Goal: Transaction & Acquisition: Purchase product/service

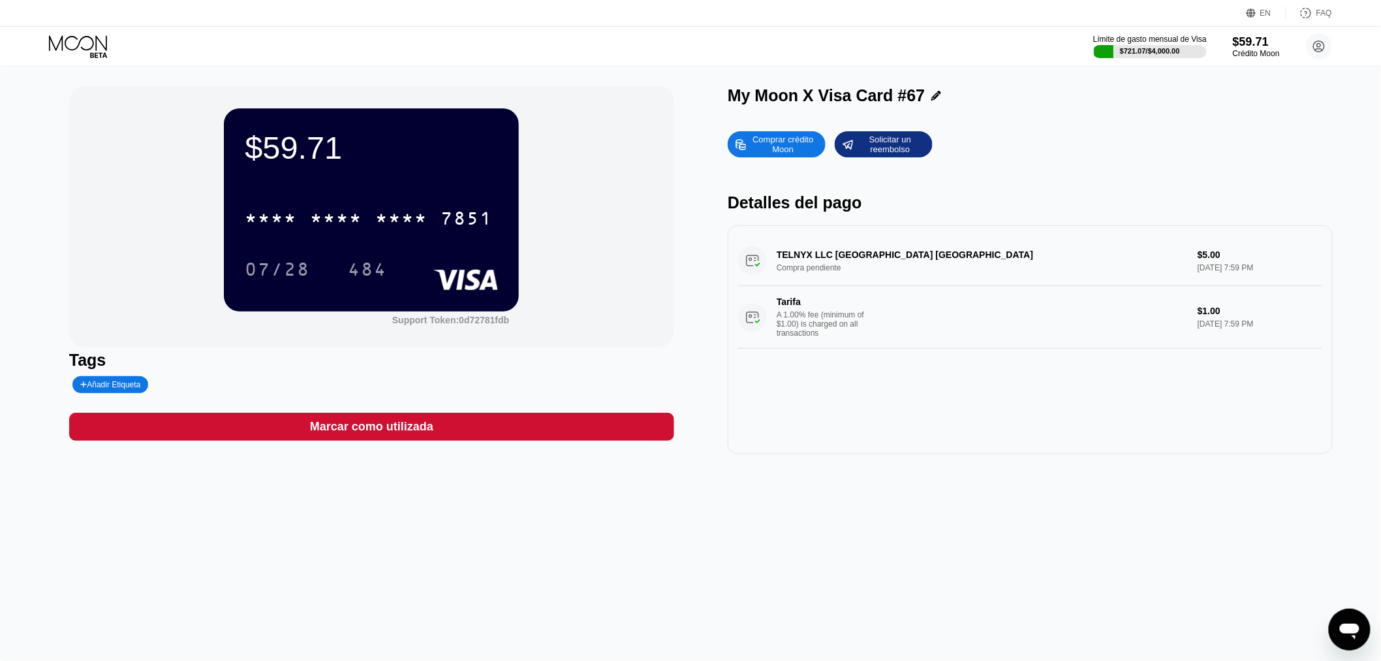
click at [353, 54] on div "Límite de gasto mensual de Visa $721.07 / $4,000.00 $59.71 Crédito Moon Valeria…" at bounding box center [690, 46] width 1381 height 39
click at [82, 35] on icon at bounding box center [79, 46] width 61 height 23
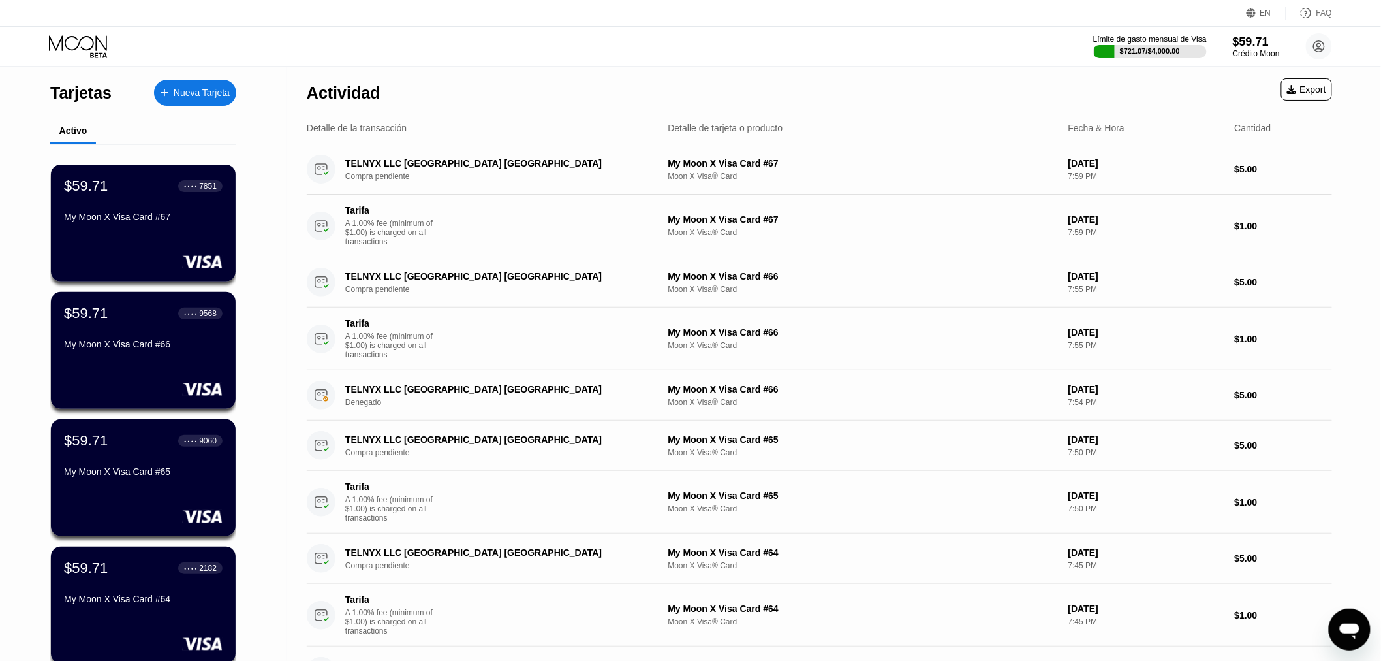
click at [189, 99] on div "Nueva Tarjeta" at bounding box center [202, 92] width 56 height 11
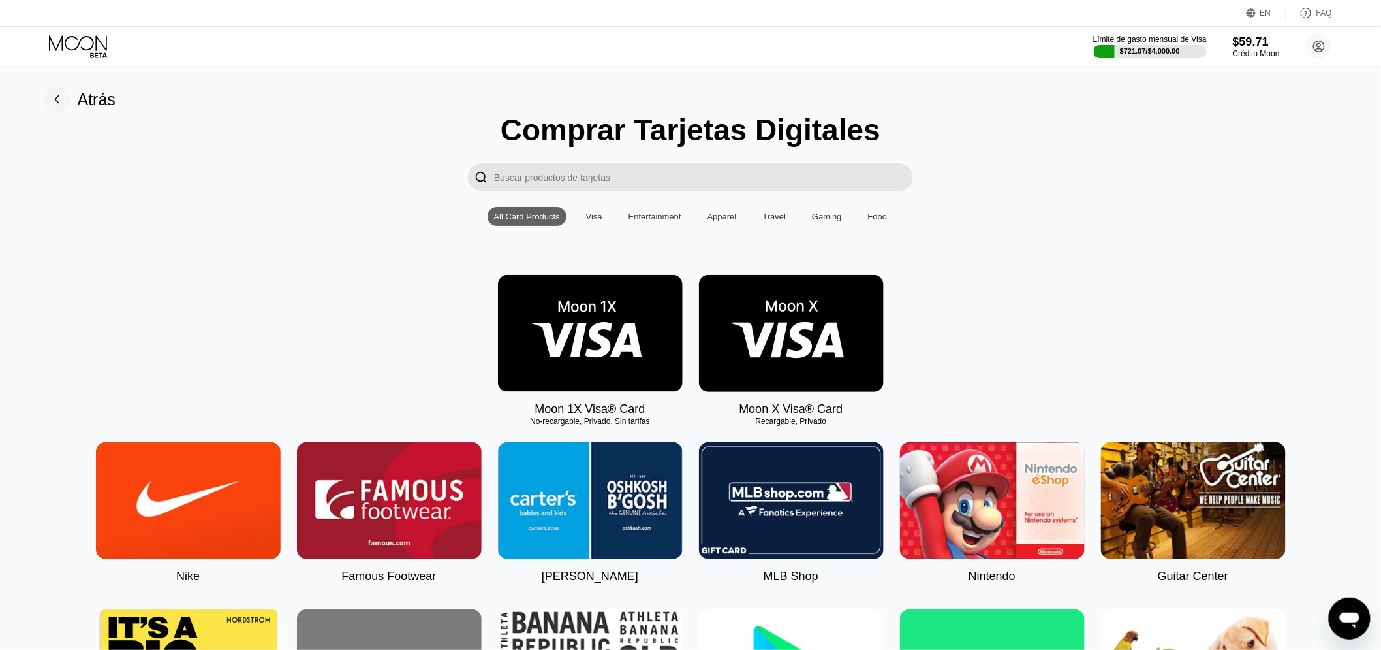
click at [778, 304] on img at bounding box center [791, 333] width 185 height 117
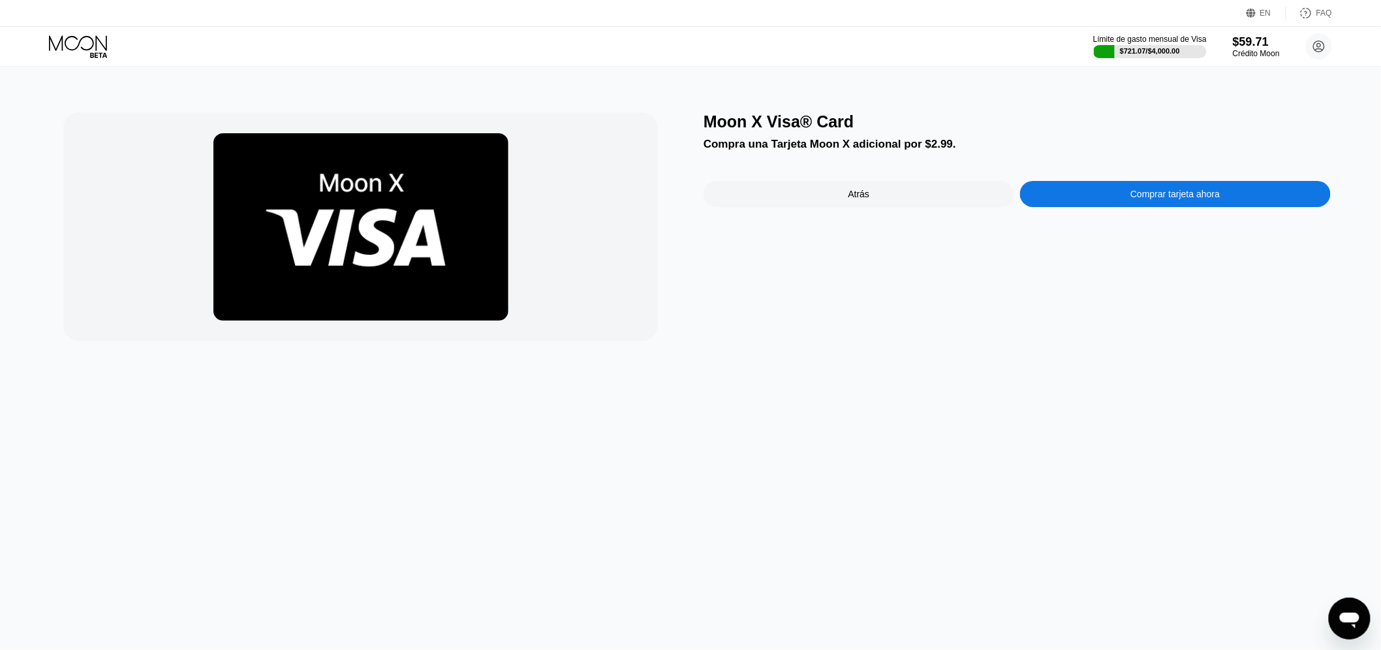
click at [1101, 197] on div "Comprar tarjeta ahora" at bounding box center [1175, 194] width 311 height 26
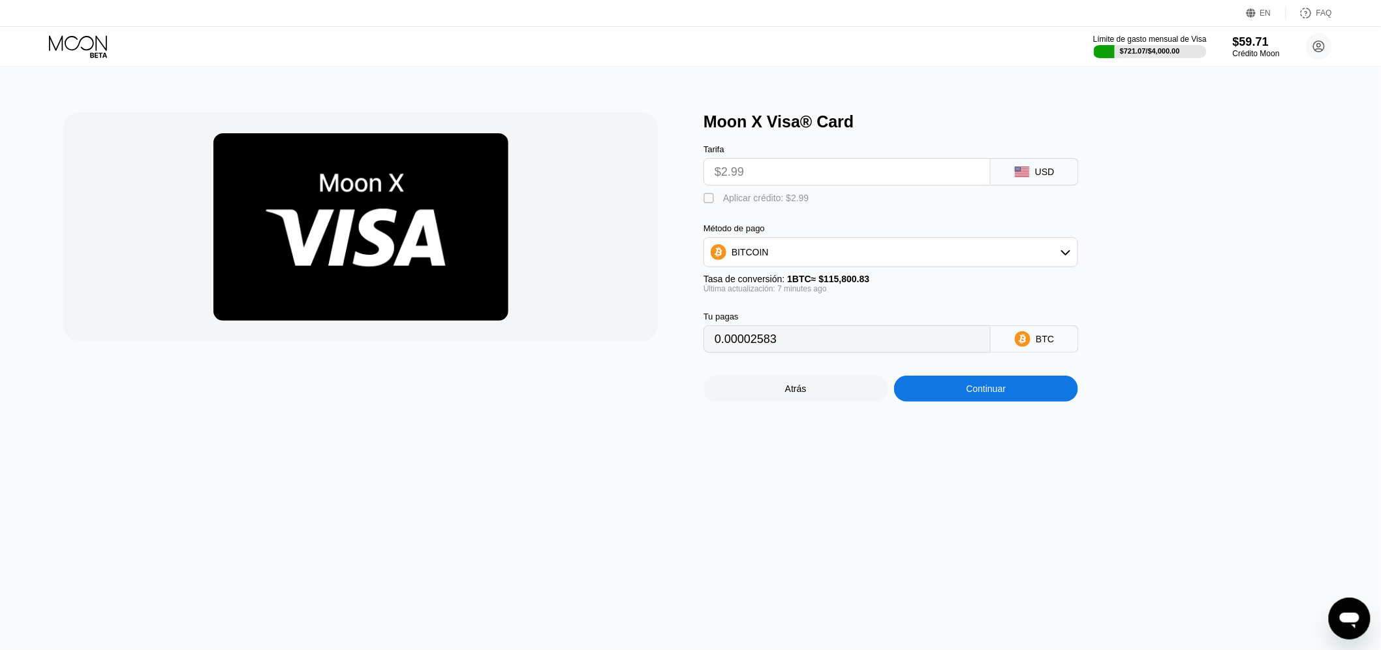
click at [749, 205] on div " Aplicar crédito: $2.99" at bounding box center [760, 198] width 112 height 13
type input "0"
click at [982, 394] on div "Continuar" at bounding box center [987, 388] width 40 height 10
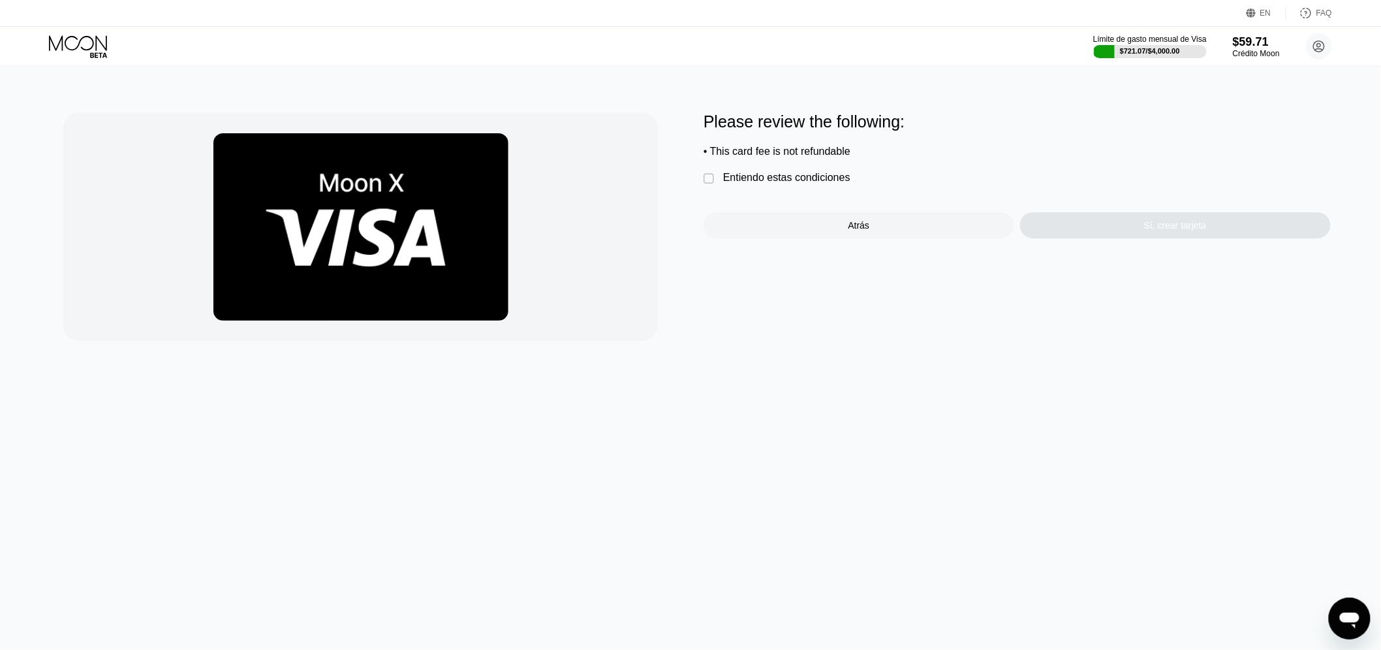
click at [742, 183] on div "Entiendo estas condiciones" at bounding box center [786, 178] width 127 height 12
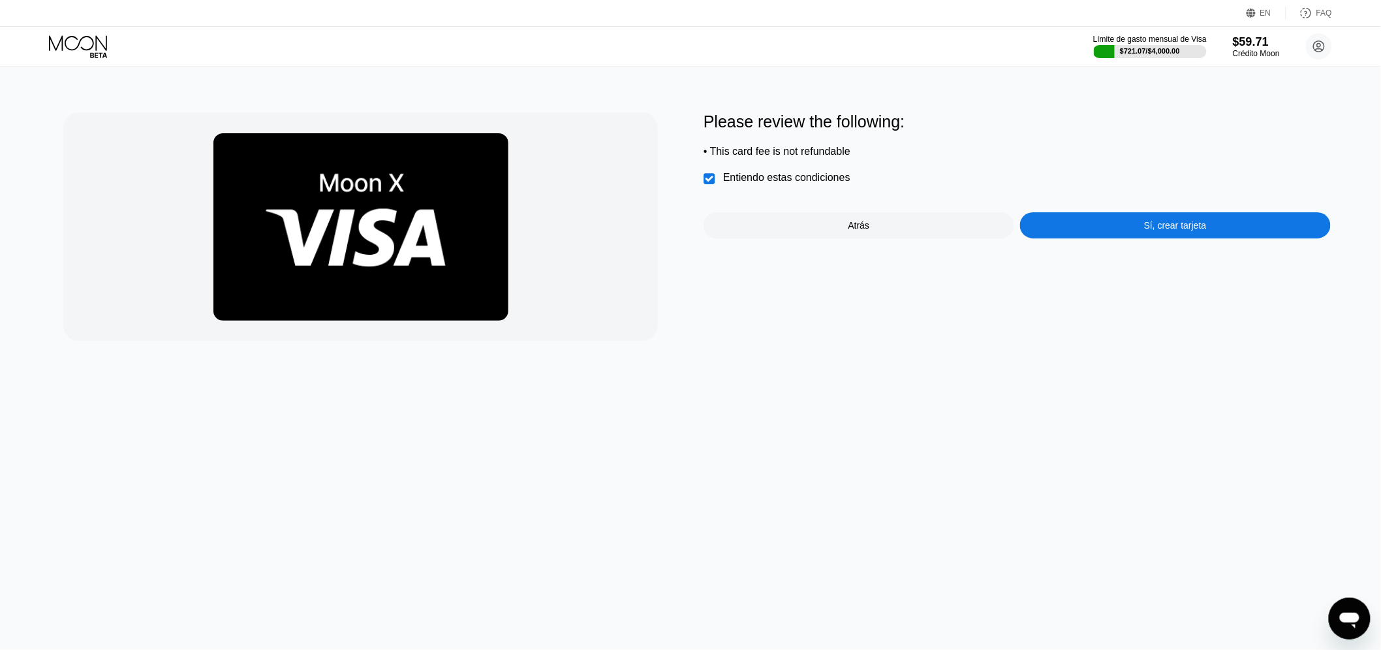
click at [1124, 231] on div "Sí, crear tarjeta" at bounding box center [1175, 225] width 311 height 26
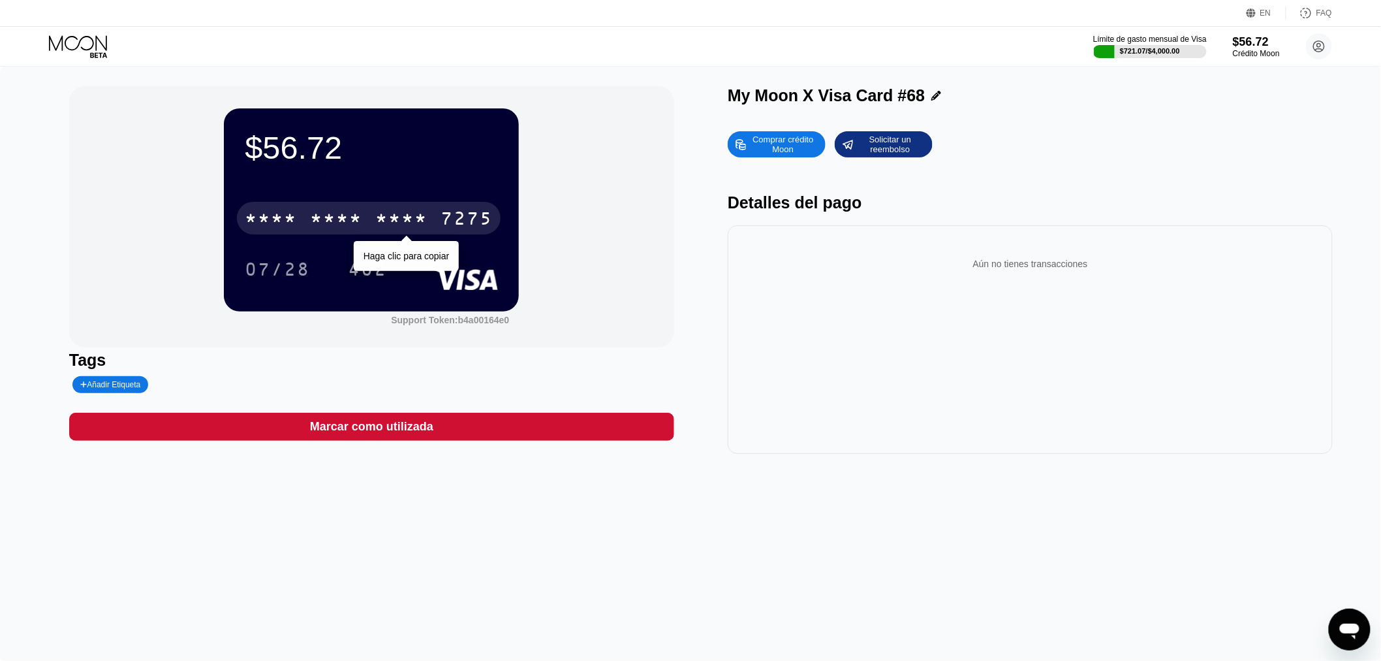
click at [409, 223] on div "* * * *" at bounding box center [401, 220] width 52 height 21
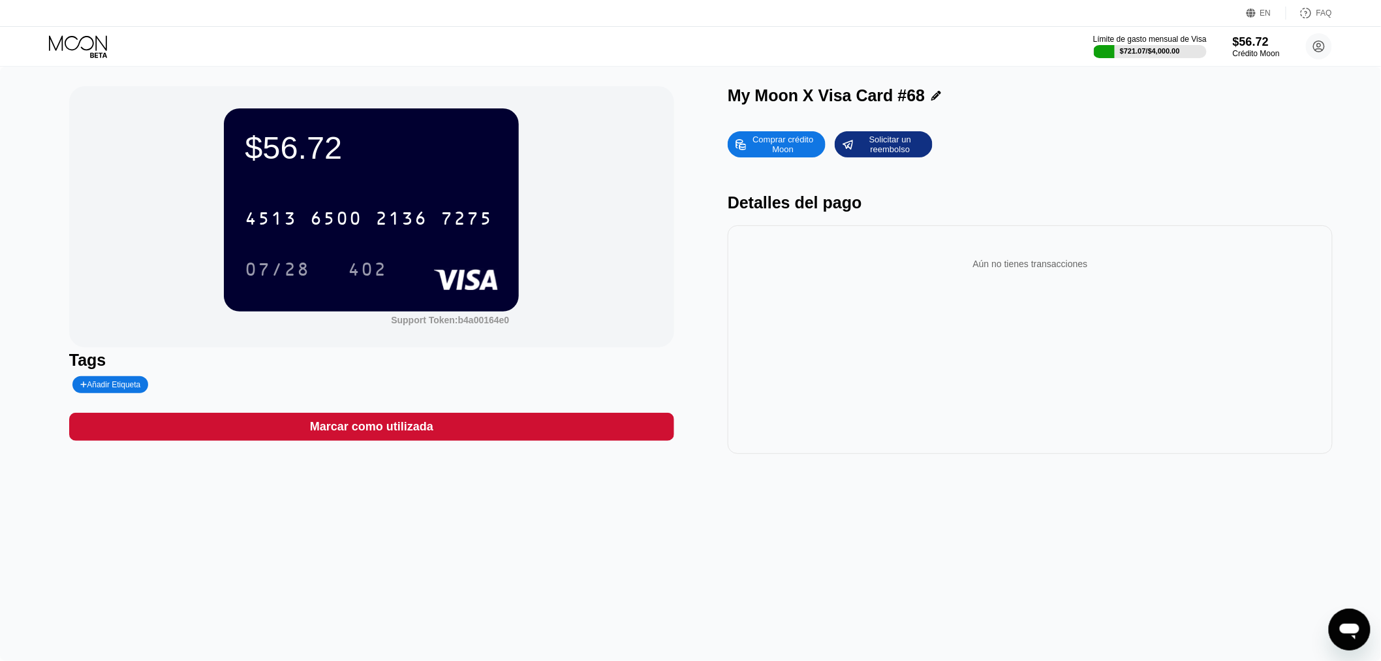
click at [87, 44] on icon at bounding box center [79, 46] width 61 height 23
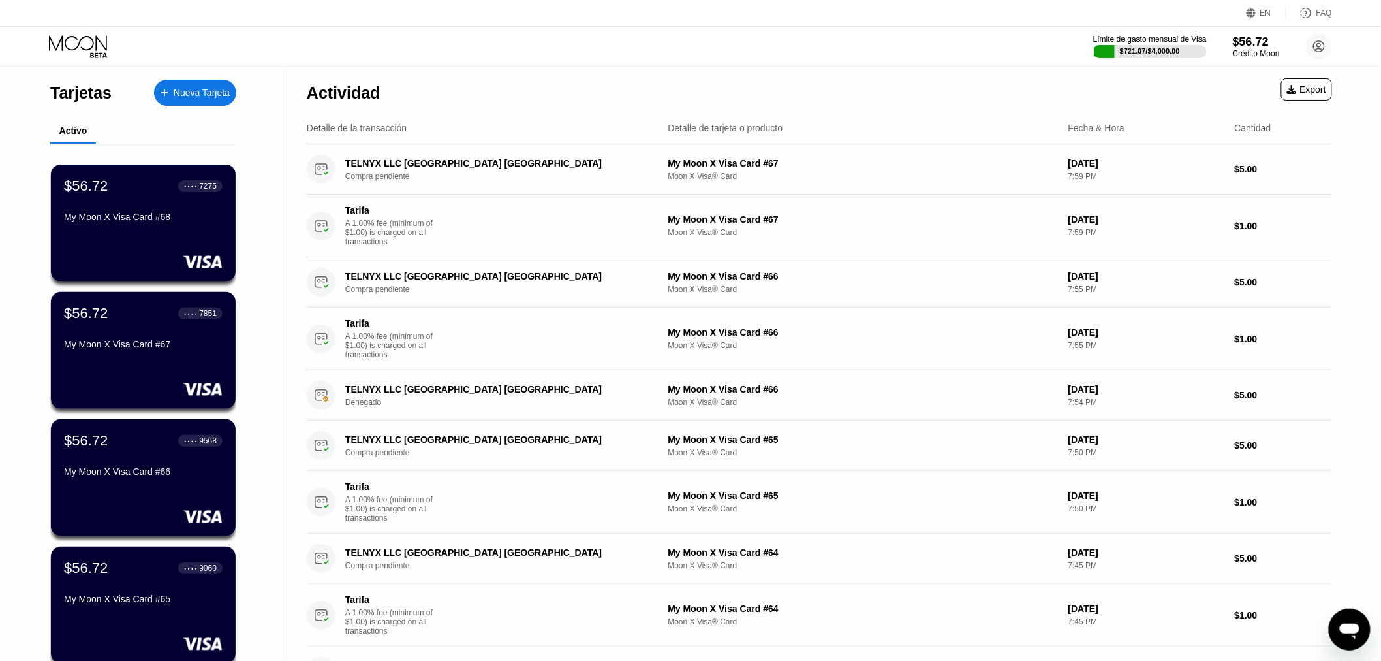
click at [87, 44] on icon at bounding box center [79, 46] width 61 height 23
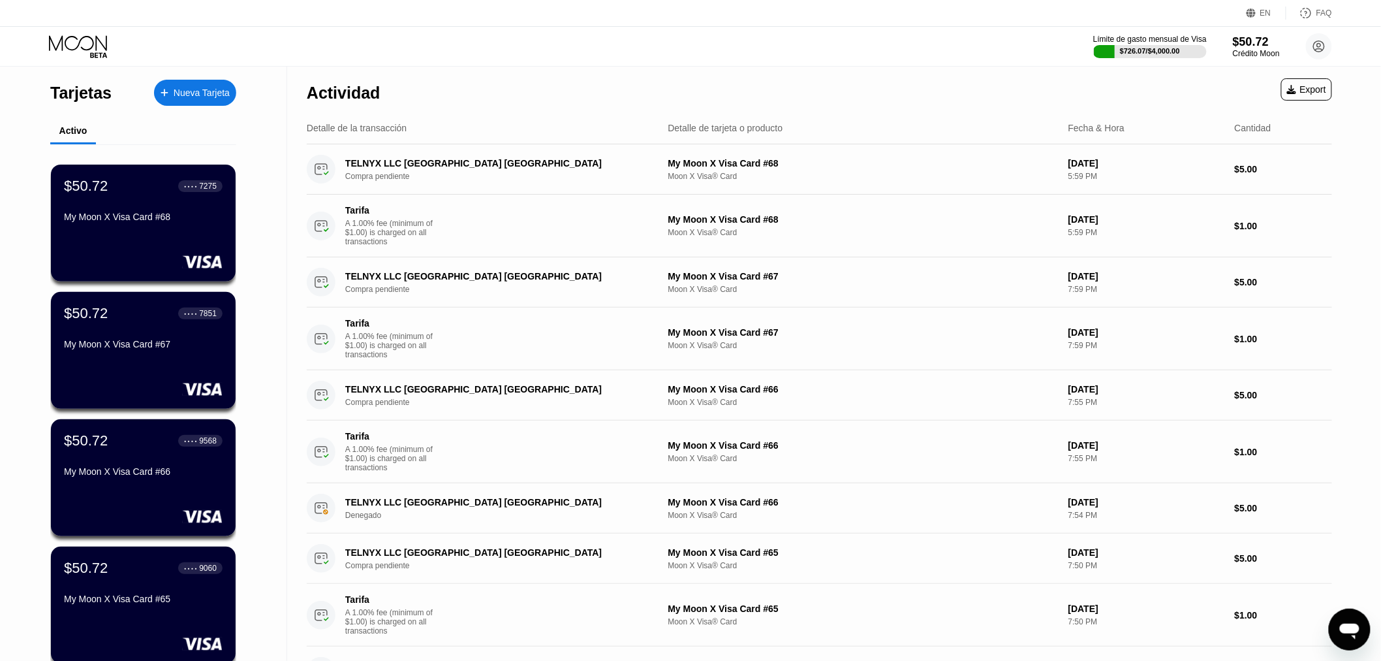
click at [165, 90] on icon at bounding box center [164, 92] width 7 height 7
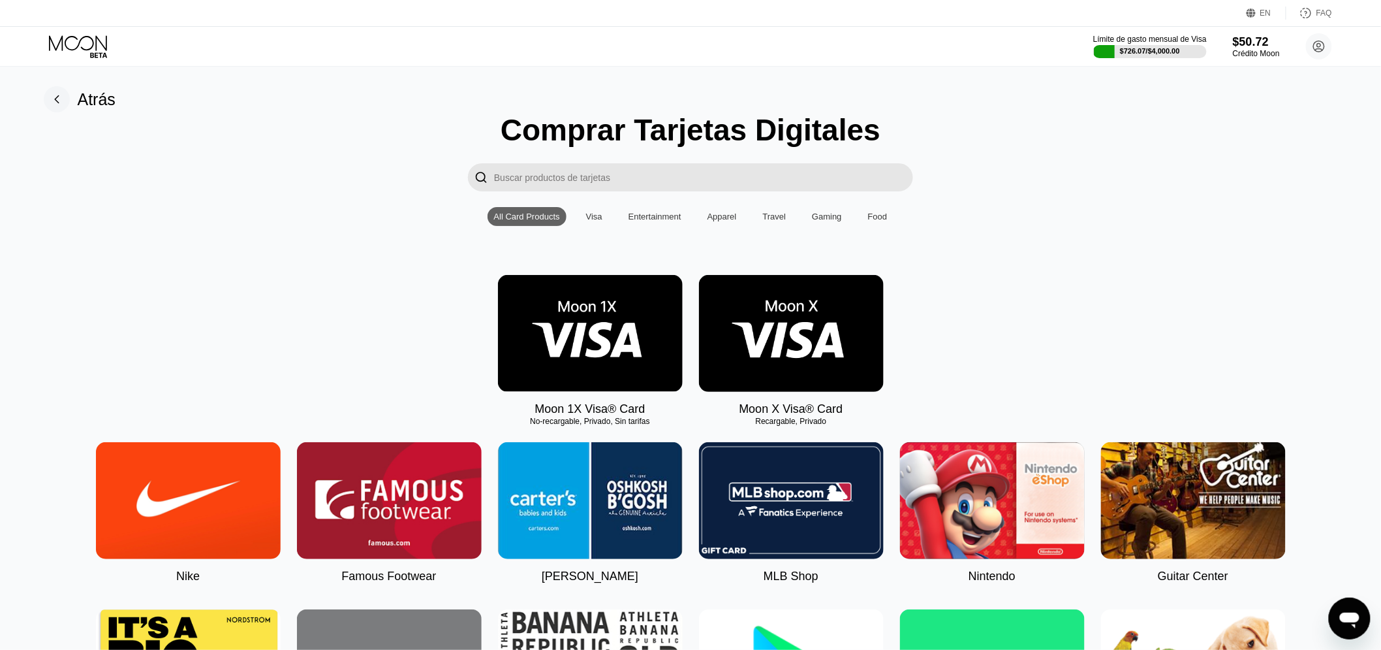
click at [74, 48] on icon at bounding box center [79, 46] width 61 height 23
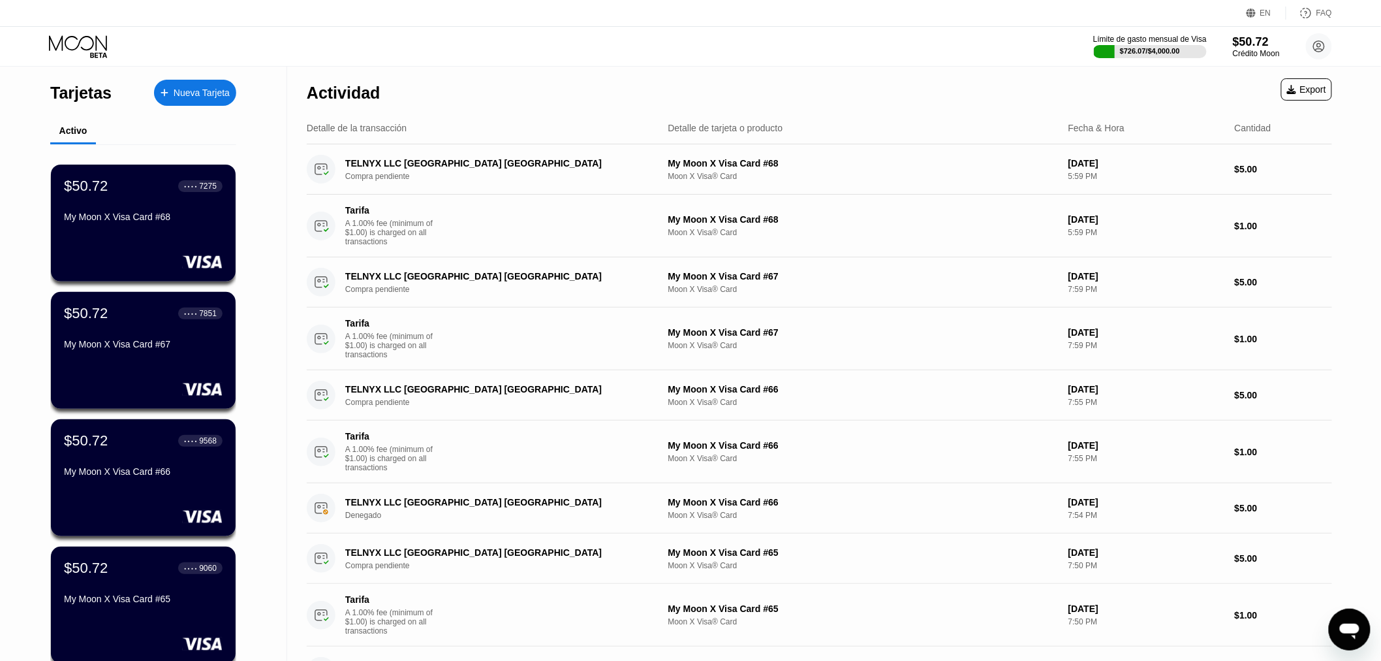
click at [150, 233] on div "$50.72 ● ● ● ● 7275 My Moon X Visa Card #68" at bounding box center [143, 223] width 185 height 117
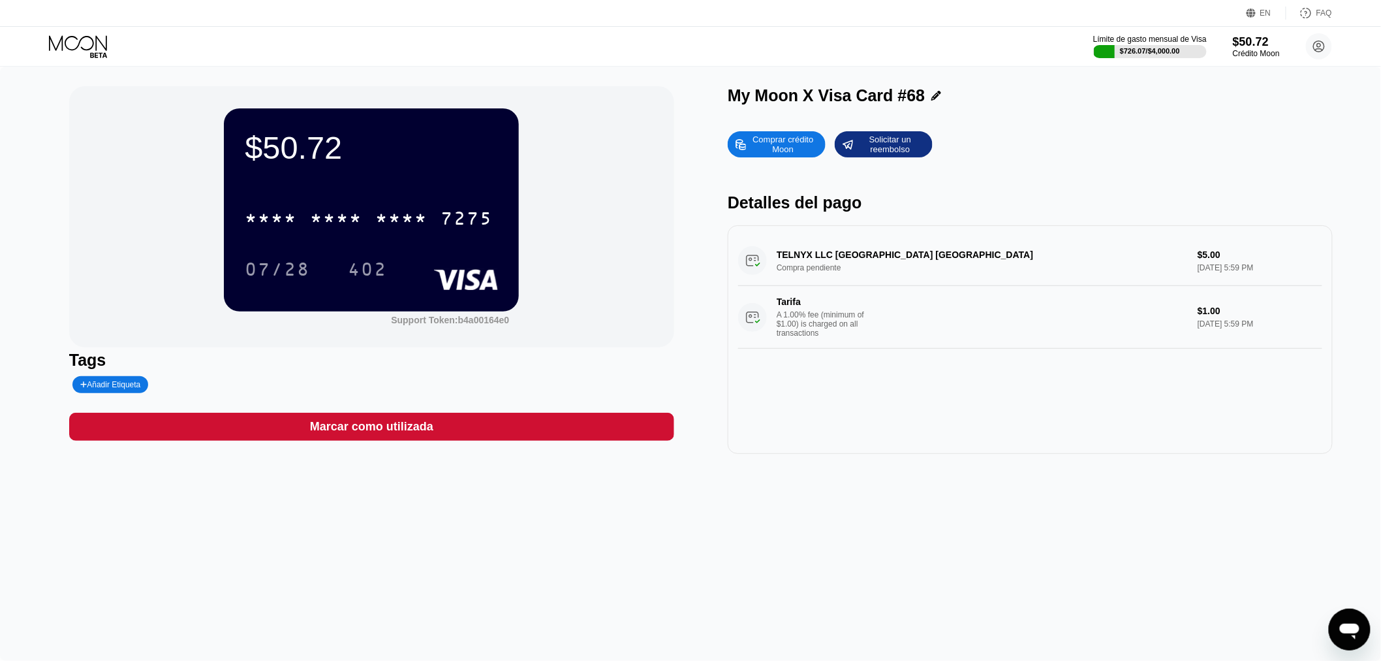
click at [70, 61] on div "Límite de gasto mensual de Visa $726.07 / $4,000.00 $50.72 Crédito Moon Valeria…" at bounding box center [690, 46] width 1381 height 39
click at [80, 50] on icon at bounding box center [79, 46] width 61 height 23
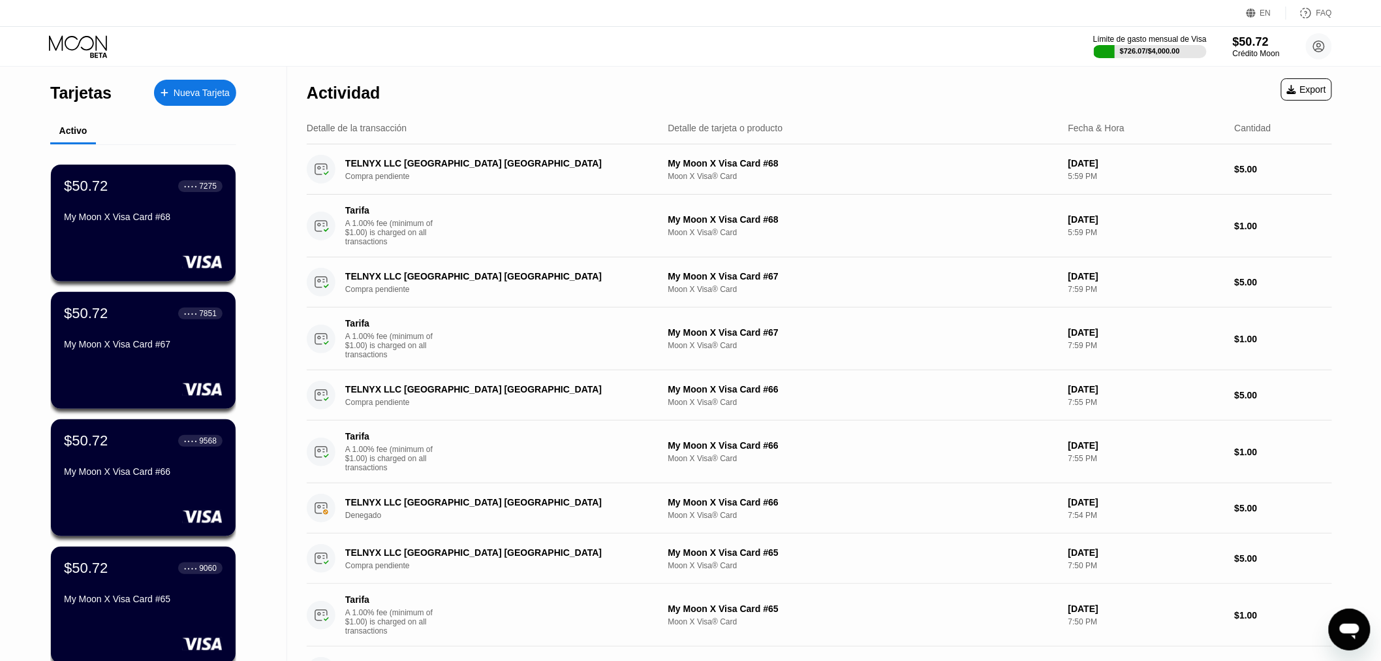
click at [189, 93] on div "Nueva Tarjeta" at bounding box center [202, 92] width 56 height 11
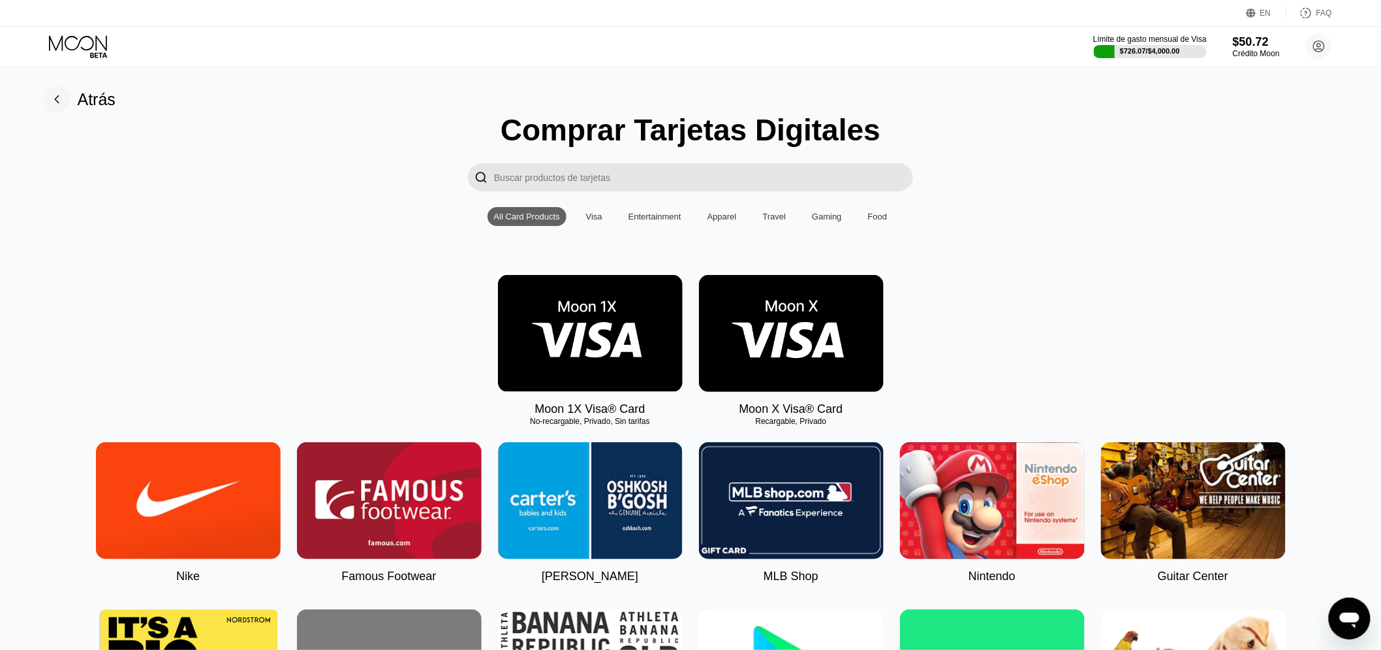
click at [767, 325] on img at bounding box center [791, 333] width 185 height 117
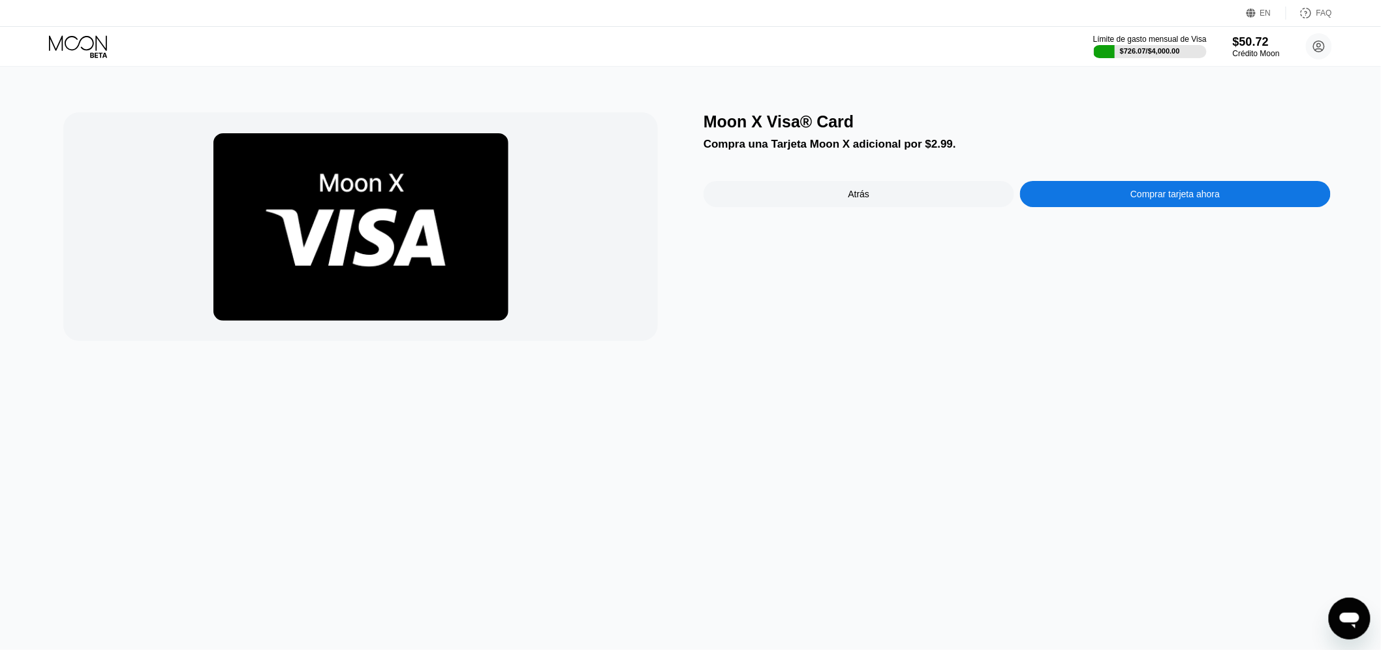
click at [1116, 202] on div "Comprar tarjeta ahora" at bounding box center [1175, 194] width 311 height 26
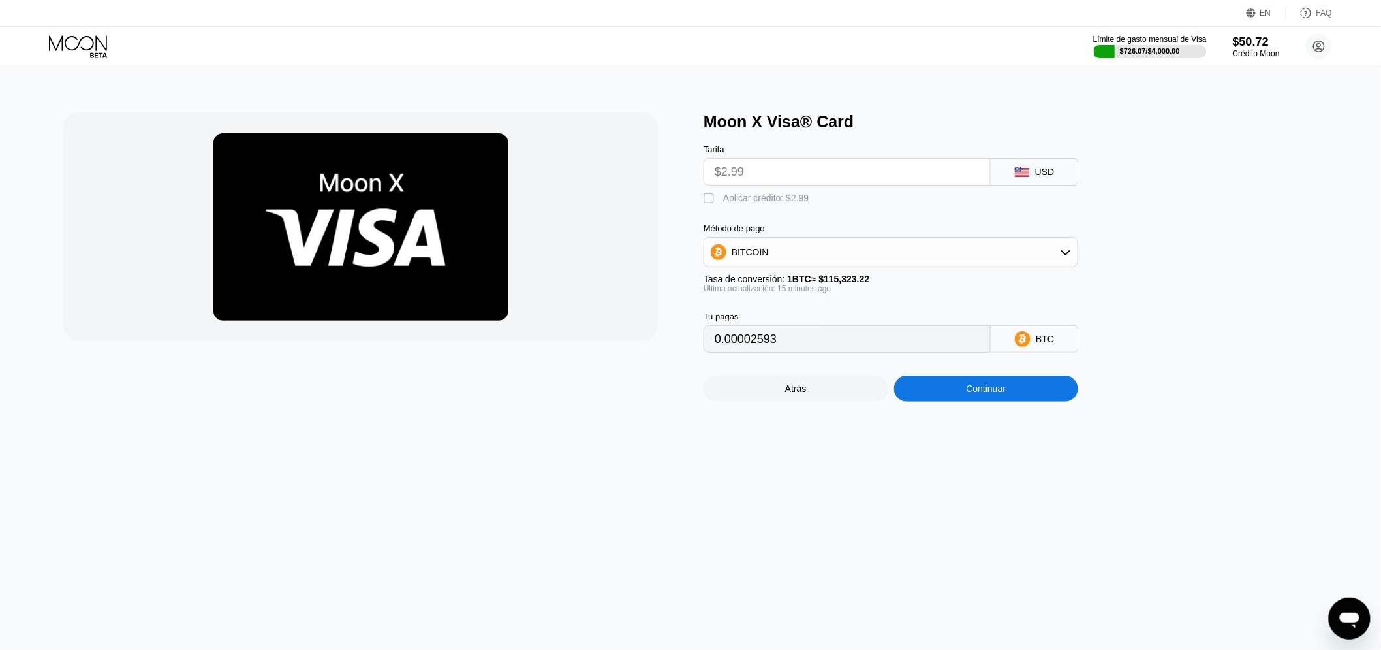
click at [769, 203] on div "Aplicar crédito: $2.99" at bounding box center [766, 198] width 86 height 10
type input "0"
click at [1022, 401] on div "Continuar" at bounding box center [986, 388] width 185 height 26
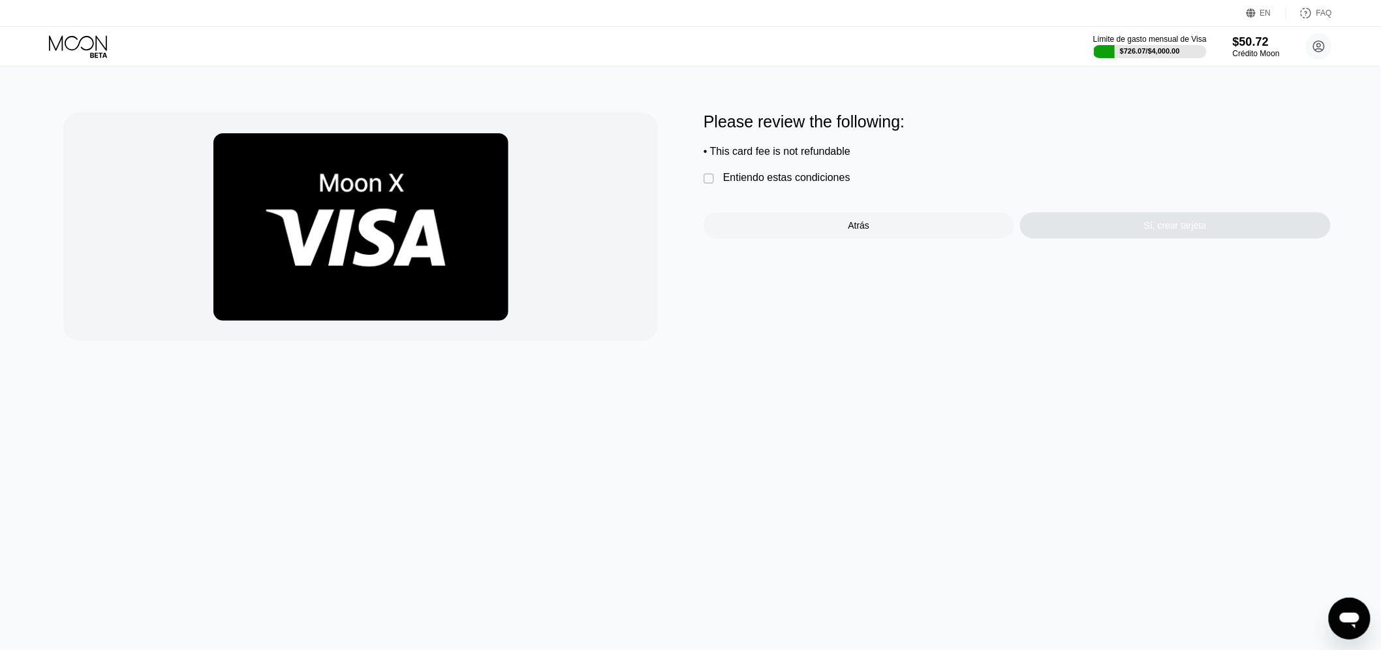
click at [761, 174] on div "Please review the following: • This card fee is not refundable  Entiendo estas…" at bounding box center [1017, 175] width 627 height 126
click at [761, 180] on div "Entiendo estas condiciones" at bounding box center [786, 178] width 127 height 12
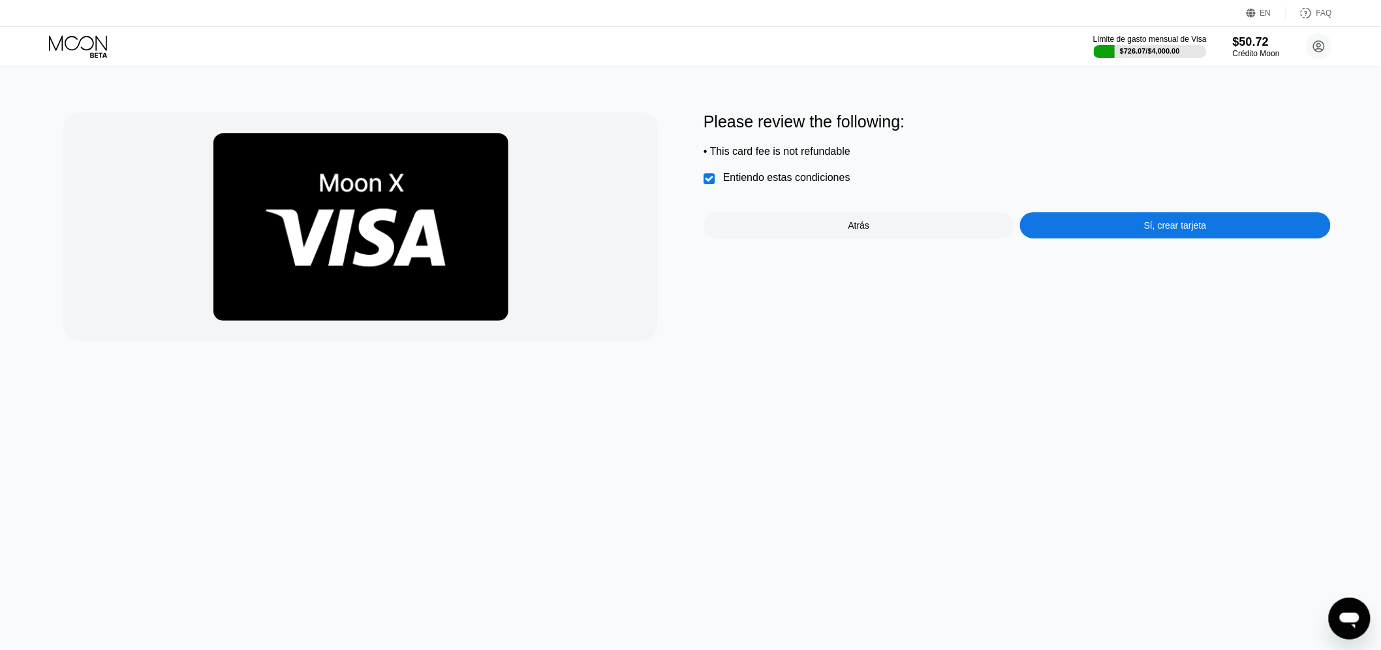
click at [1170, 238] on div "Sí, crear tarjeta" at bounding box center [1175, 225] width 311 height 26
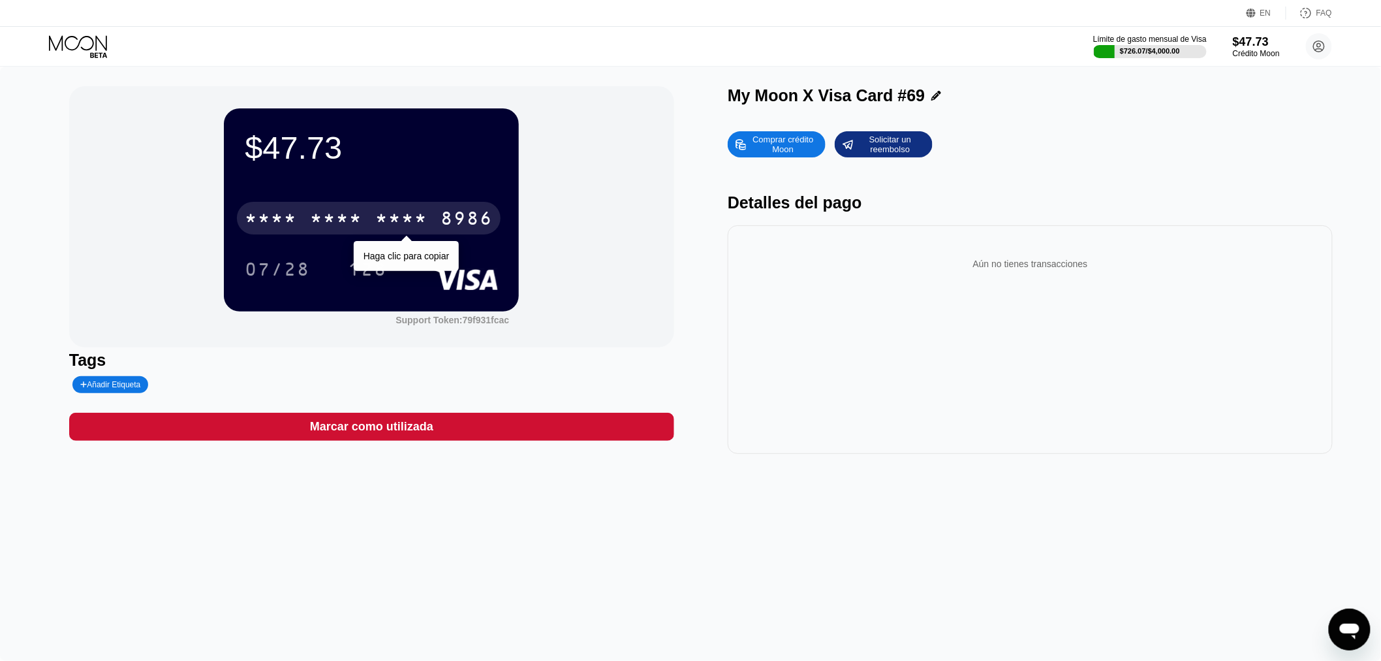
click at [466, 210] on div "* * * * * * * * * * * * 8986" at bounding box center [369, 218] width 264 height 33
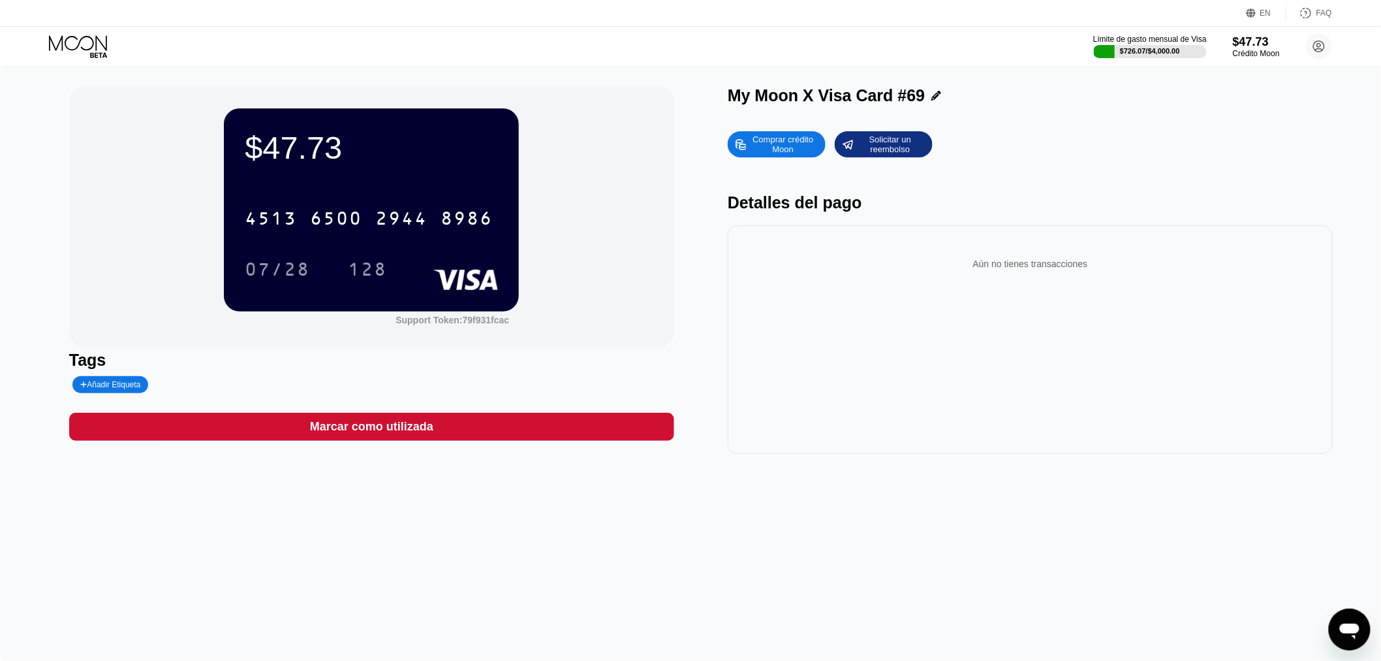
click at [63, 50] on icon at bounding box center [79, 46] width 61 height 23
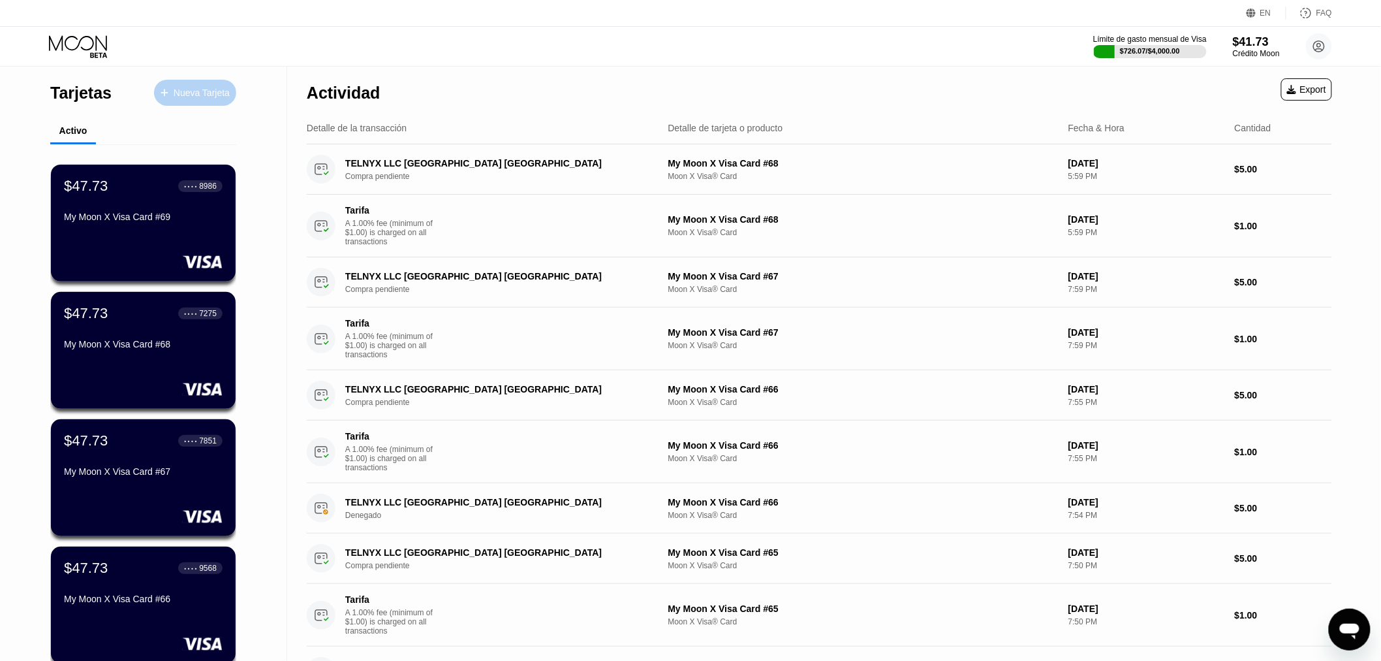
click at [181, 93] on div "Nueva Tarjeta" at bounding box center [202, 92] width 56 height 11
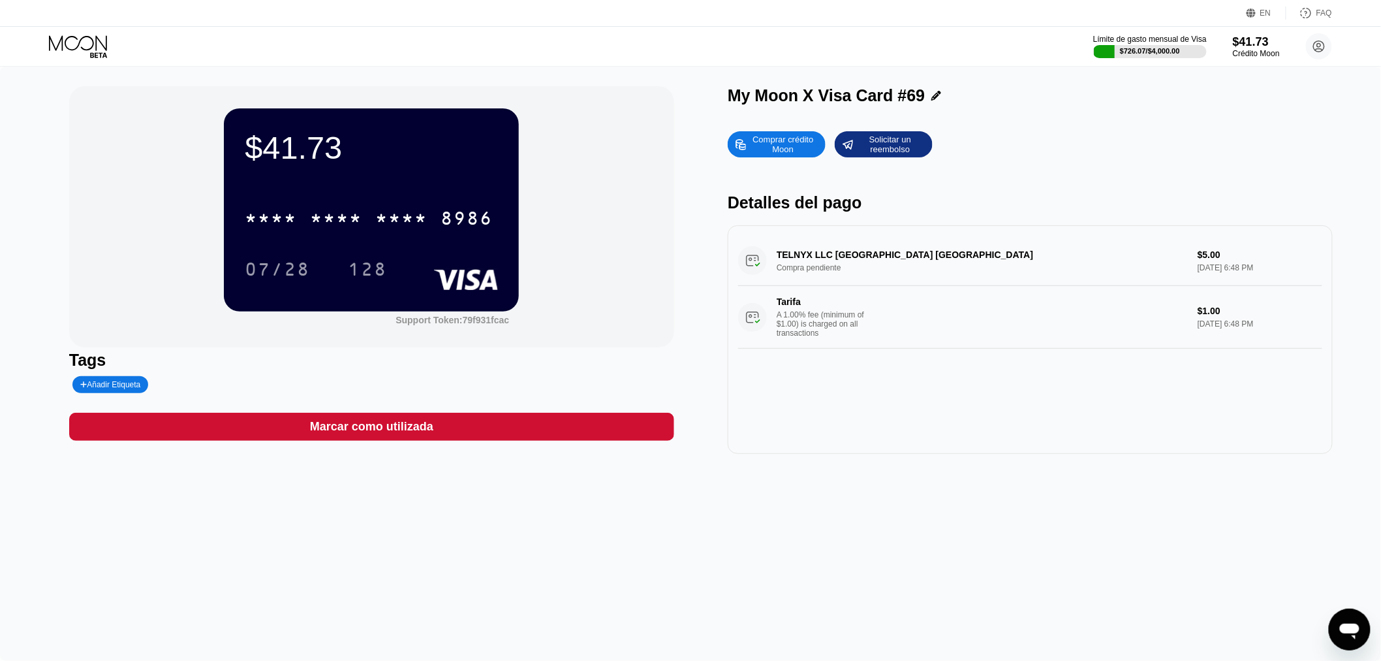
click at [72, 33] on div "Límite de gasto mensual de Visa $726.07 / $4,000.00 $41.73 Crédito Moon [PERSON…" at bounding box center [690, 46] width 1381 height 39
click at [77, 44] on icon at bounding box center [79, 46] width 61 height 23
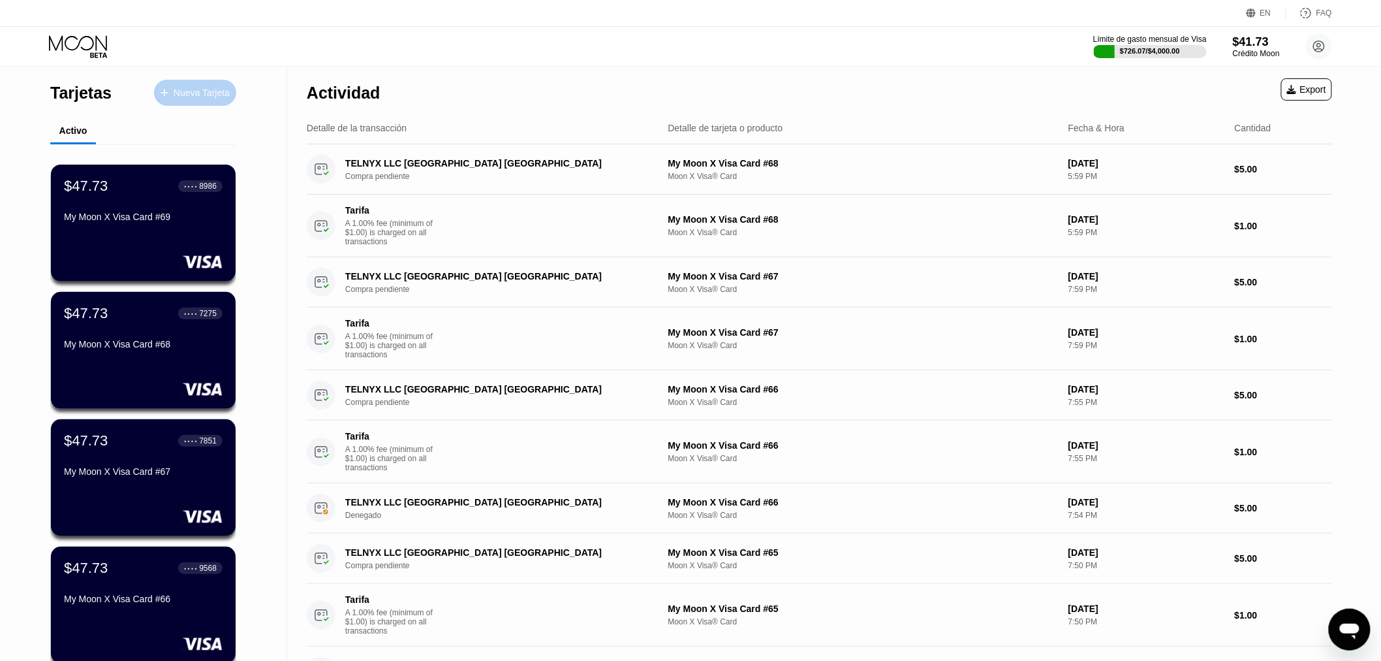
click at [197, 97] on div "Nueva Tarjeta" at bounding box center [202, 92] width 56 height 11
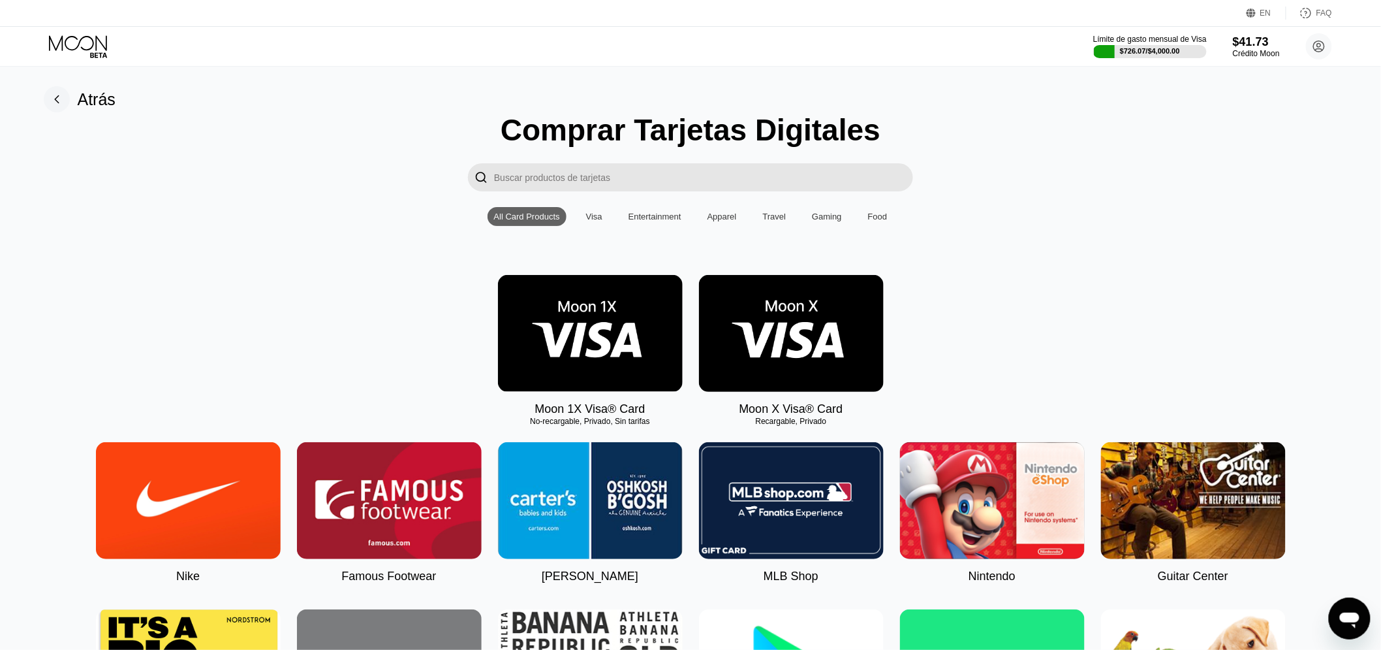
click at [761, 354] on img at bounding box center [791, 333] width 185 height 117
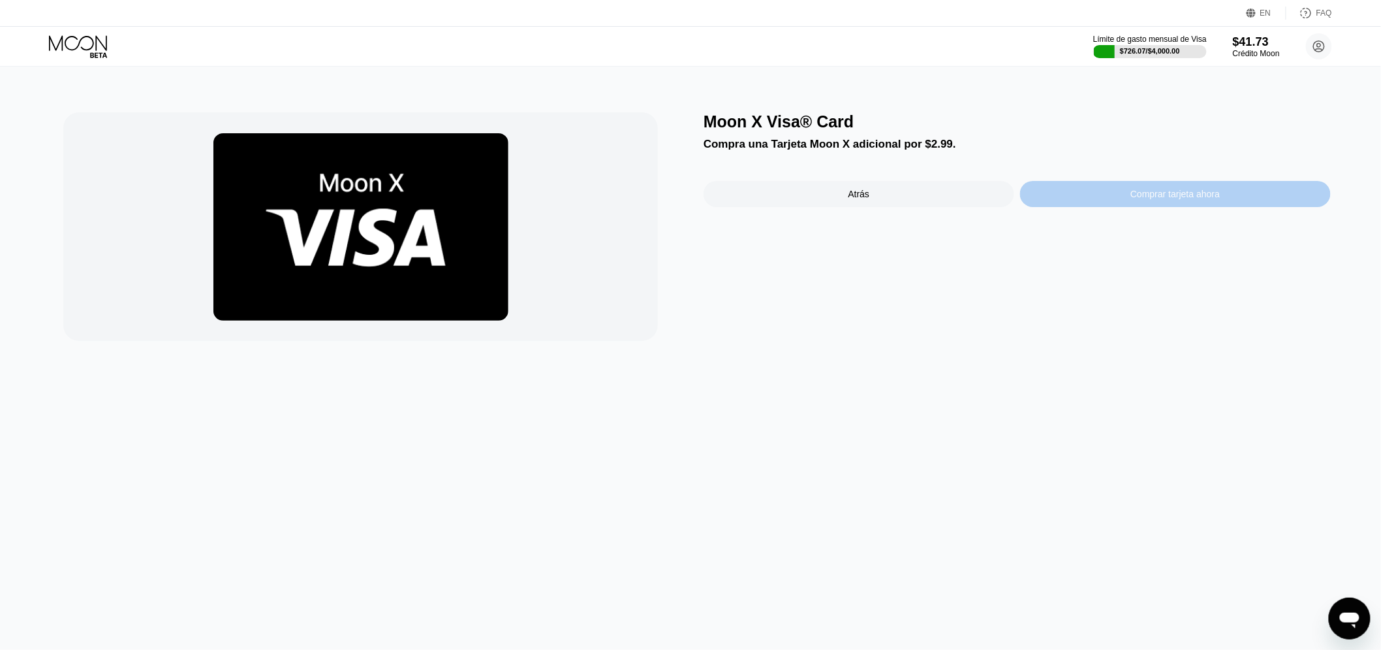
click at [1128, 207] on div "Comprar tarjeta ahora" at bounding box center [1175, 194] width 311 height 26
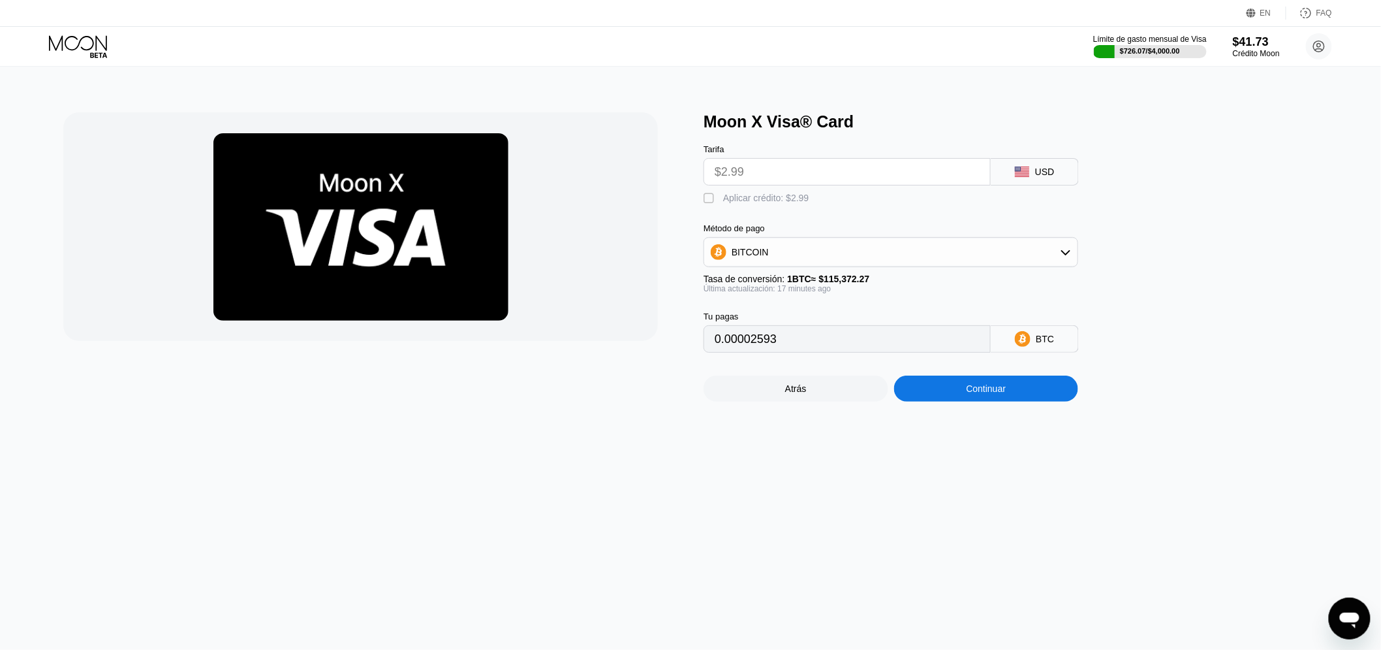
click at [744, 203] on div "Aplicar crédito: $2.99" at bounding box center [766, 198] width 86 height 10
type input "0"
click at [998, 394] on div "Continuar" at bounding box center [987, 388] width 40 height 10
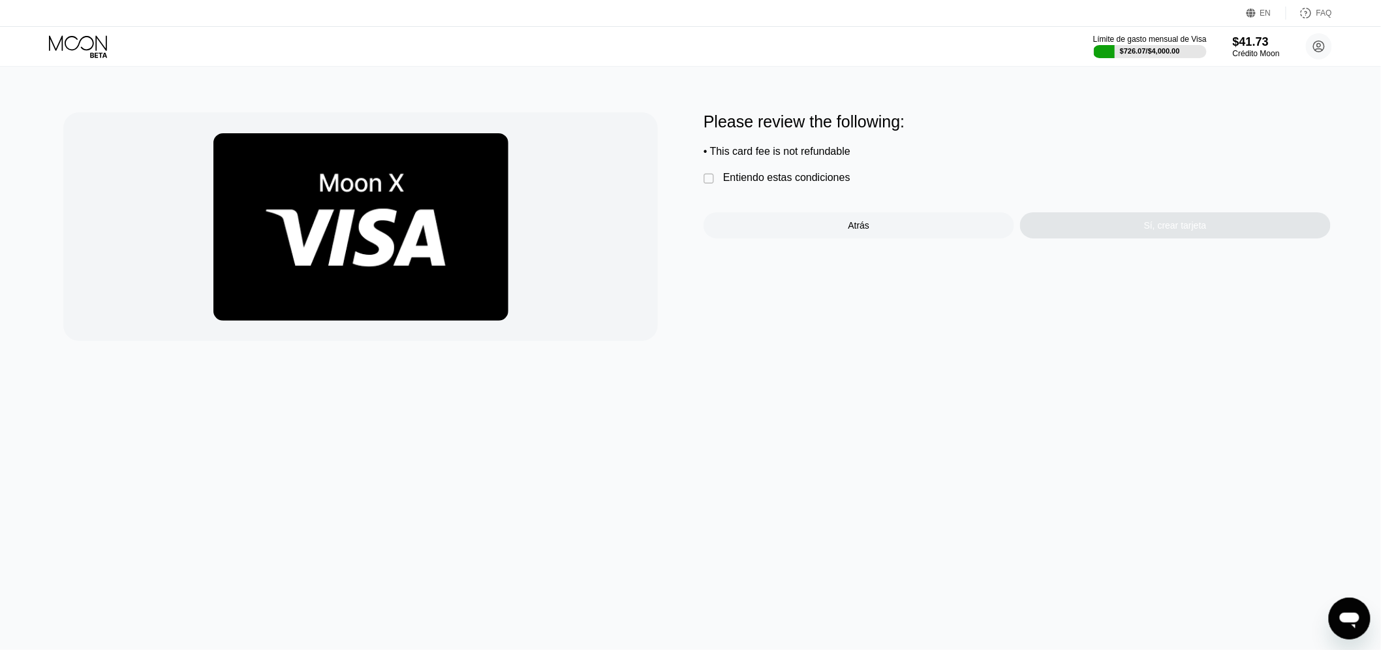
click at [774, 176] on div "Please review the following: • This card fee is not refundable  Entiendo estas…" at bounding box center [1017, 175] width 627 height 126
click at [774, 183] on div "Entiendo estas condiciones" at bounding box center [786, 178] width 127 height 12
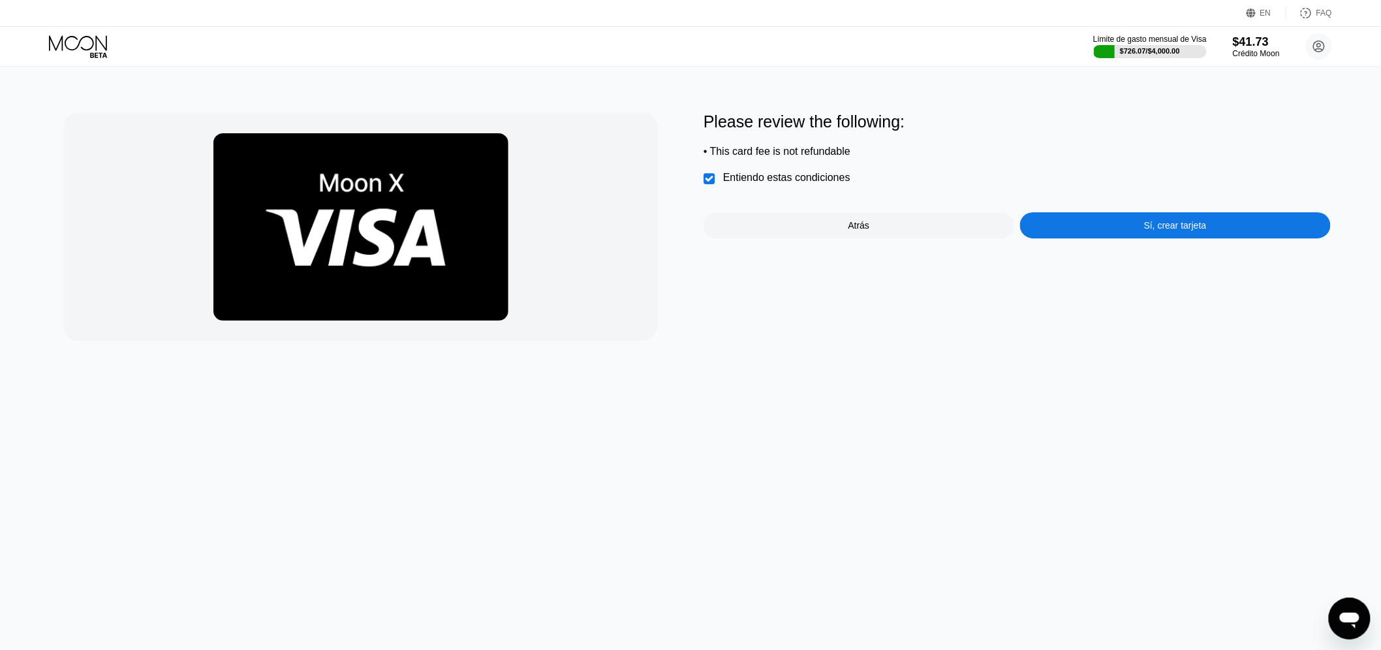
click at [1120, 235] on div "Sí, crear tarjeta" at bounding box center [1175, 225] width 311 height 26
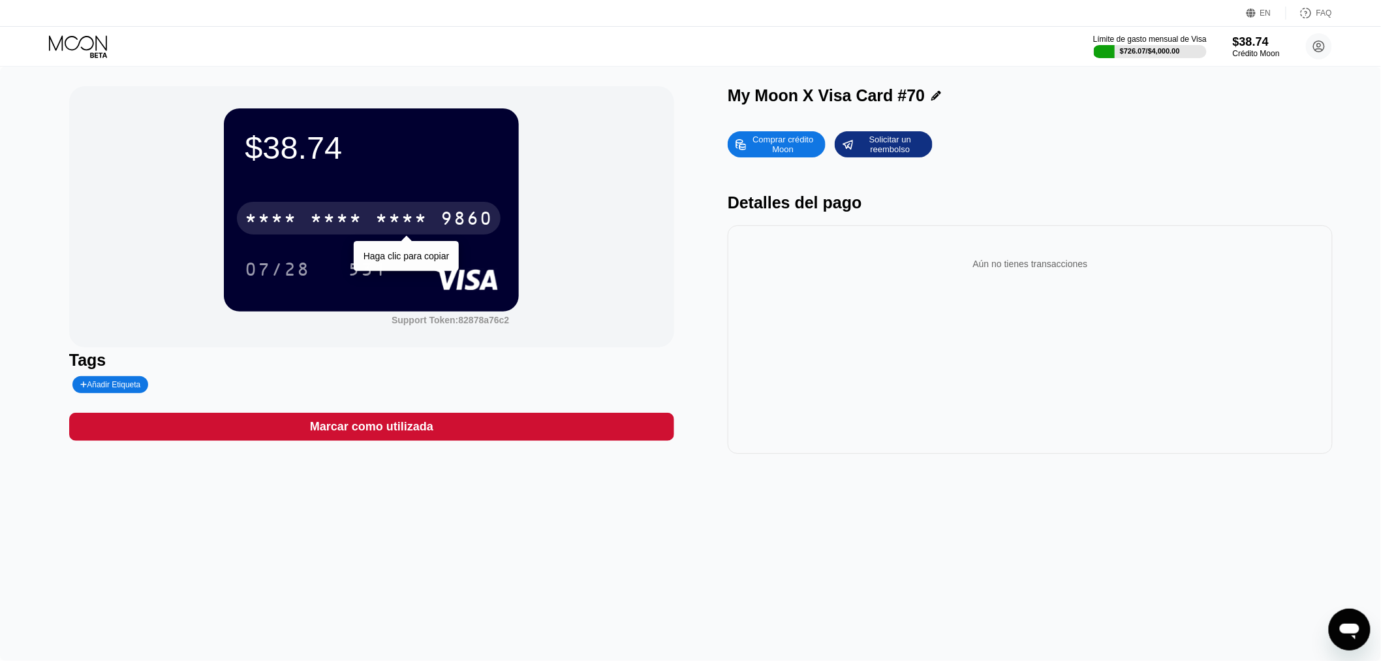
click at [357, 220] on div "* * * *" at bounding box center [336, 220] width 52 height 21
click at [392, 214] on div "2067" at bounding box center [401, 220] width 52 height 21
click at [319, 222] on div "* * * *" at bounding box center [336, 220] width 52 height 21
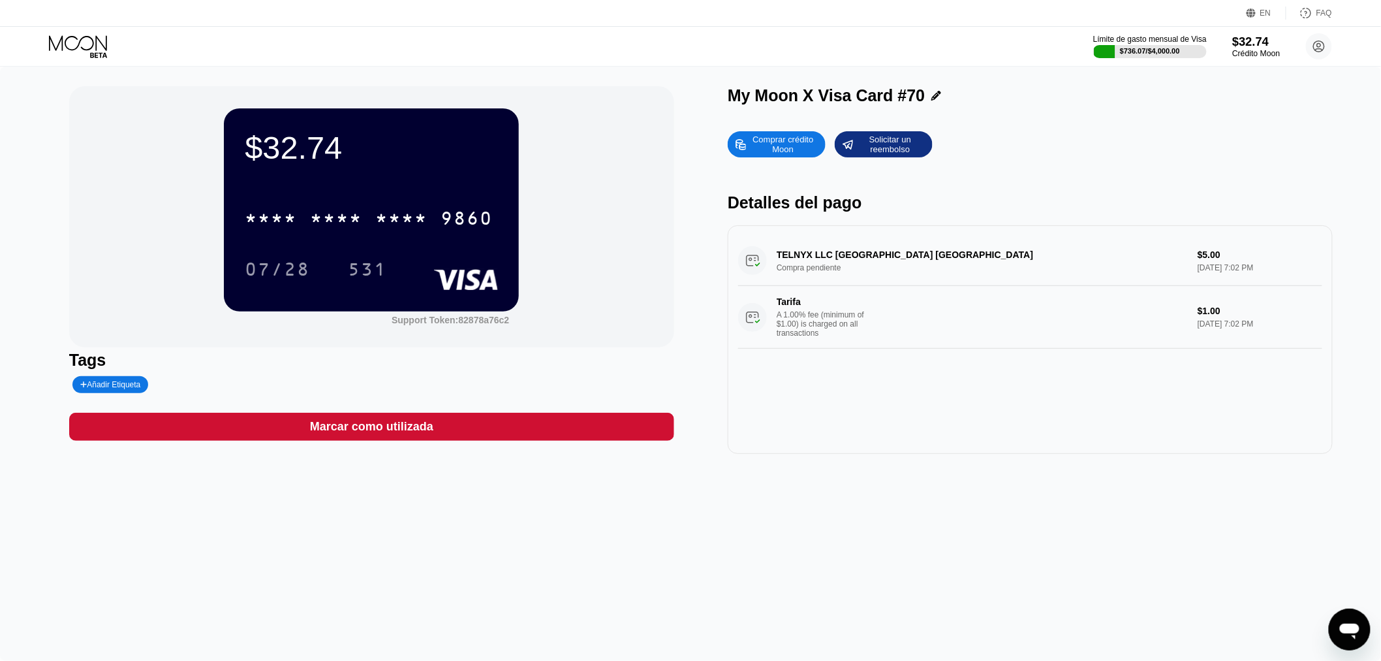
click at [1244, 36] on div "$32.74" at bounding box center [1257, 42] width 48 height 14
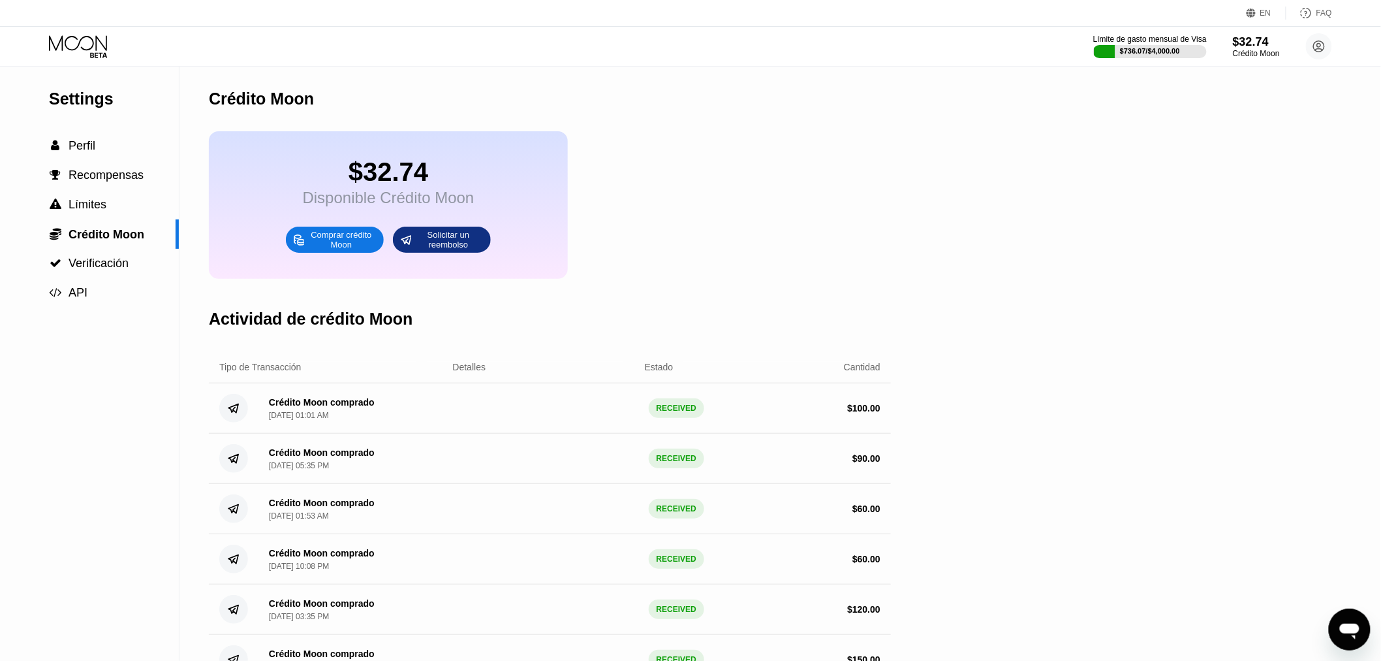
click at [336, 244] on div "Comprar crédito Moon" at bounding box center [342, 239] width 72 height 21
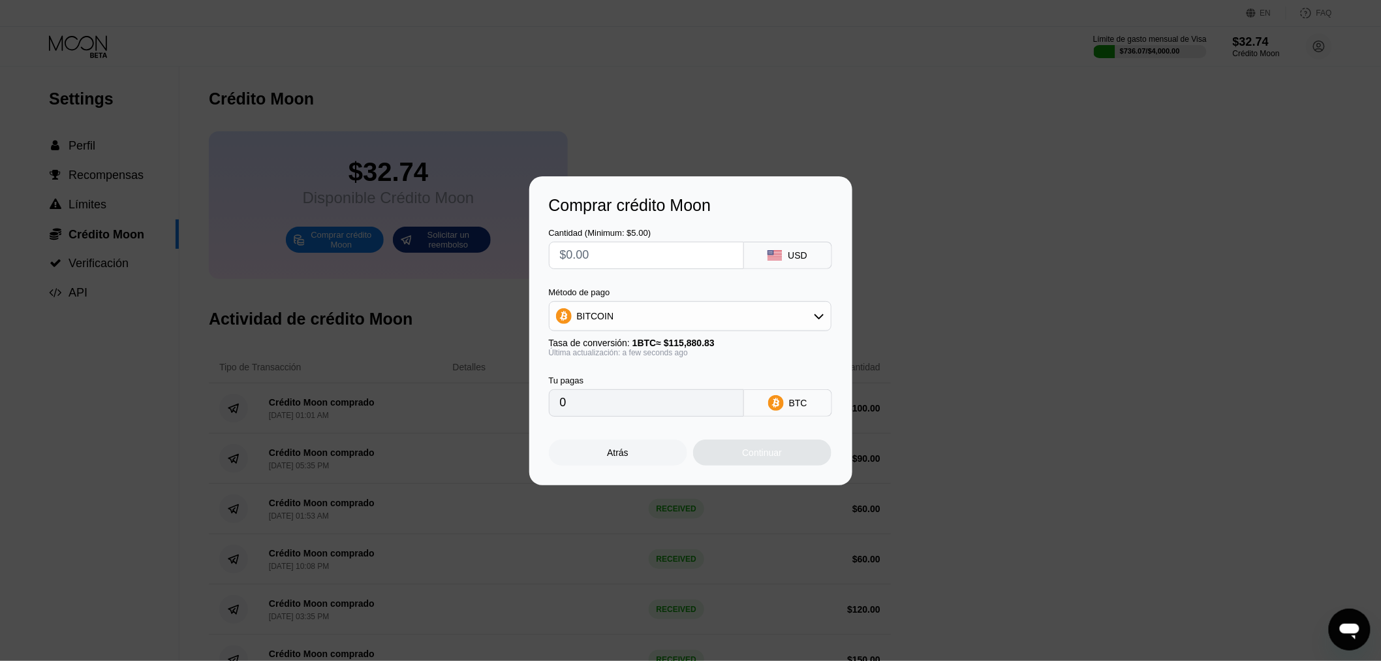
click at [592, 259] on input "text" at bounding box center [646, 255] width 173 height 26
type input "$1"
type input "0.00000863"
type input "$10"
type input "0.00008630"
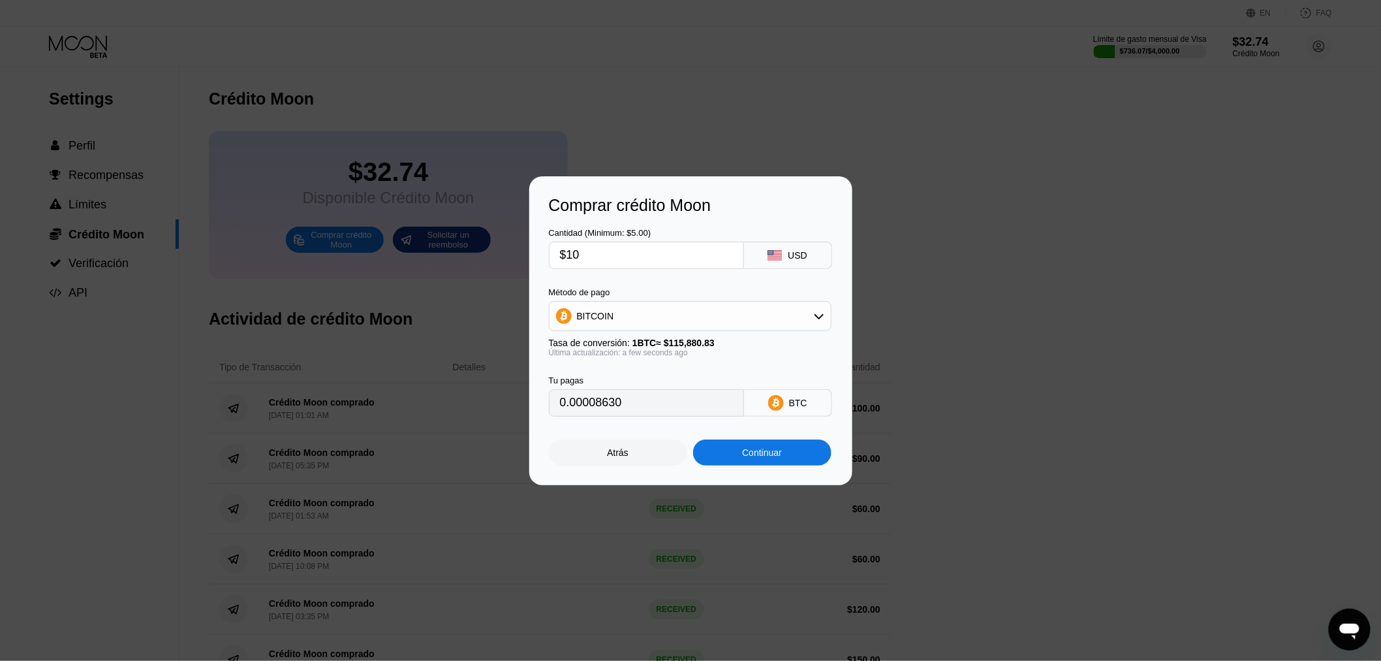
type input "$100"
type input "0.00086296"
type input "$100"
click at [761, 452] on div "Continuar" at bounding box center [762, 452] width 40 height 10
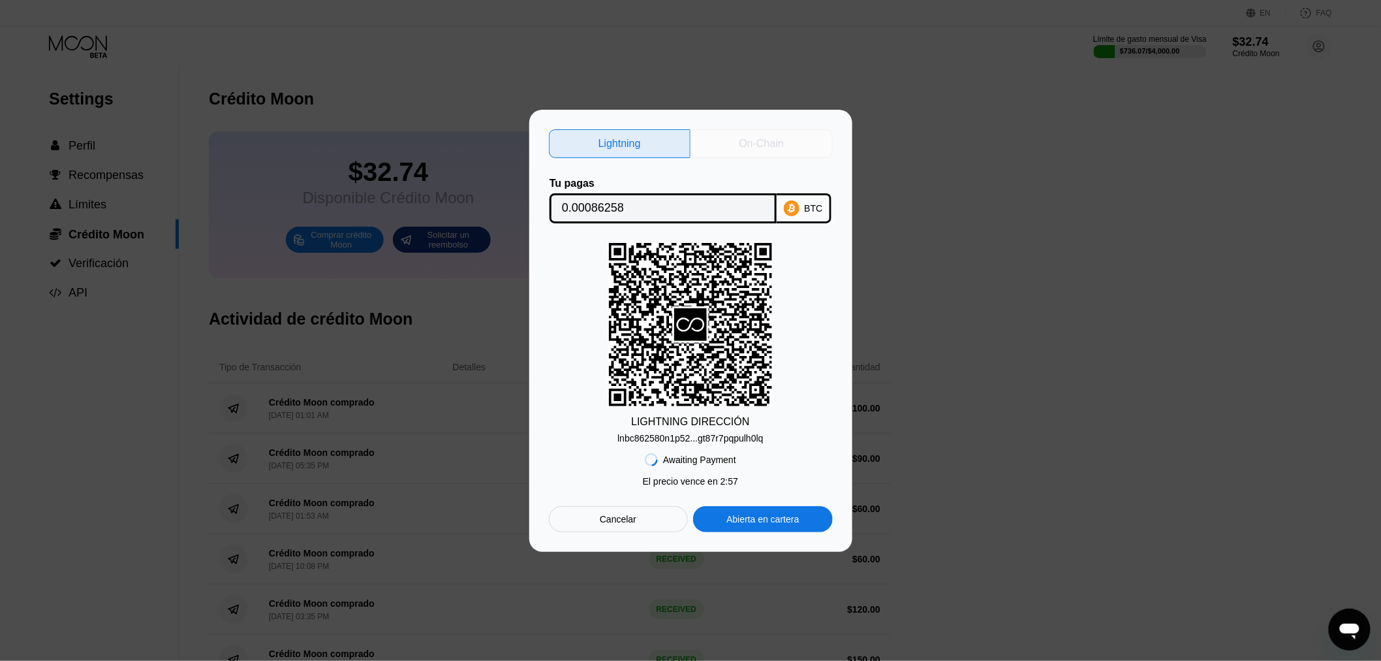
click at [754, 137] on div "On-Chain" at bounding box center [762, 143] width 44 height 13
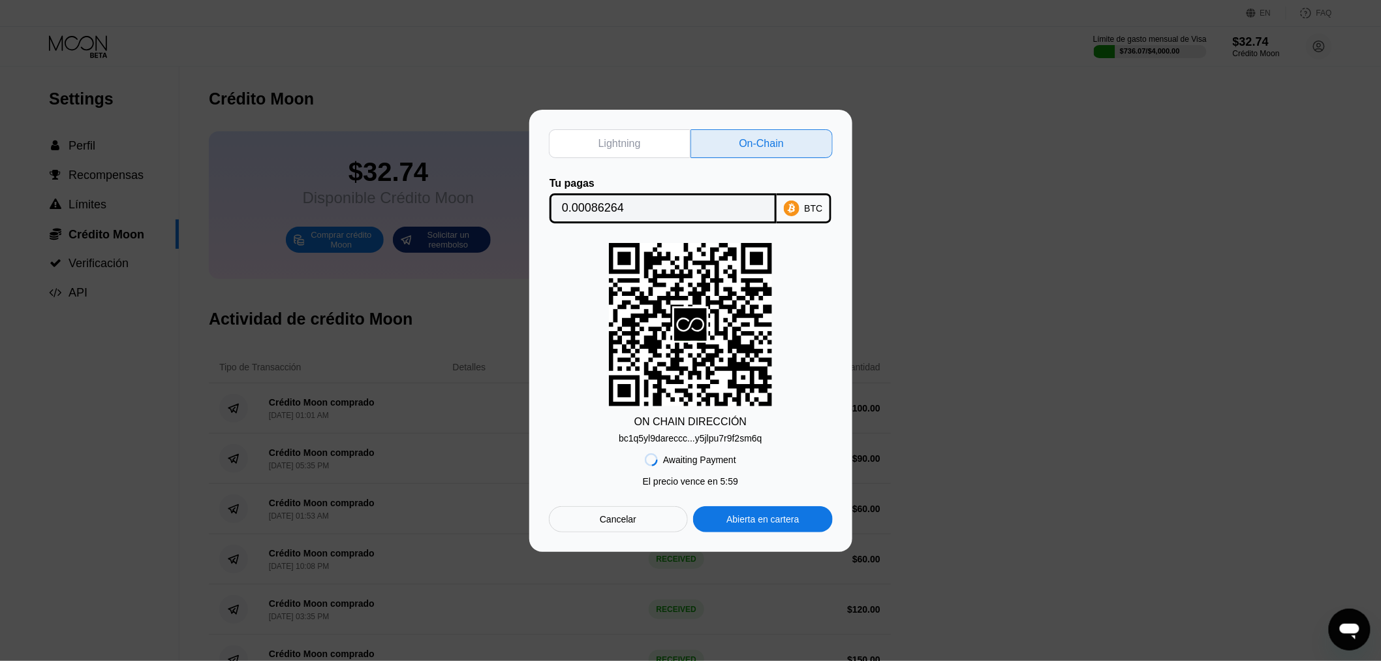
click at [676, 440] on div "bc1q5yl9dareccc...y5jlpu7r9f2sm6q" at bounding box center [690, 438] width 143 height 10
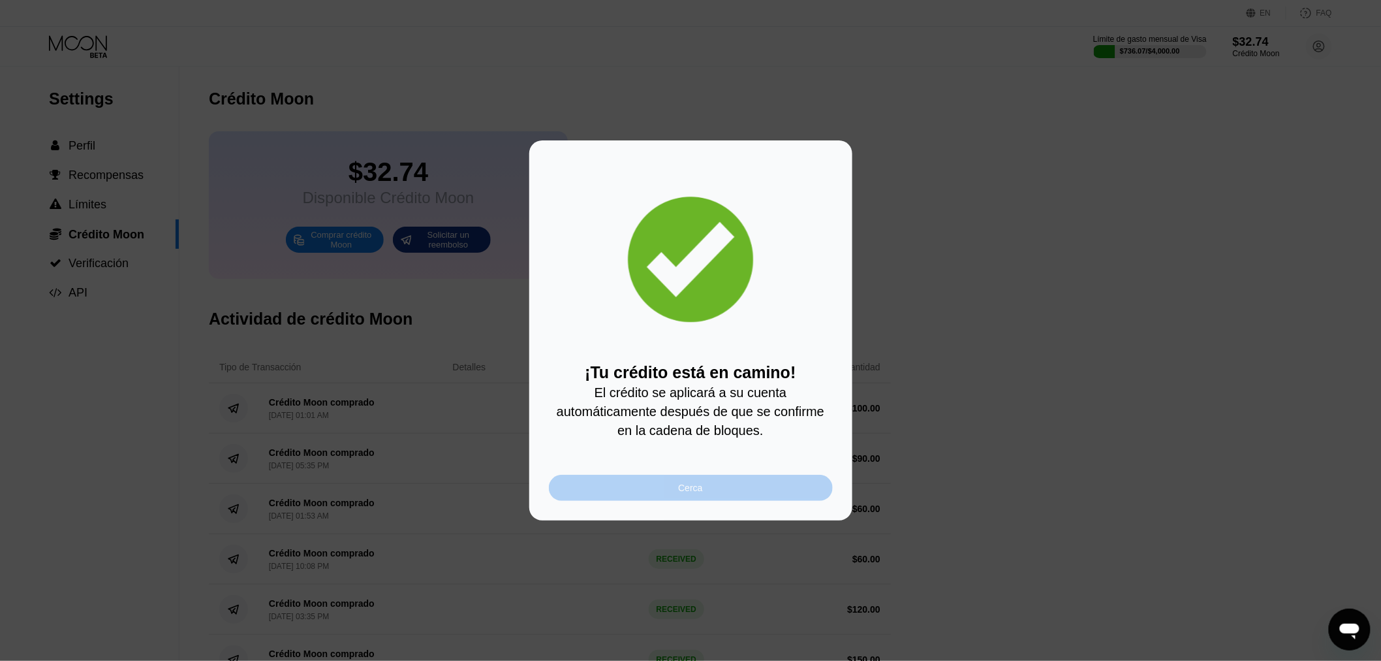
click at [741, 500] on div "Cerca" at bounding box center [691, 488] width 284 height 26
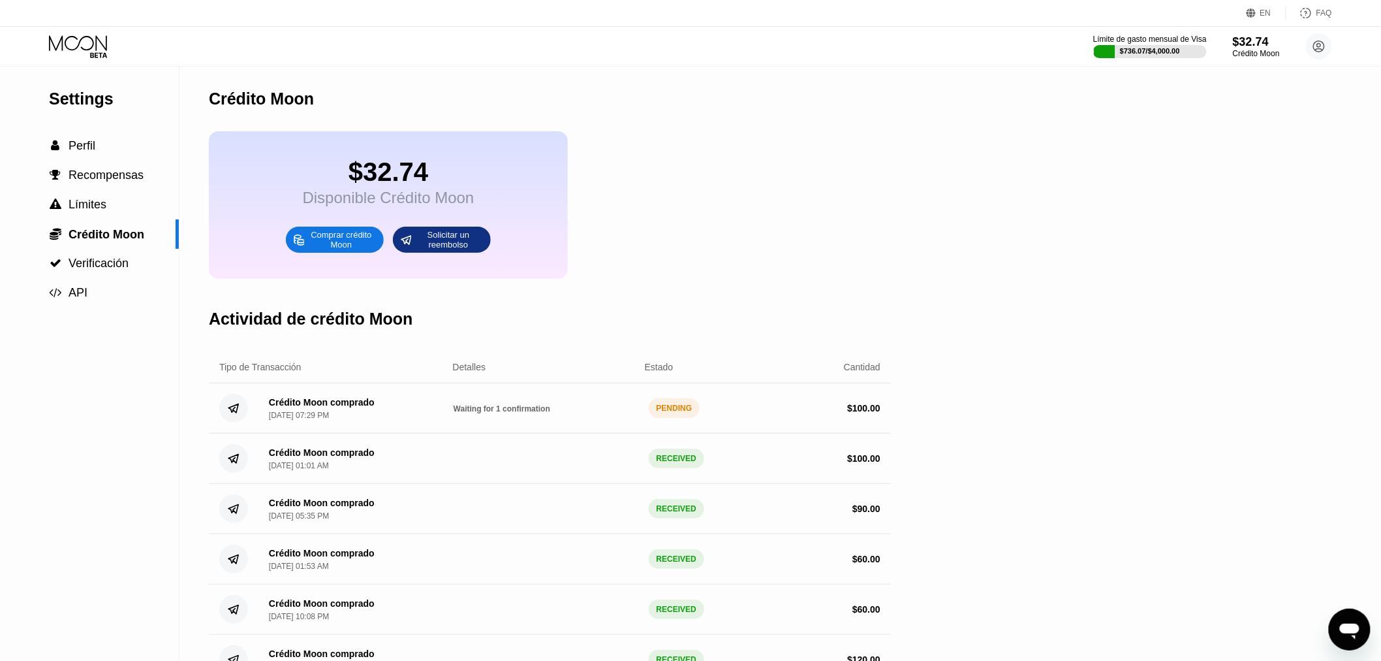
click at [70, 49] on icon at bounding box center [78, 42] width 58 height 15
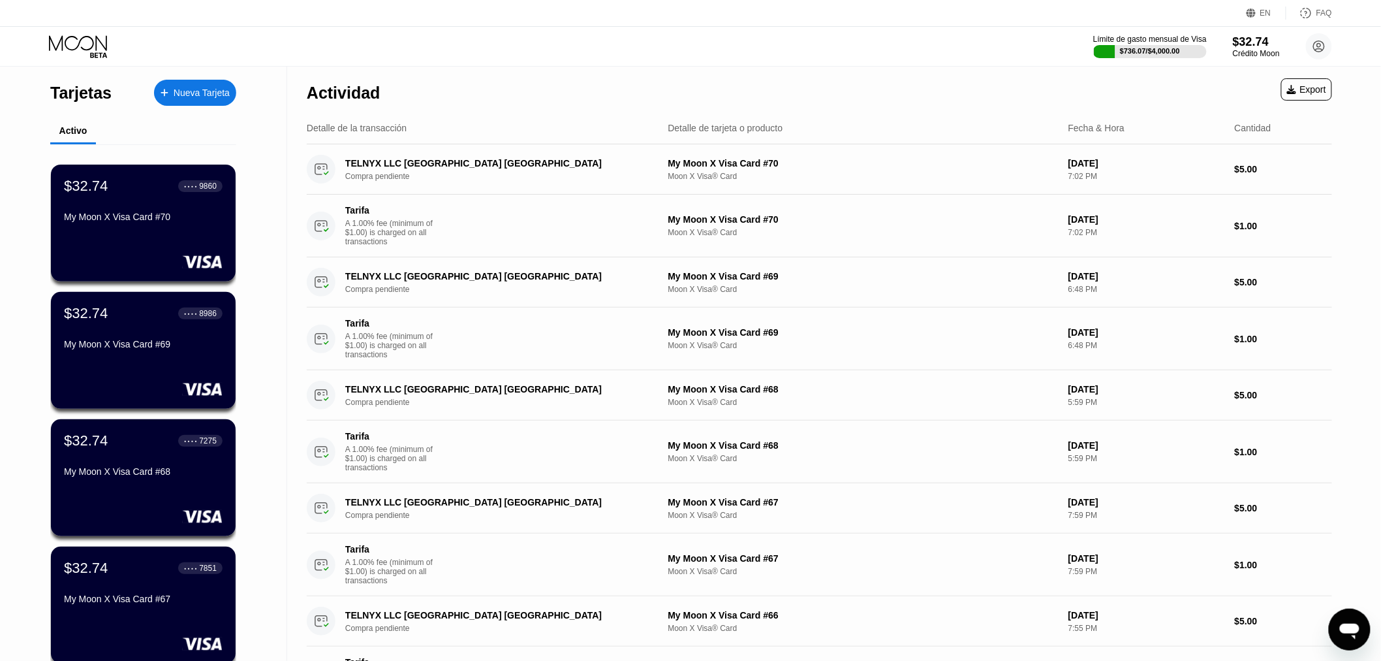
click at [174, 97] on div "Nueva Tarjeta" at bounding box center [202, 92] width 56 height 11
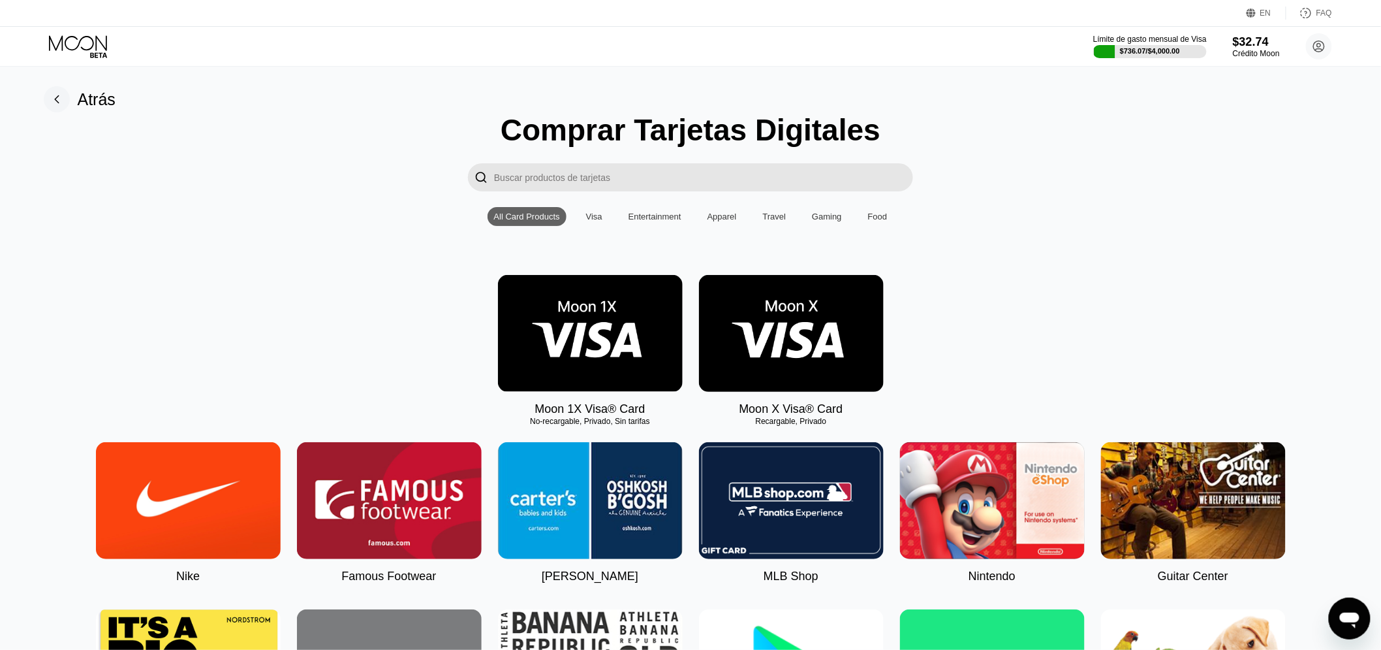
click at [785, 334] on img at bounding box center [791, 333] width 185 height 117
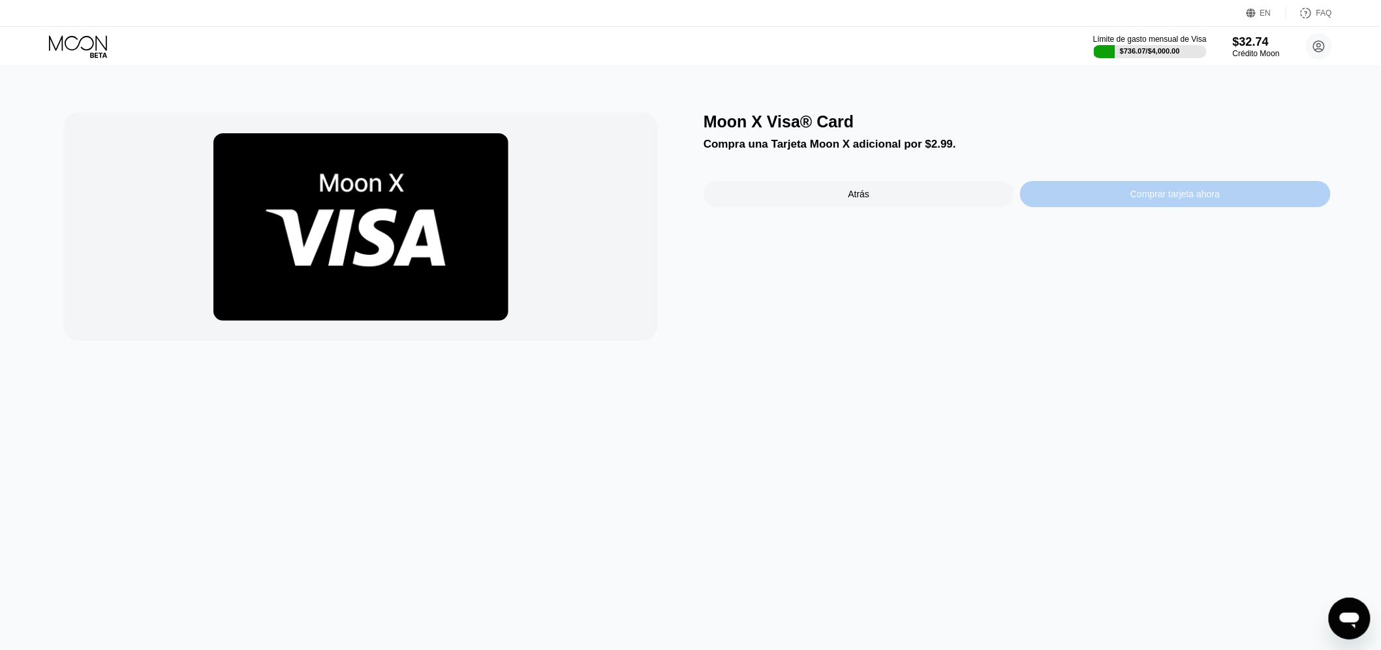
click at [1185, 197] on div "Comprar tarjeta ahora" at bounding box center [1175, 194] width 89 height 10
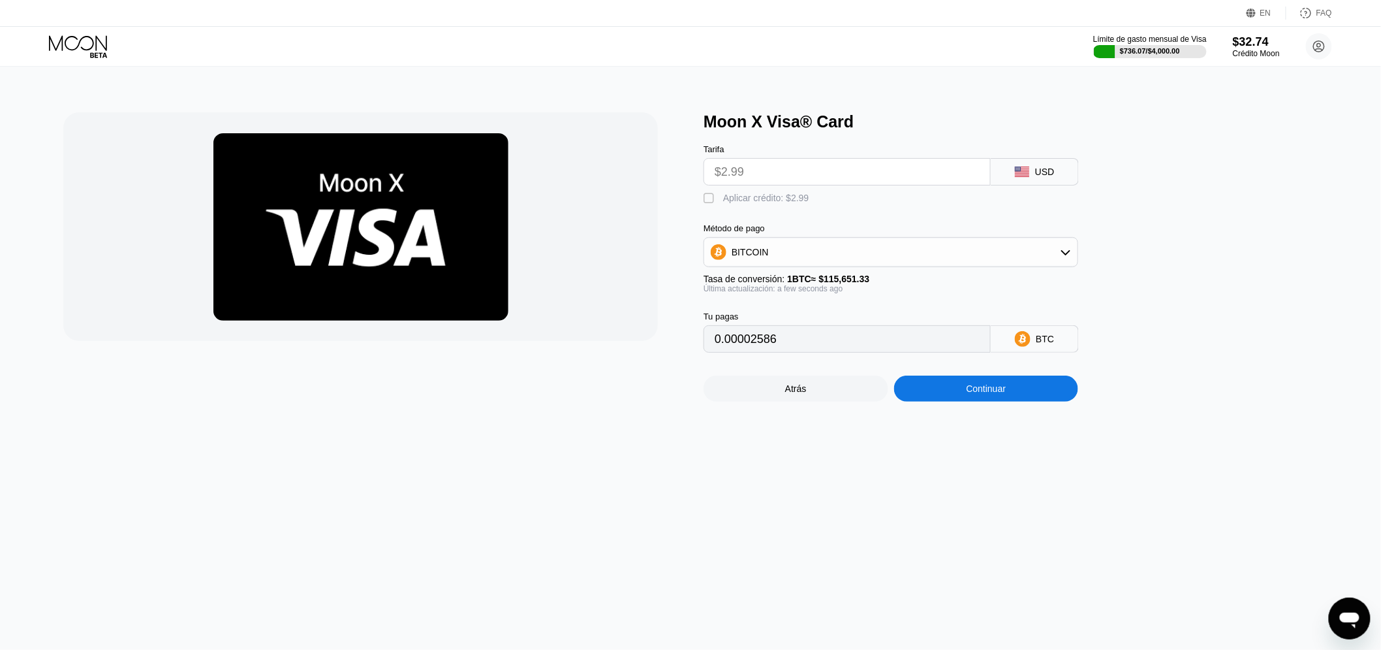
click at [751, 202] on div "Aplicar crédito: $2.99" at bounding box center [766, 198] width 86 height 10
type input "0"
click at [986, 394] on div "Continuar" at bounding box center [987, 388] width 40 height 10
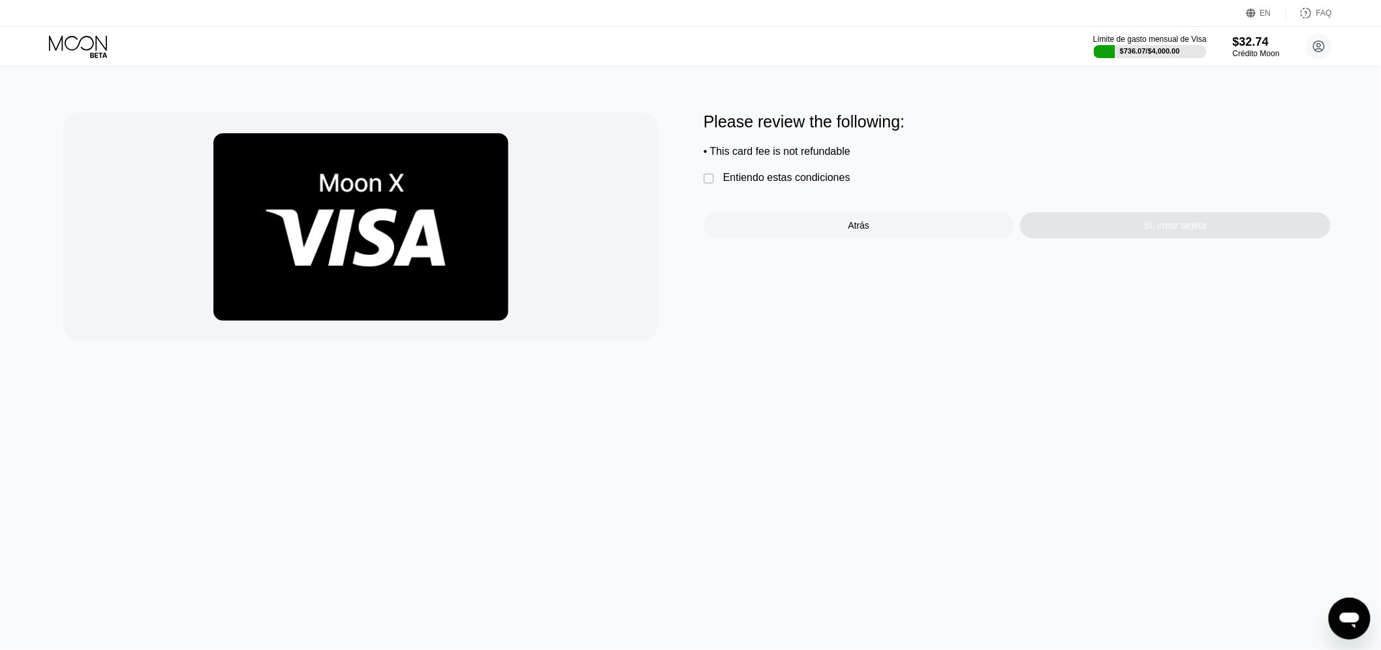
click at [788, 181] on div "Entiendo estas condiciones" at bounding box center [786, 178] width 127 height 12
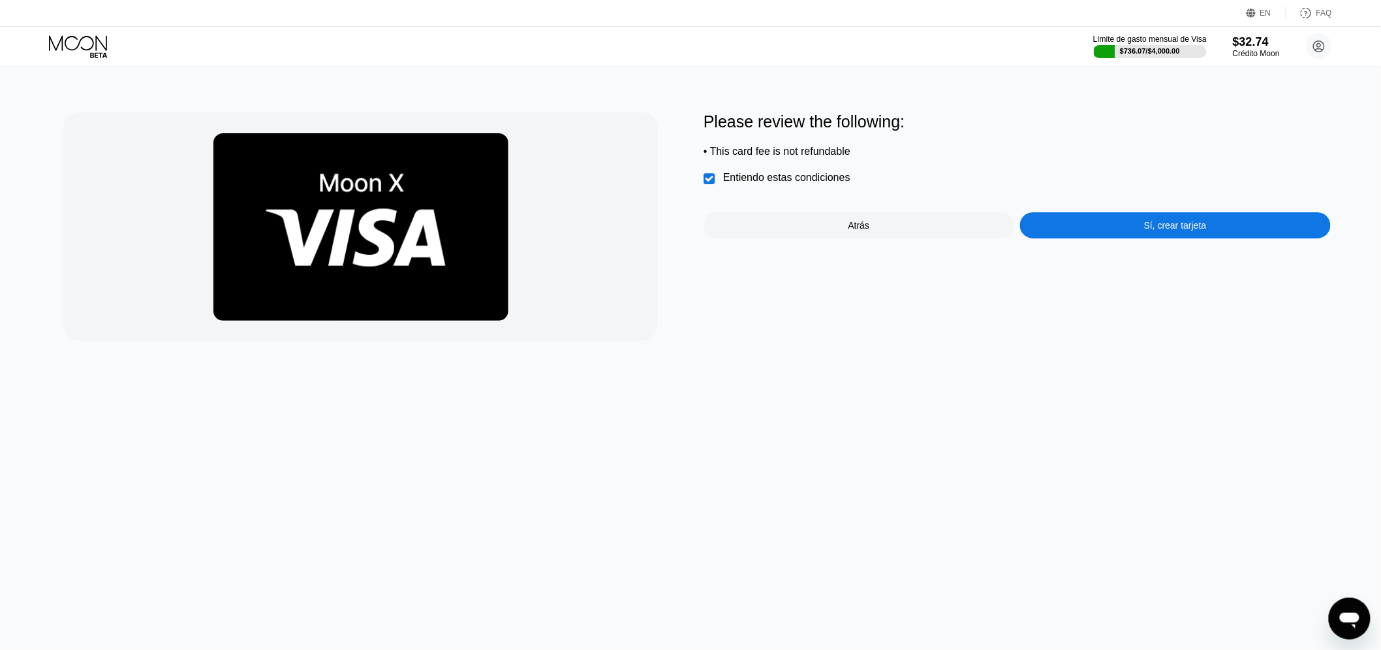
click at [1176, 230] on div "Sí, crear tarjeta" at bounding box center [1175, 225] width 63 height 10
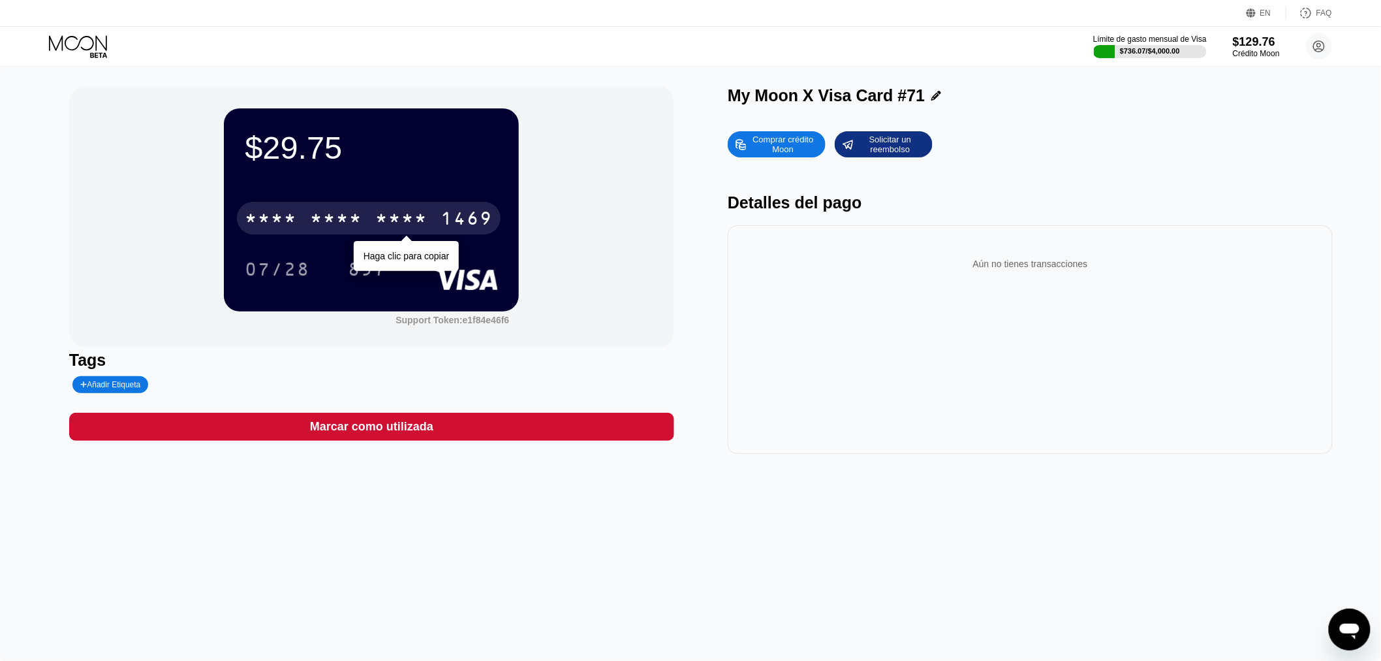
click at [413, 216] on div "* * * *" at bounding box center [401, 220] width 52 height 21
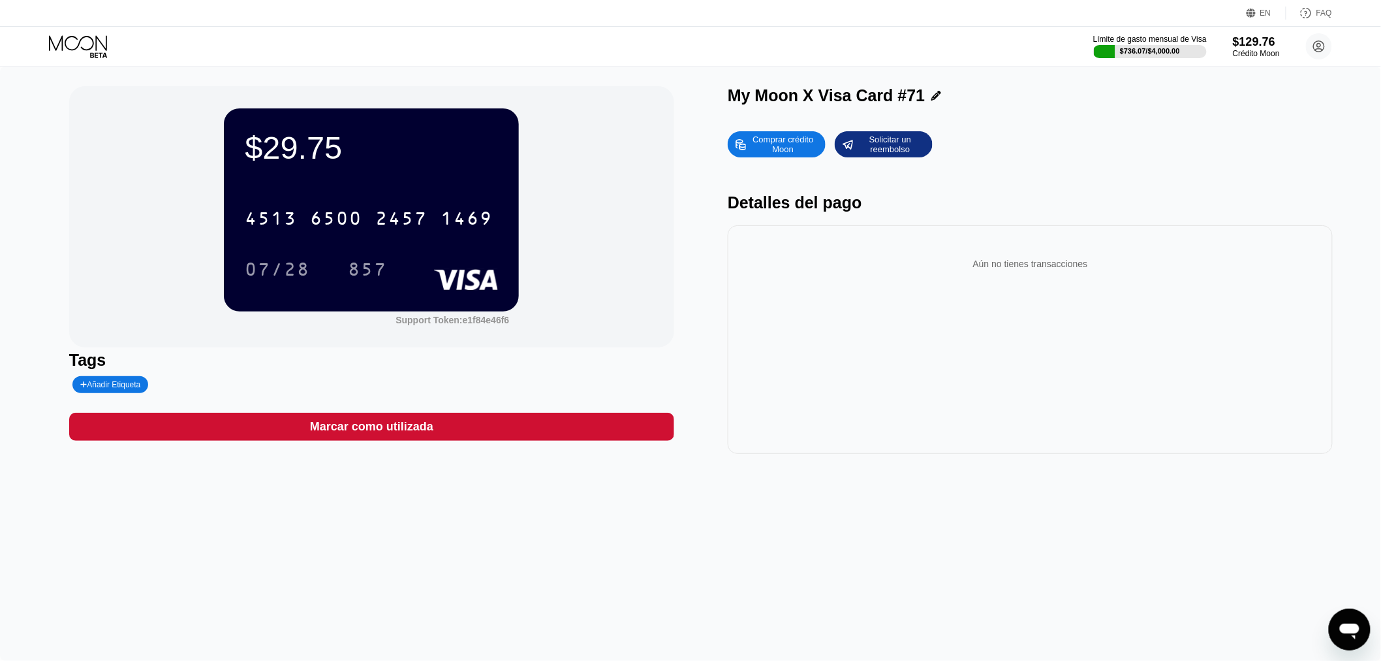
click at [10, 166] on div "$29.75 4513 6500 2457 1469 07/28 857 Support Token: e1f84e46f6 Tags Añadir Etiq…" at bounding box center [690, 364] width 1381 height 594
click at [84, 47] on icon at bounding box center [79, 46] width 61 height 23
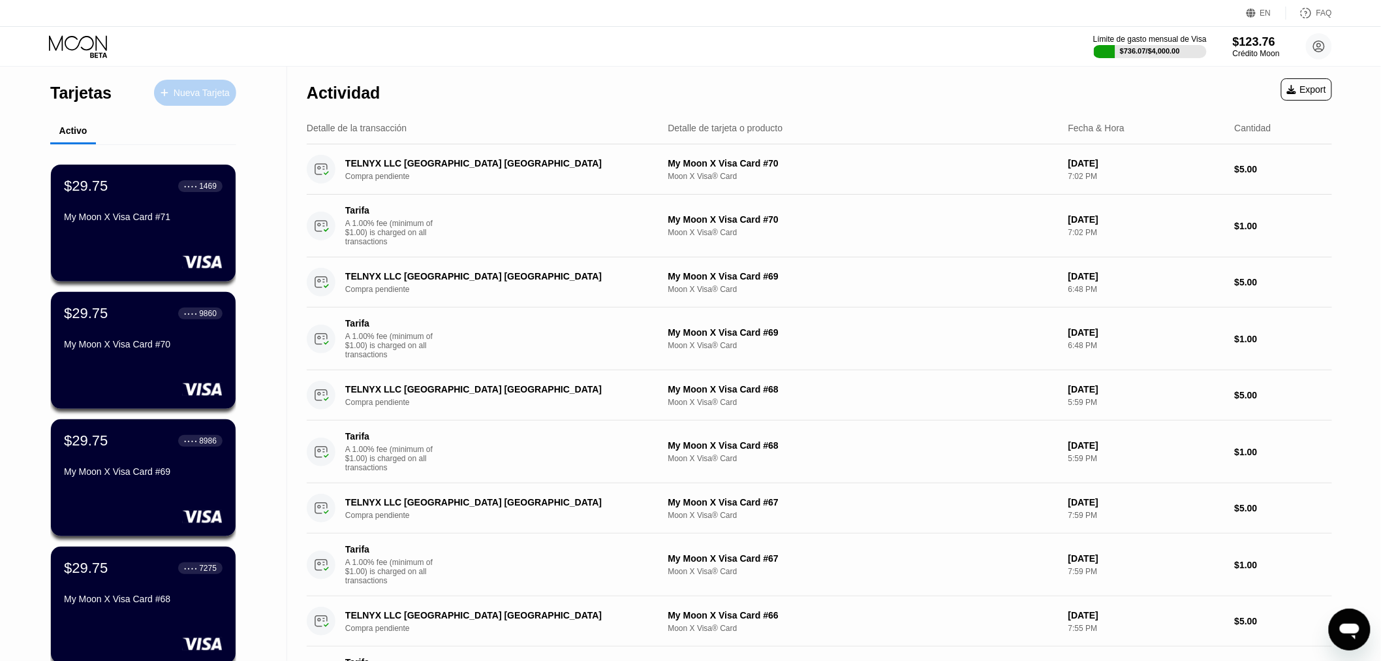
click at [201, 93] on div "Nueva Tarjeta" at bounding box center [202, 92] width 56 height 11
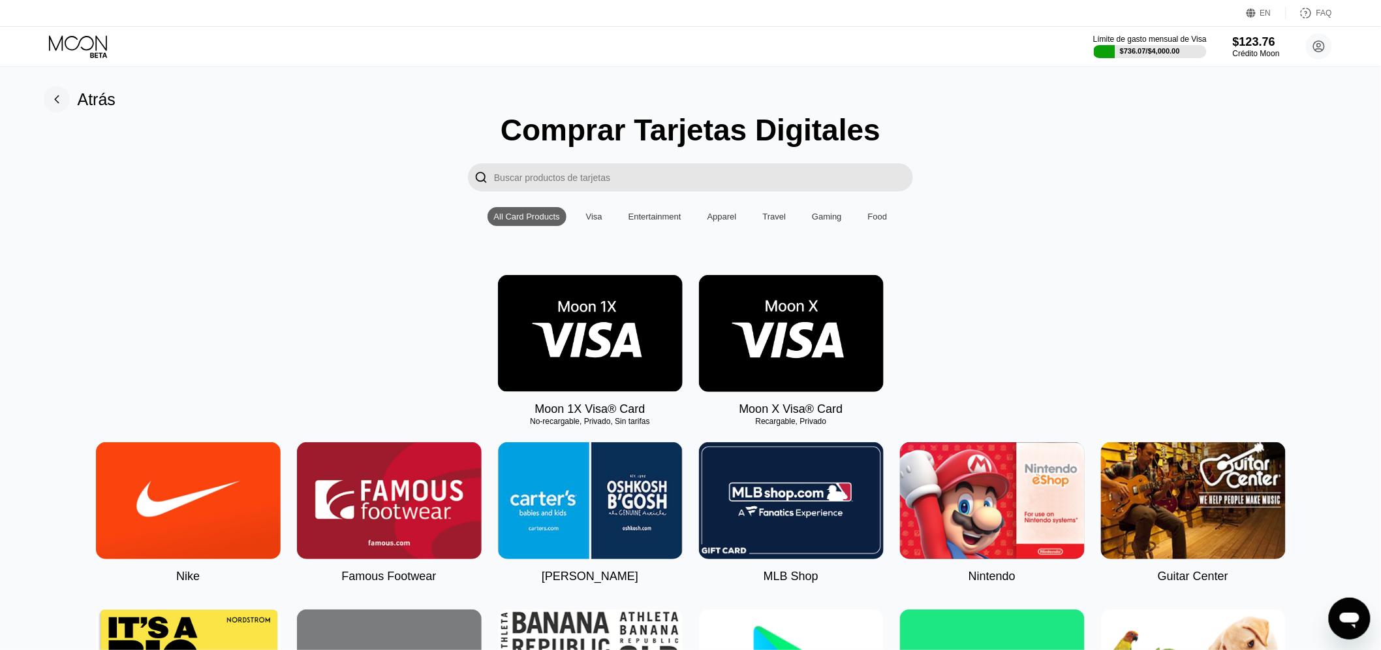
click at [793, 319] on img at bounding box center [791, 333] width 185 height 117
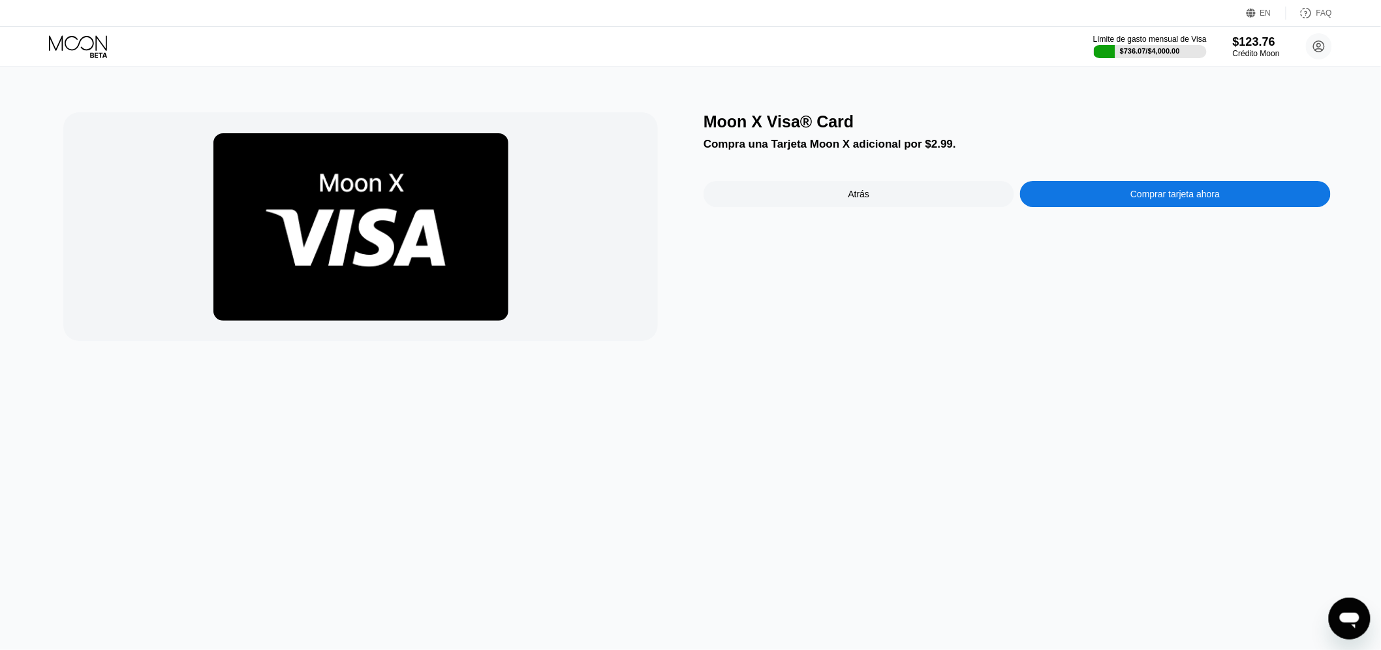
click at [1069, 198] on div "Comprar tarjeta ahora" at bounding box center [1175, 194] width 311 height 26
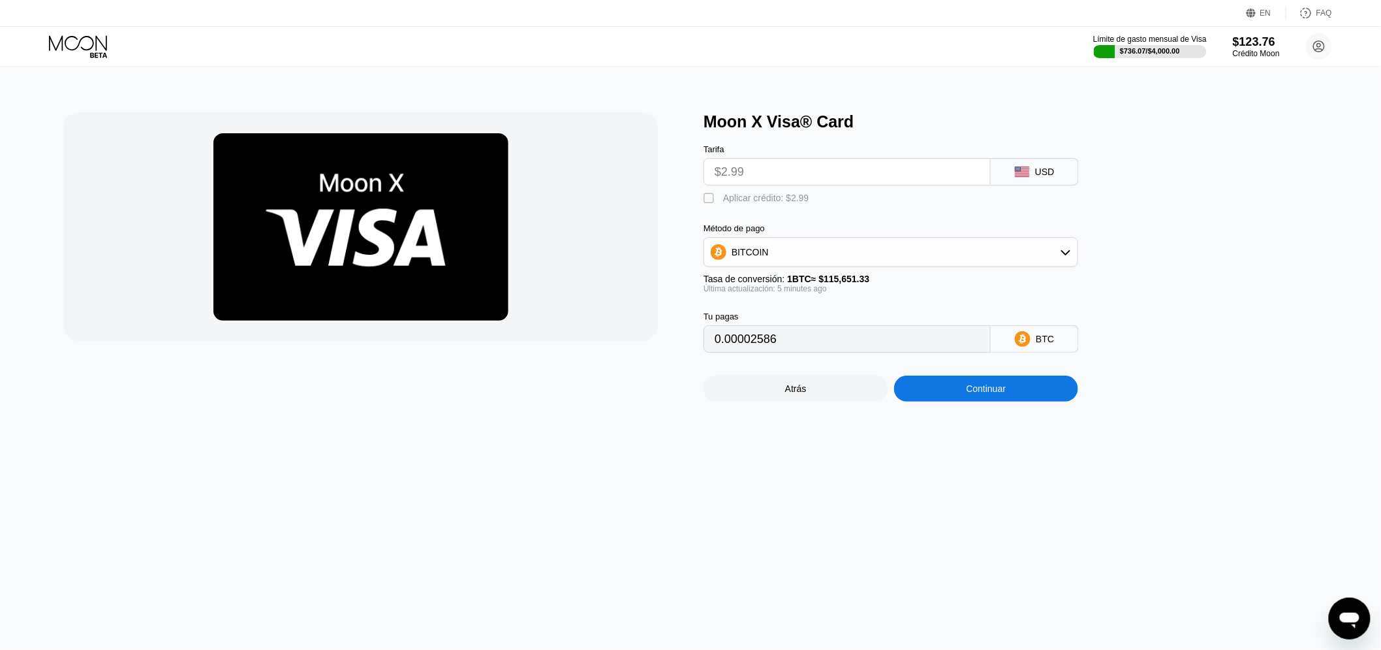
click at [717, 205] on div " Aplicar crédito: $2.99" at bounding box center [760, 198] width 112 height 13
type input "0"
click at [998, 390] on div "Continuar" at bounding box center [986, 388] width 185 height 26
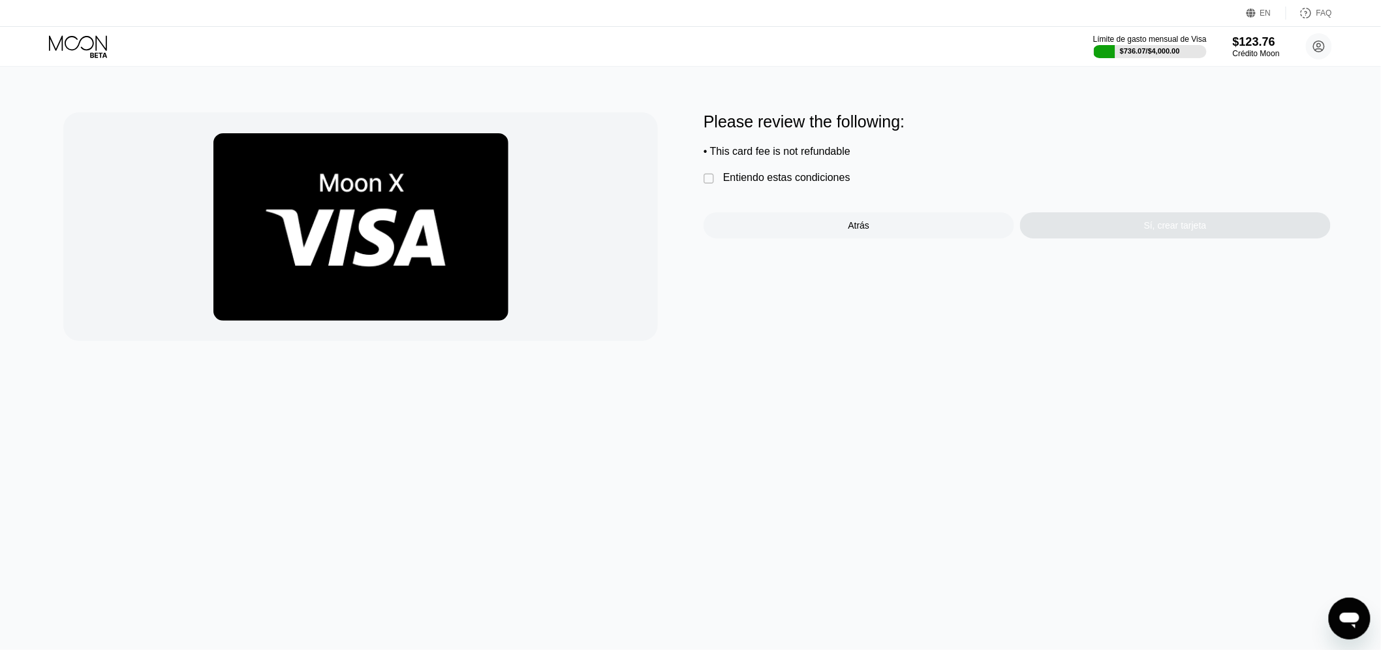
click at [793, 183] on div "Entiendo estas condiciones" at bounding box center [786, 178] width 127 height 12
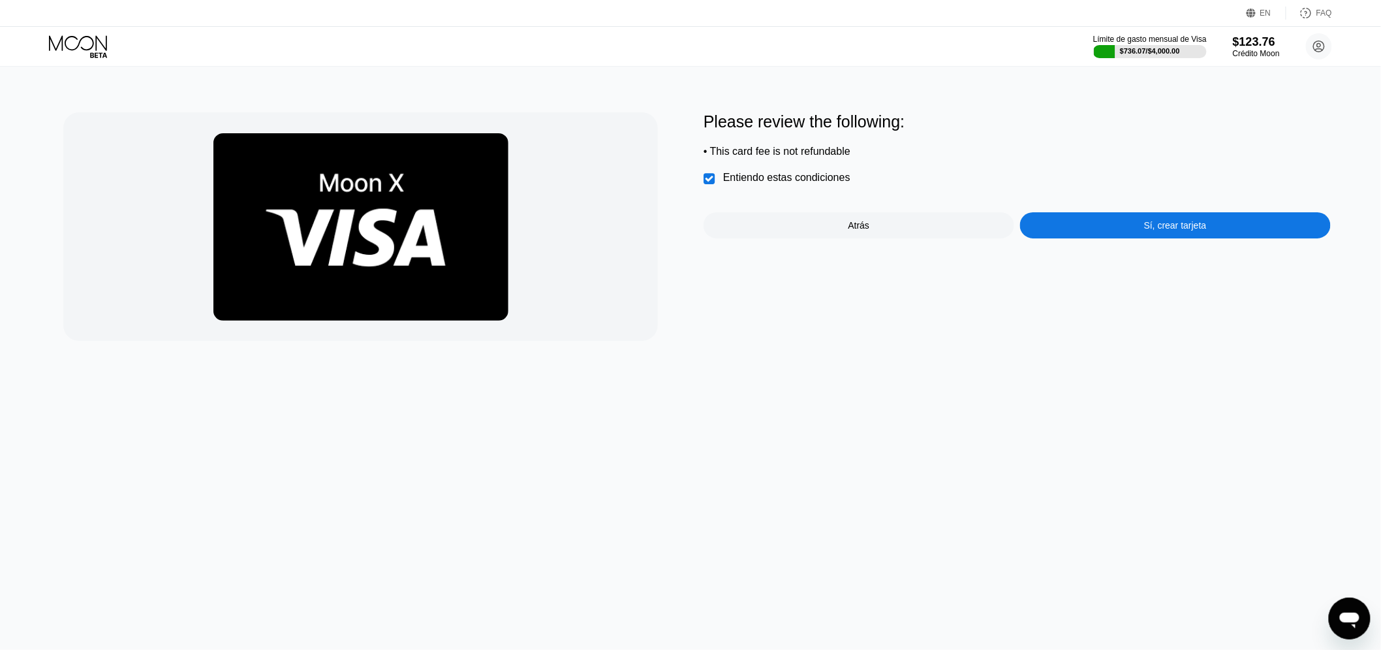
click at [1131, 225] on div "Sí, crear tarjeta" at bounding box center [1175, 225] width 311 height 26
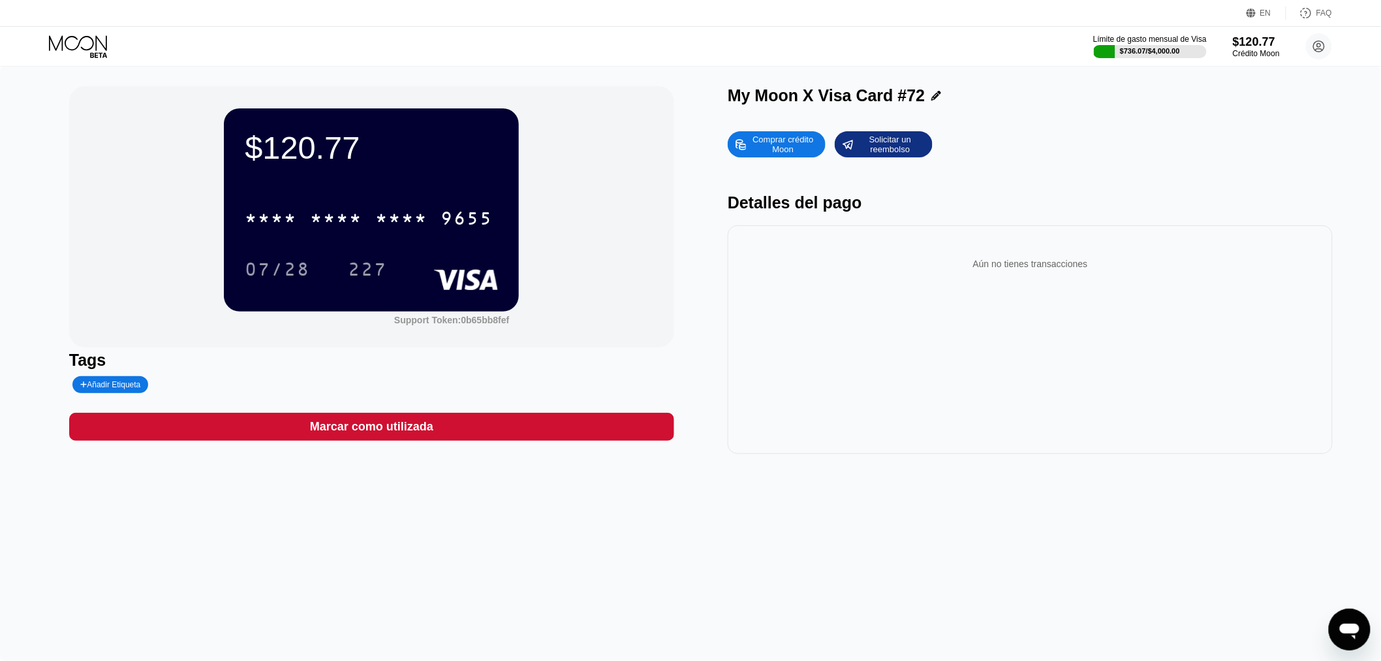
click at [27, 174] on div "$120.77 * * * * * * * * * * * * 9655 07/28 227 Support Token: 0b65bb8fef Tags A…" at bounding box center [690, 364] width 1381 height 594
click at [396, 214] on div "* * * *" at bounding box center [401, 220] width 52 height 21
click at [47, 26] on div "EN Idioma Select an item Ahorrar FAQ" at bounding box center [690, 13] width 1381 height 27
click at [63, 30] on div "Límite de gasto mensual de Visa $736.07 / $4,000.00 $120.77 Crédito Moon [PERSO…" at bounding box center [690, 46] width 1381 height 39
click at [67, 31] on div "Límite de gasto mensual de Visa $736.07 / $4,000.00 $120.77 Crédito Moon [PERSO…" at bounding box center [690, 46] width 1381 height 39
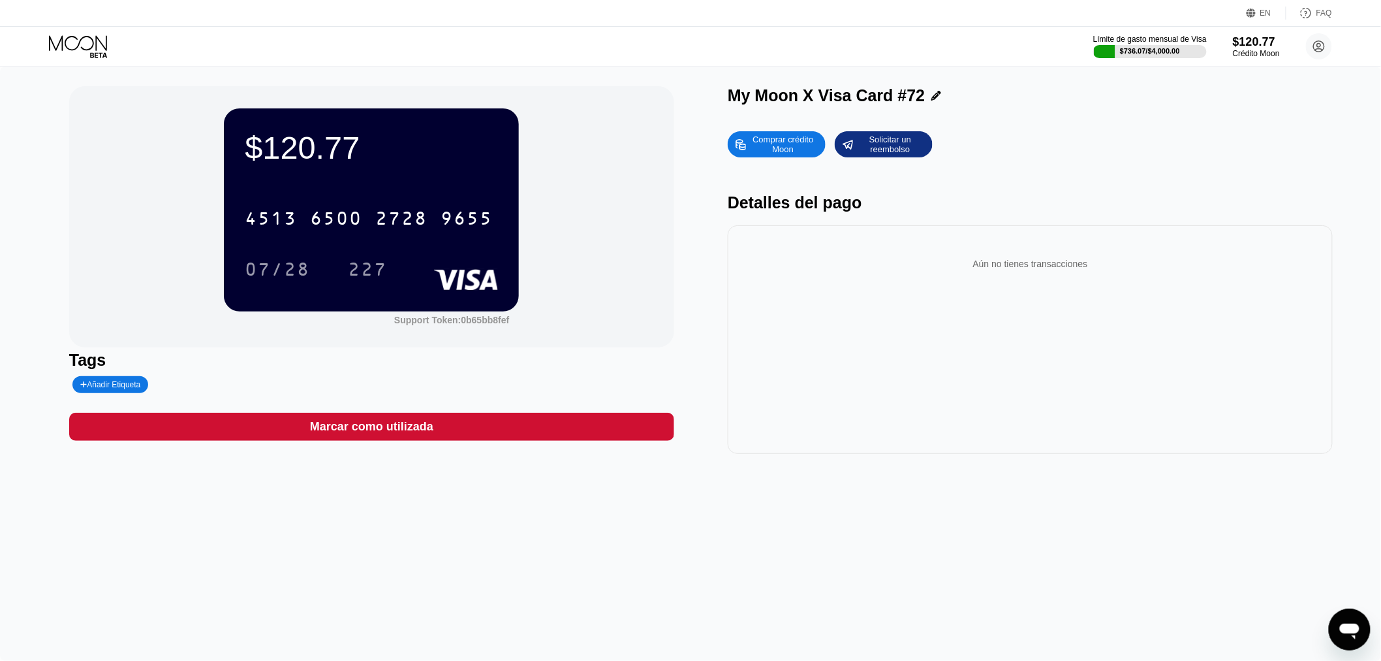
click at [82, 57] on icon at bounding box center [79, 46] width 61 height 23
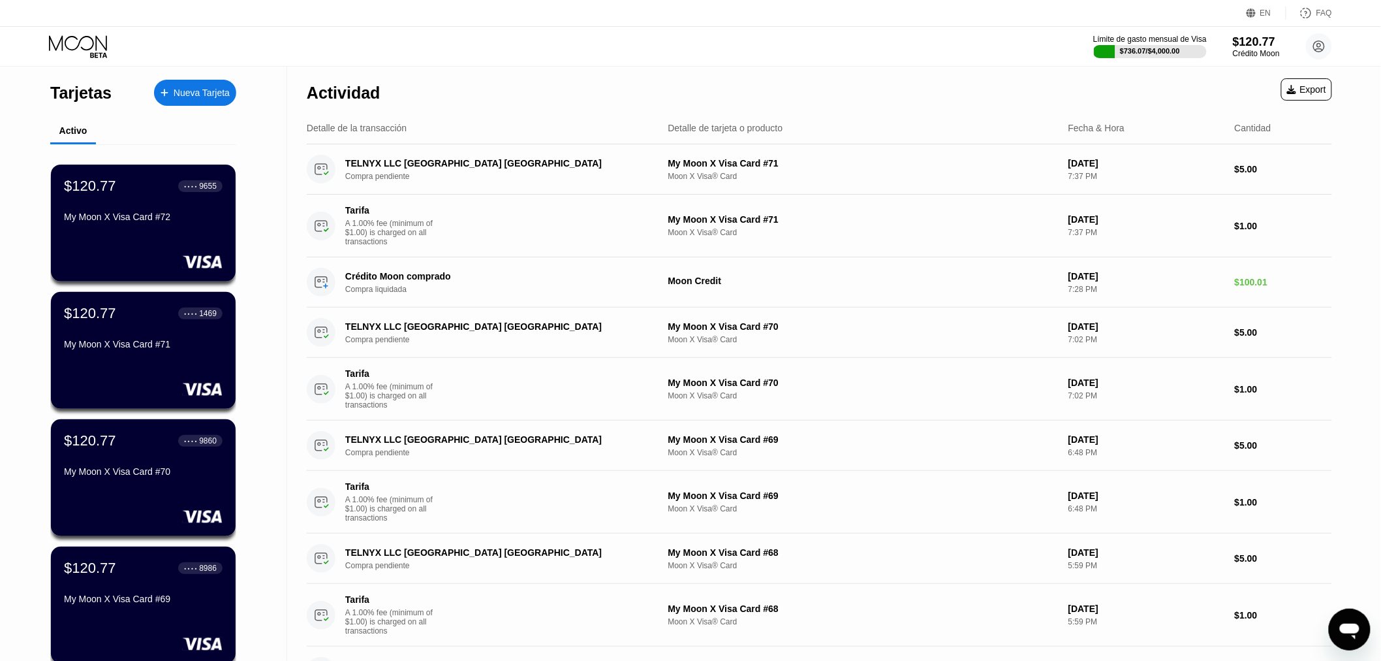
click at [201, 87] on div "Nueva Tarjeta" at bounding box center [202, 92] width 56 height 11
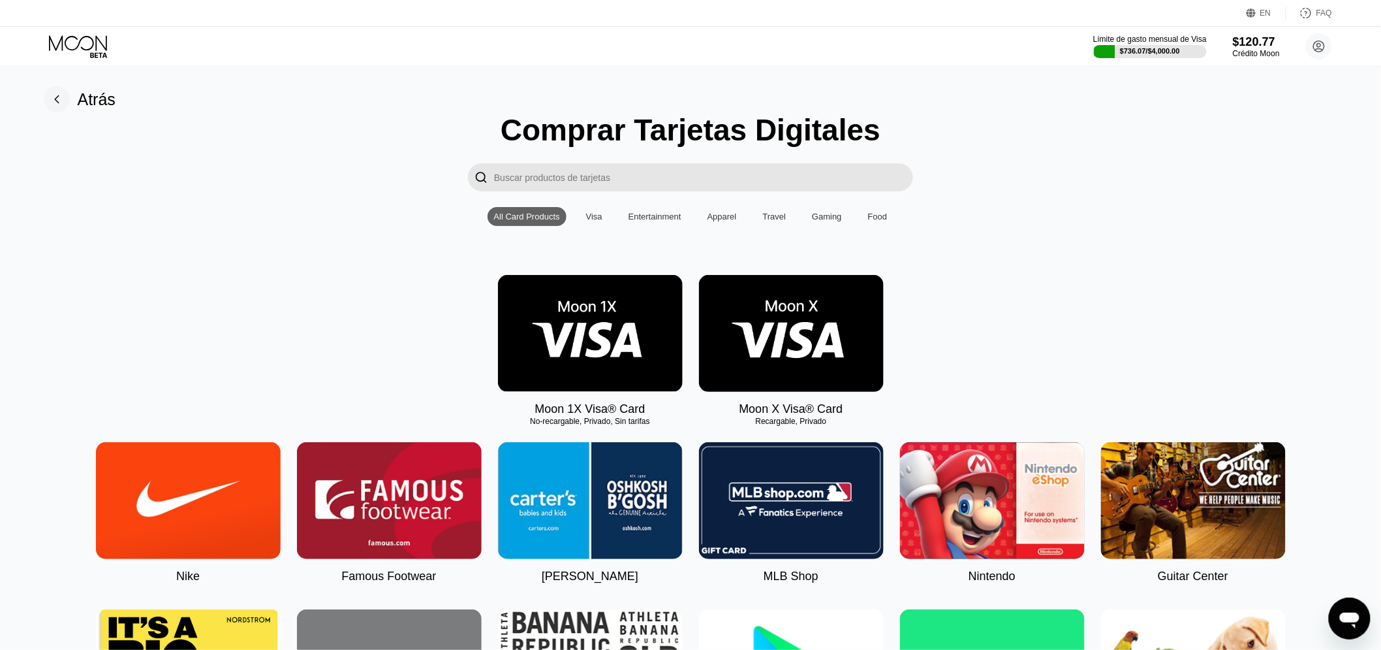
click at [755, 306] on img at bounding box center [791, 333] width 185 height 117
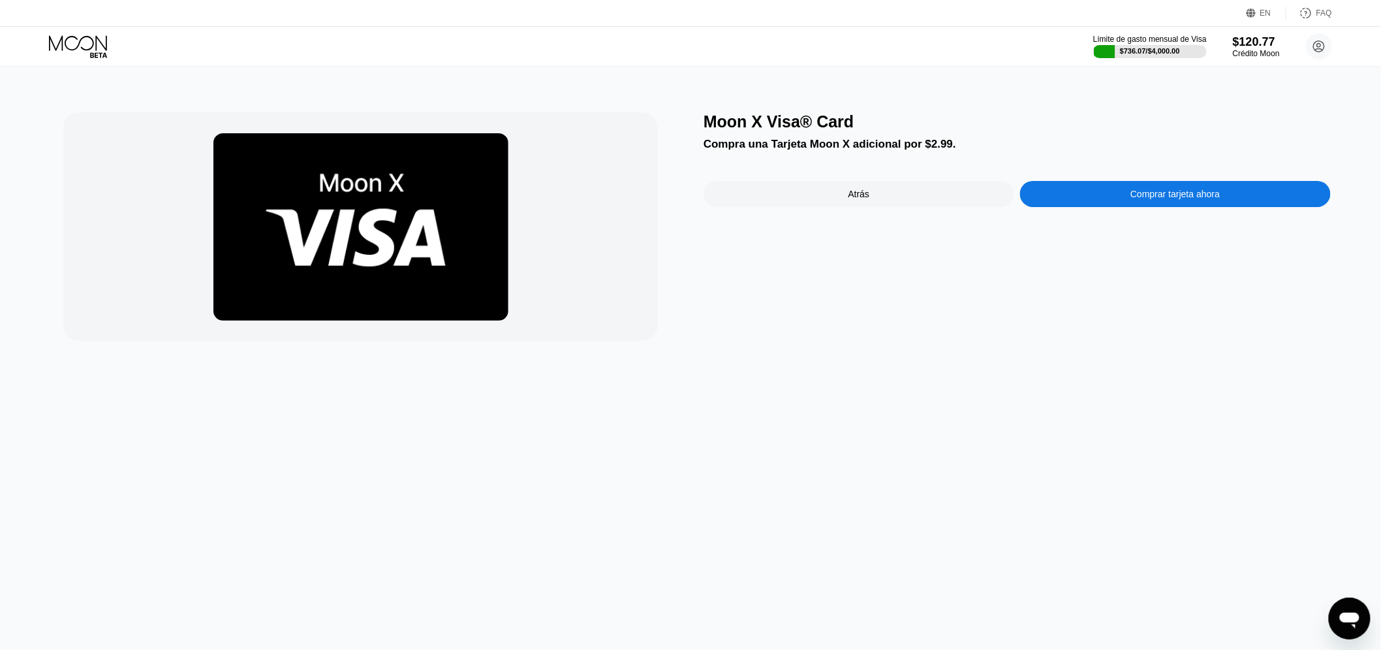
click at [1206, 193] on div "Comprar tarjeta ahora" at bounding box center [1175, 194] width 89 height 10
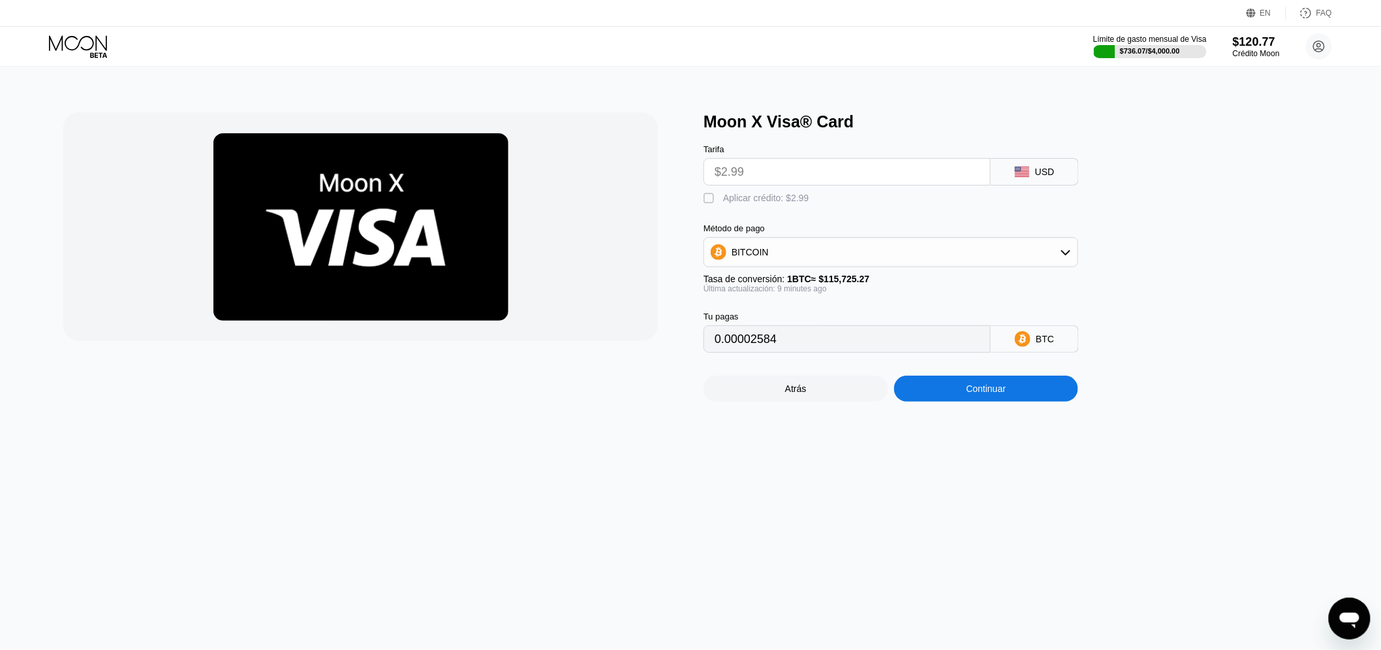
click at [714, 202] on div "" at bounding box center [710, 198] width 13 height 13
type input "0"
click at [967, 401] on div "Continuar" at bounding box center [986, 388] width 185 height 26
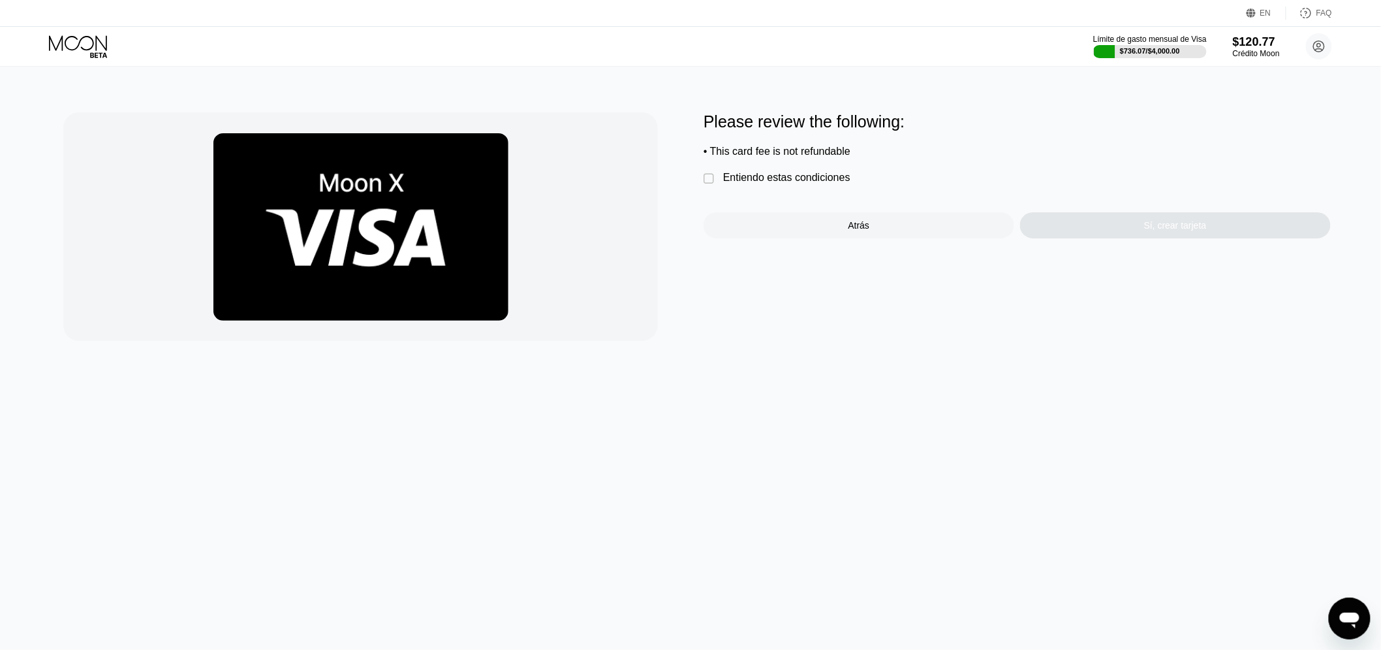
click at [765, 181] on div "Entiendo estas condiciones" at bounding box center [786, 178] width 127 height 12
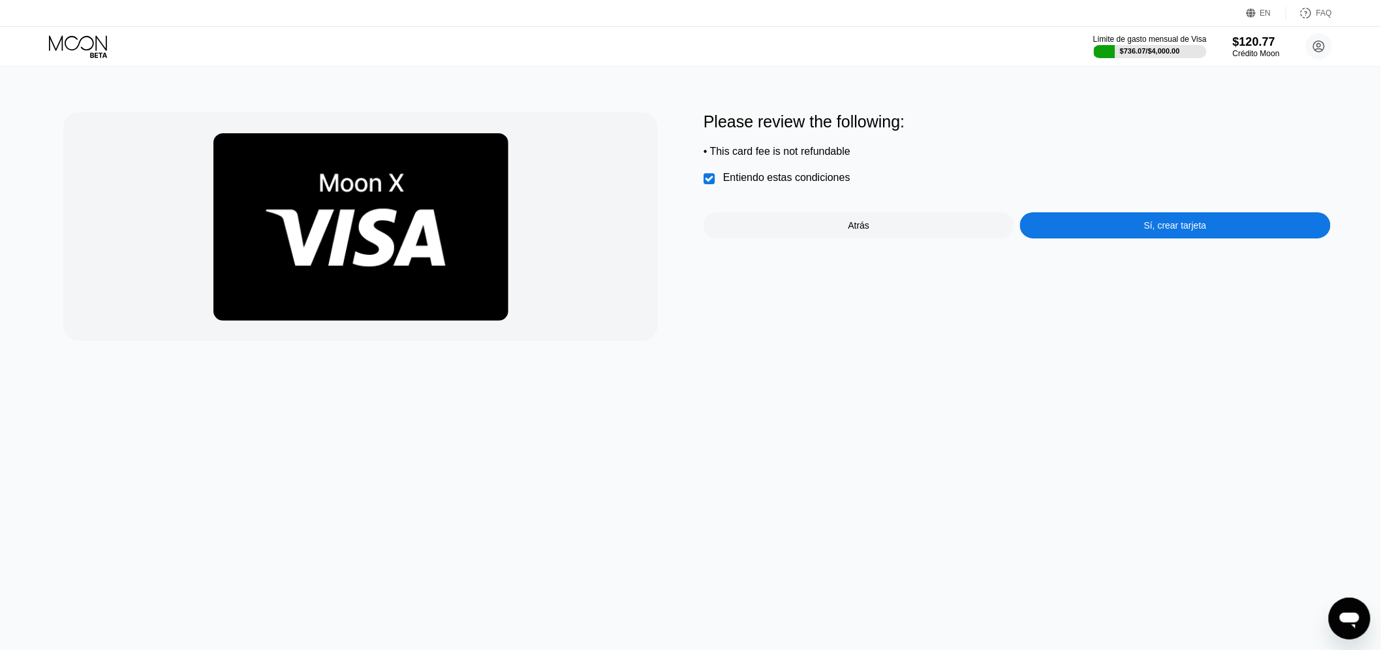
click at [1144, 230] on div "Sí, crear tarjeta" at bounding box center [1175, 225] width 63 height 10
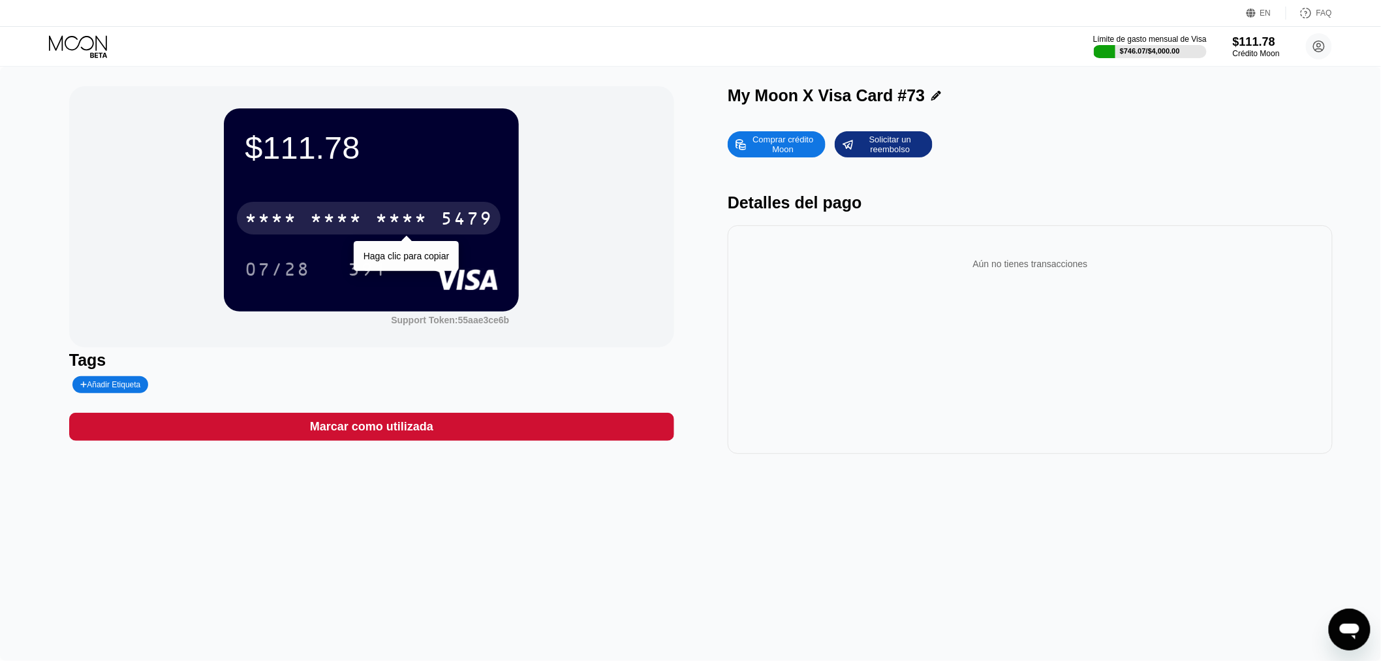
click at [342, 226] on div "* * * *" at bounding box center [336, 220] width 52 height 21
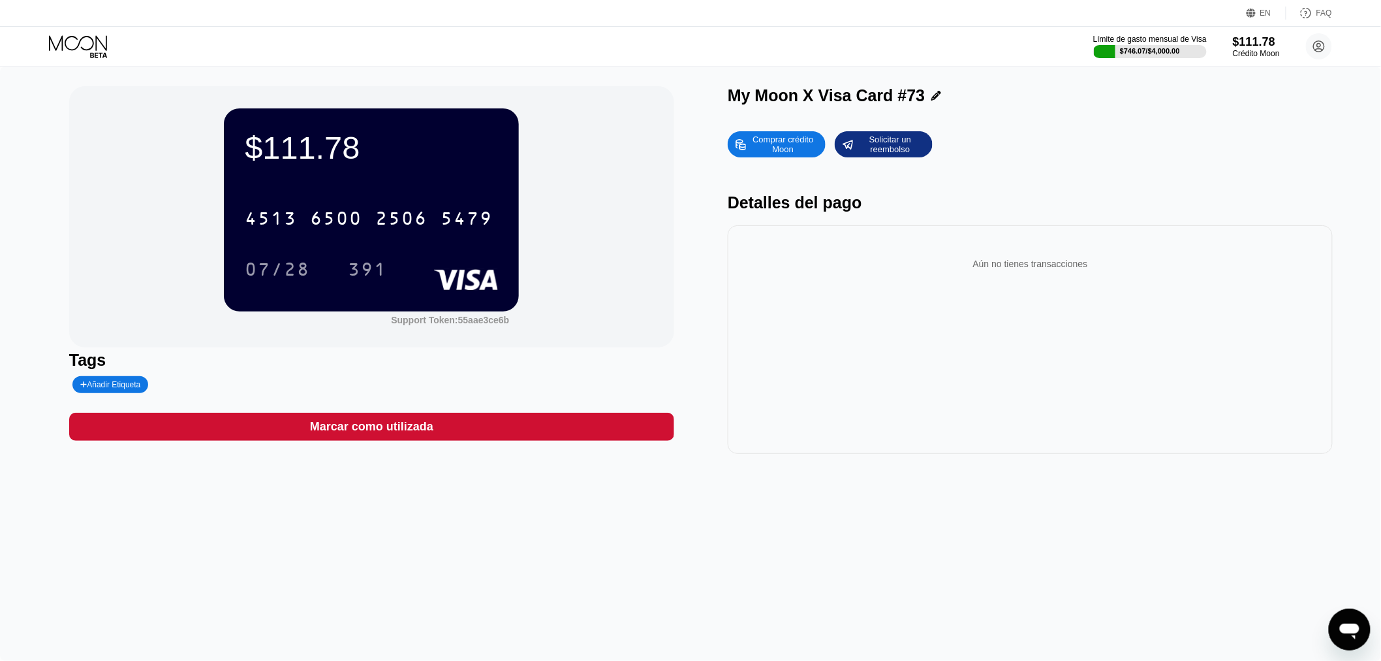
click at [97, 51] on icon at bounding box center [79, 46] width 61 height 23
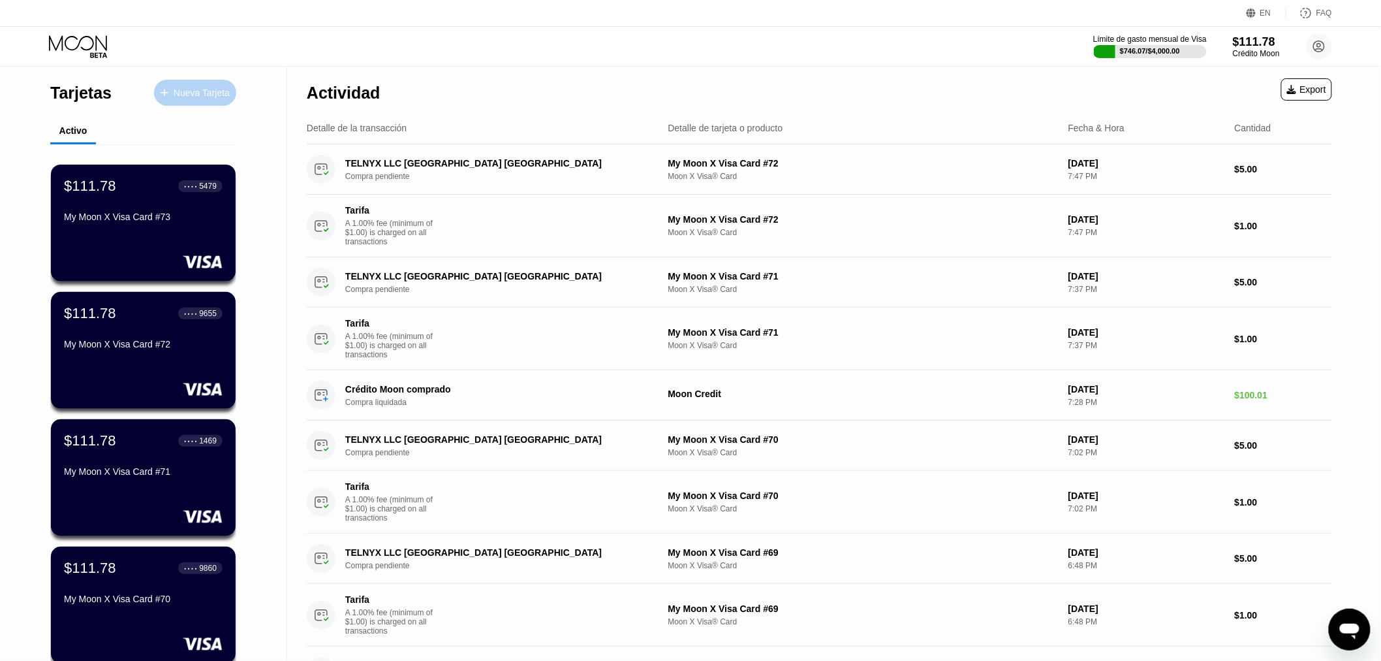
click at [176, 96] on div "Nueva Tarjeta" at bounding box center [202, 92] width 56 height 11
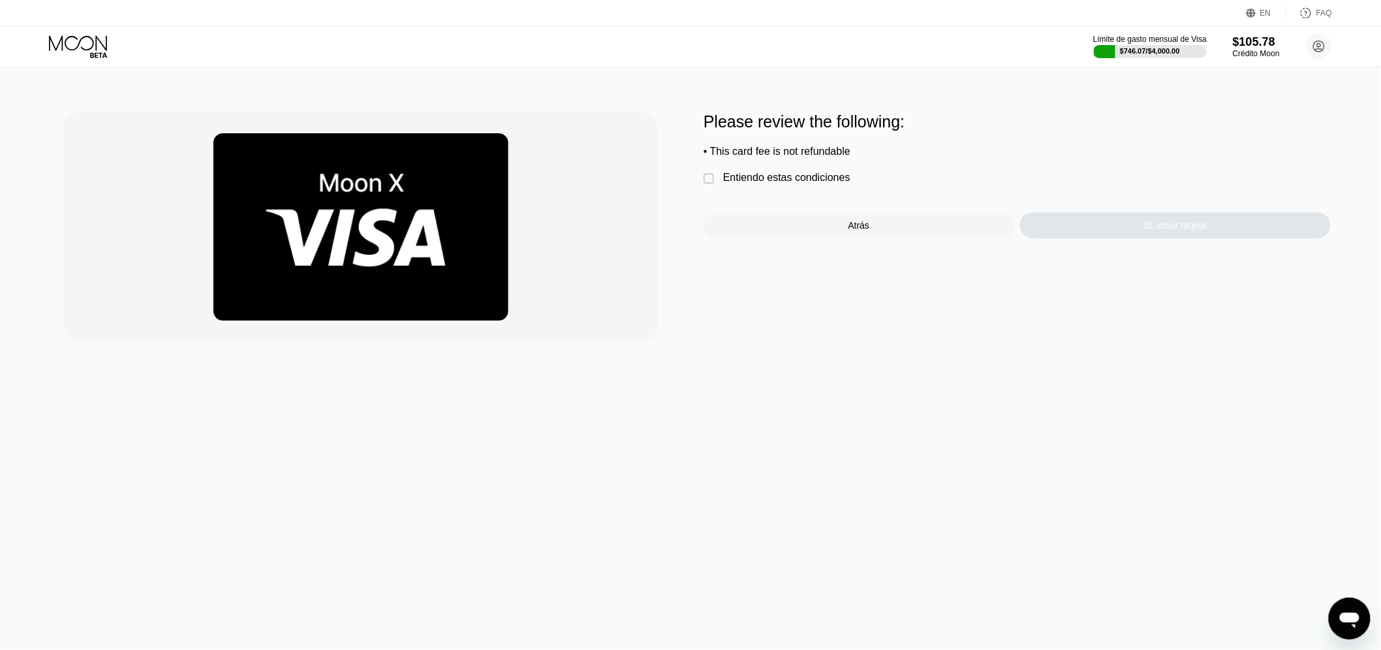
click at [768, 177] on div "Entiendo estas condiciones" at bounding box center [786, 178] width 127 height 12
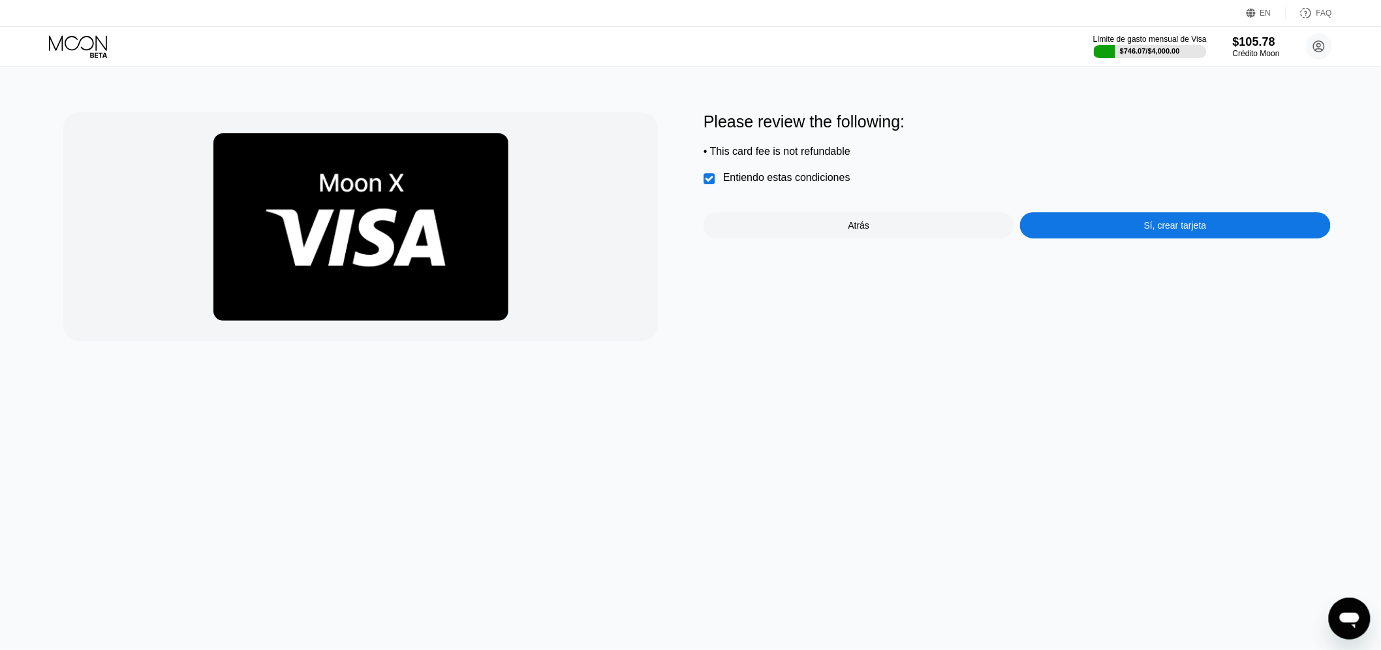
click at [1182, 255] on div "Please review the following: • This card fee is not refundable  Entiendo estas…" at bounding box center [1017, 226] width 627 height 228
click at [1130, 227] on div "Sí, crear tarjeta" at bounding box center [1175, 225] width 311 height 26
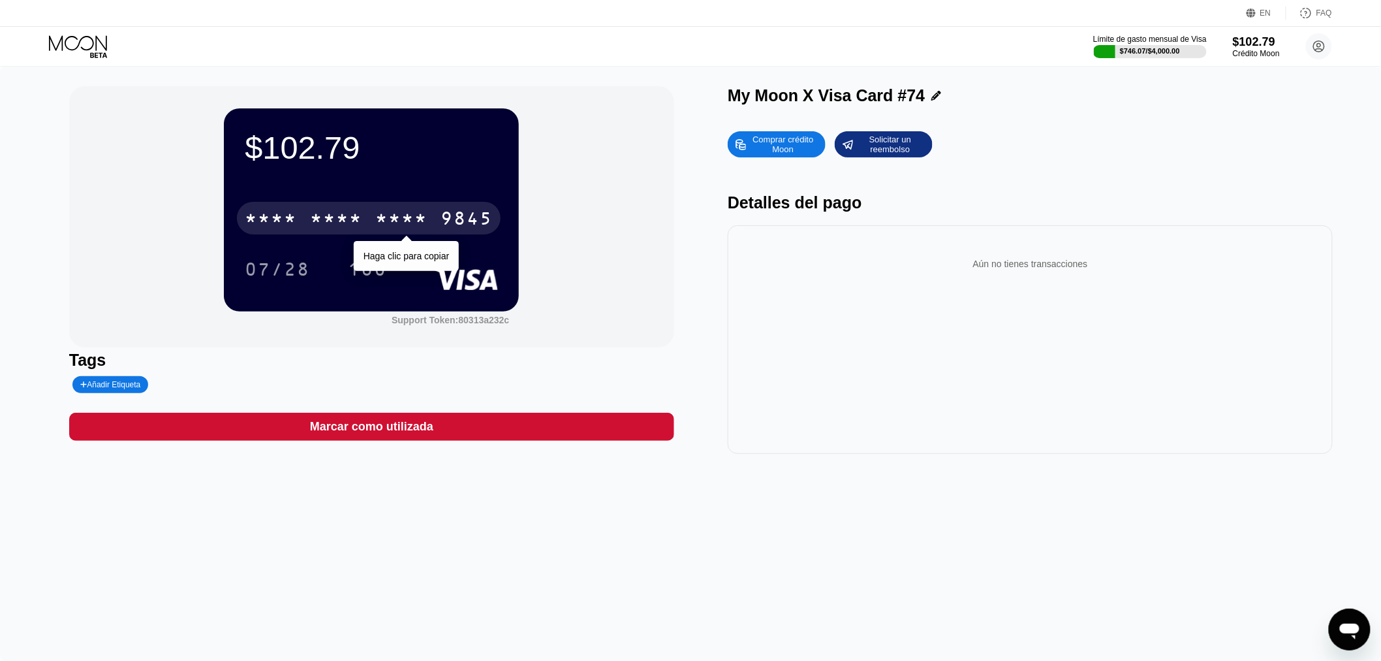
click at [334, 224] on div "* * * *" at bounding box center [336, 220] width 52 height 21
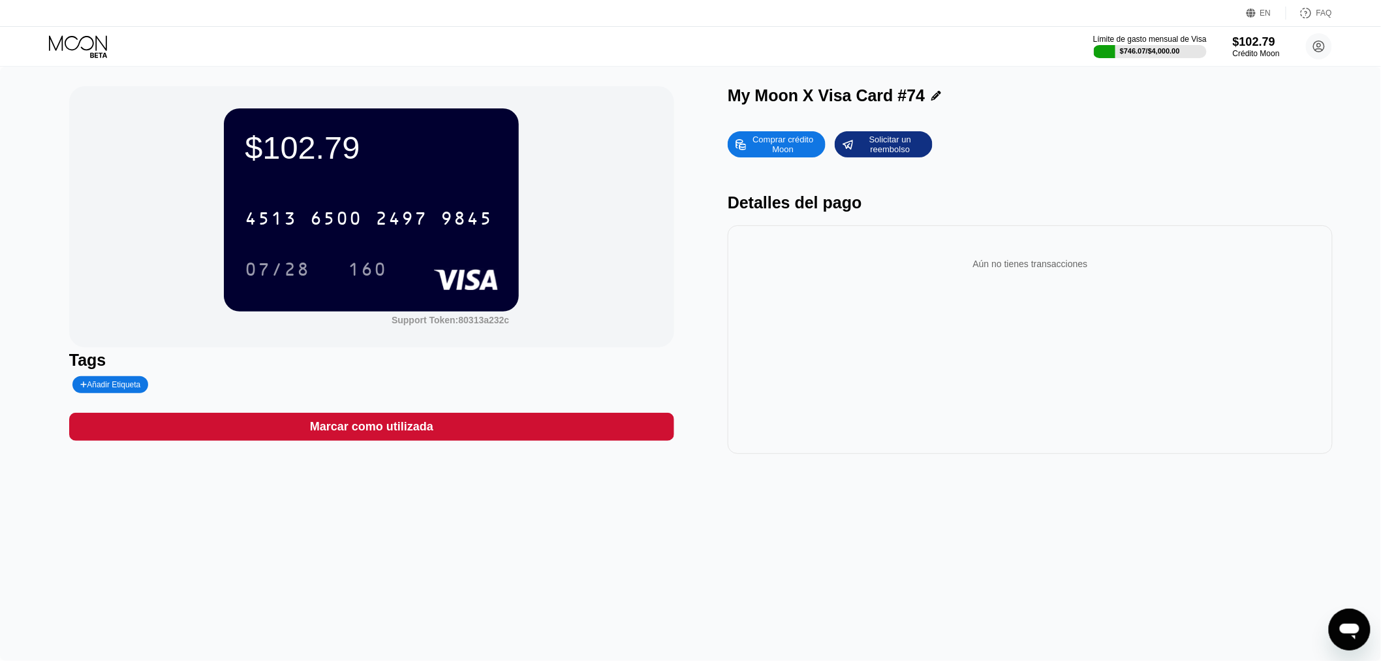
click at [67, 37] on icon at bounding box center [79, 46] width 61 height 23
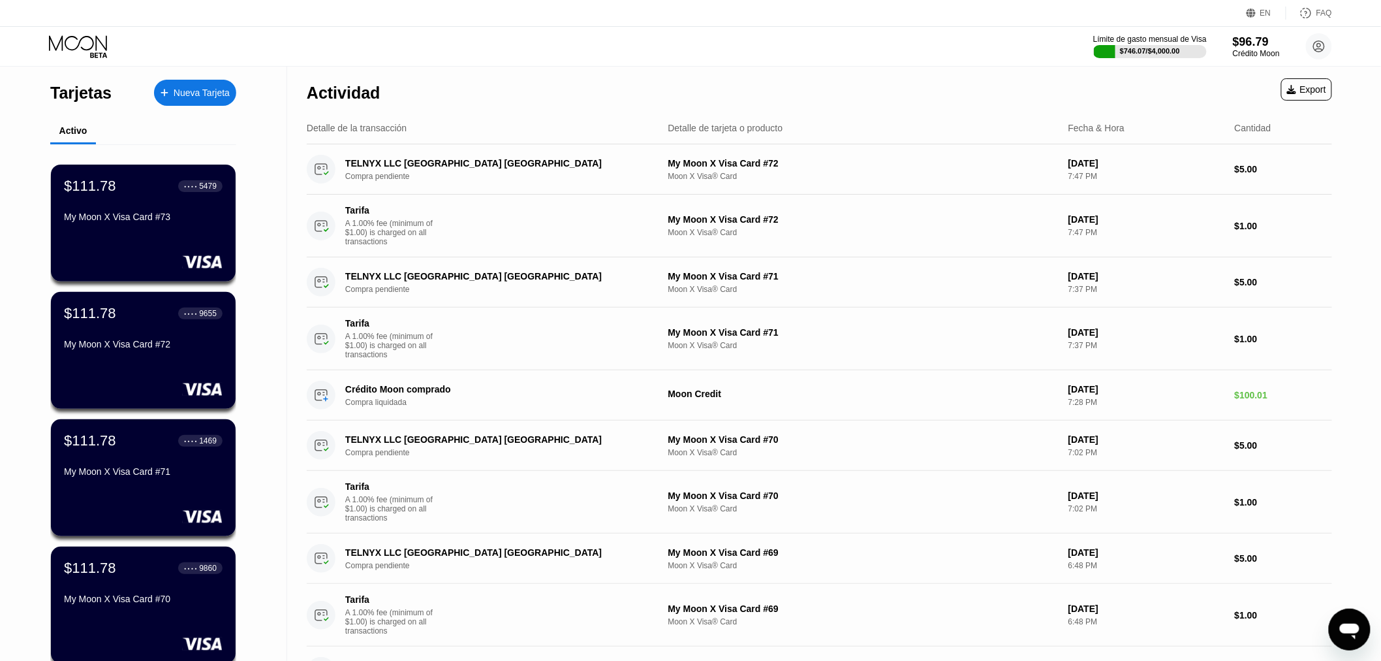
click at [202, 91] on div "Nueva Tarjeta" at bounding box center [202, 92] width 56 height 11
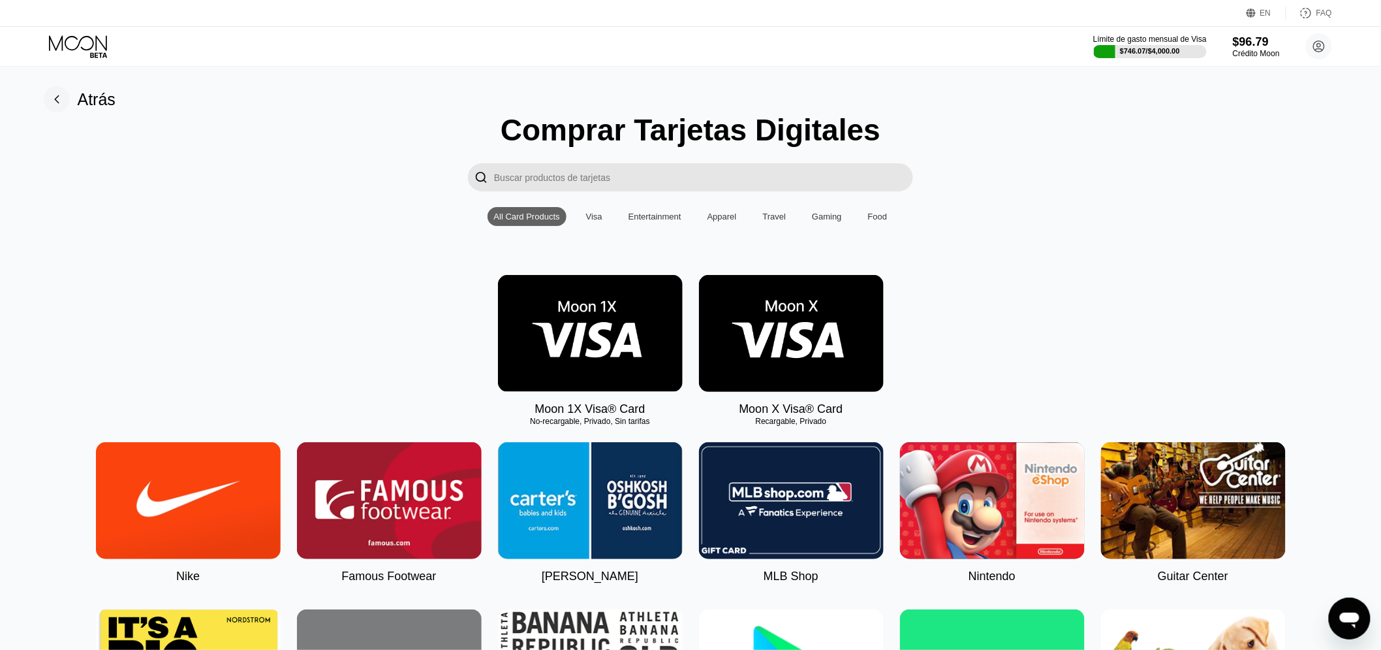
click at [739, 362] on img at bounding box center [791, 333] width 185 height 117
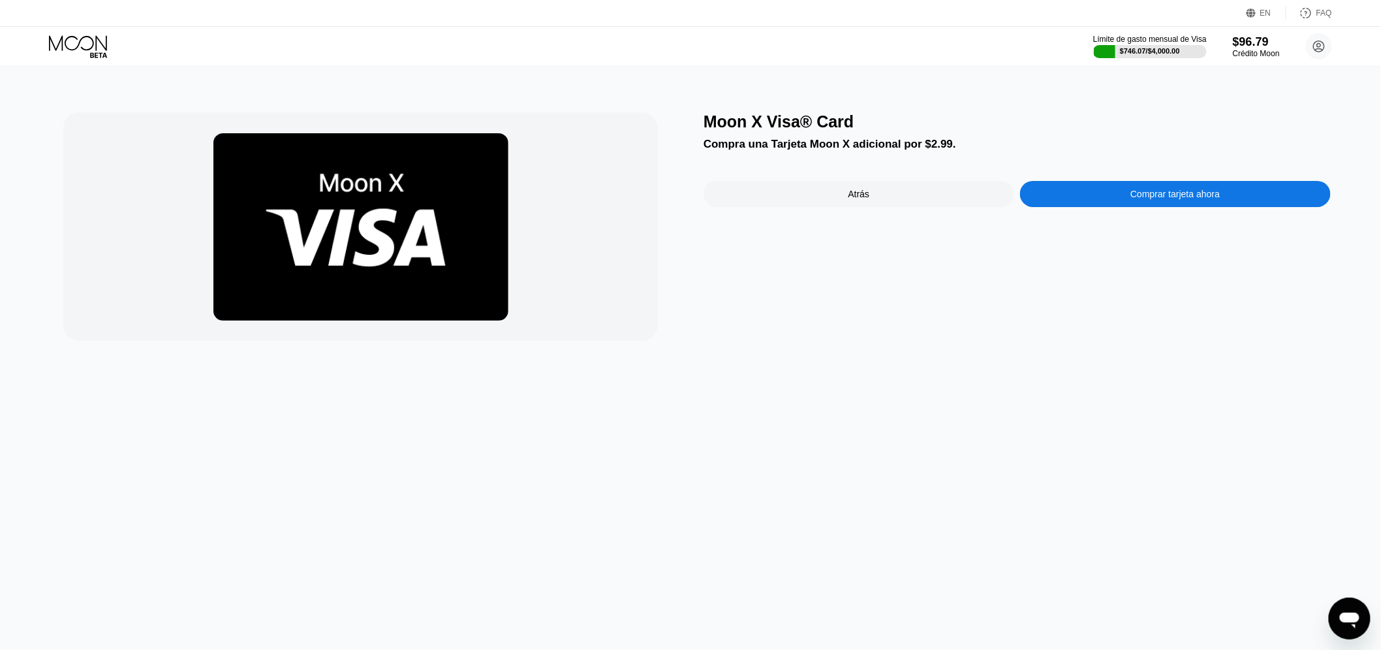
click at [1099, 197] on div "Comprar tarjeta ahora" at bounding box center [1175, 194] width 311 height 26
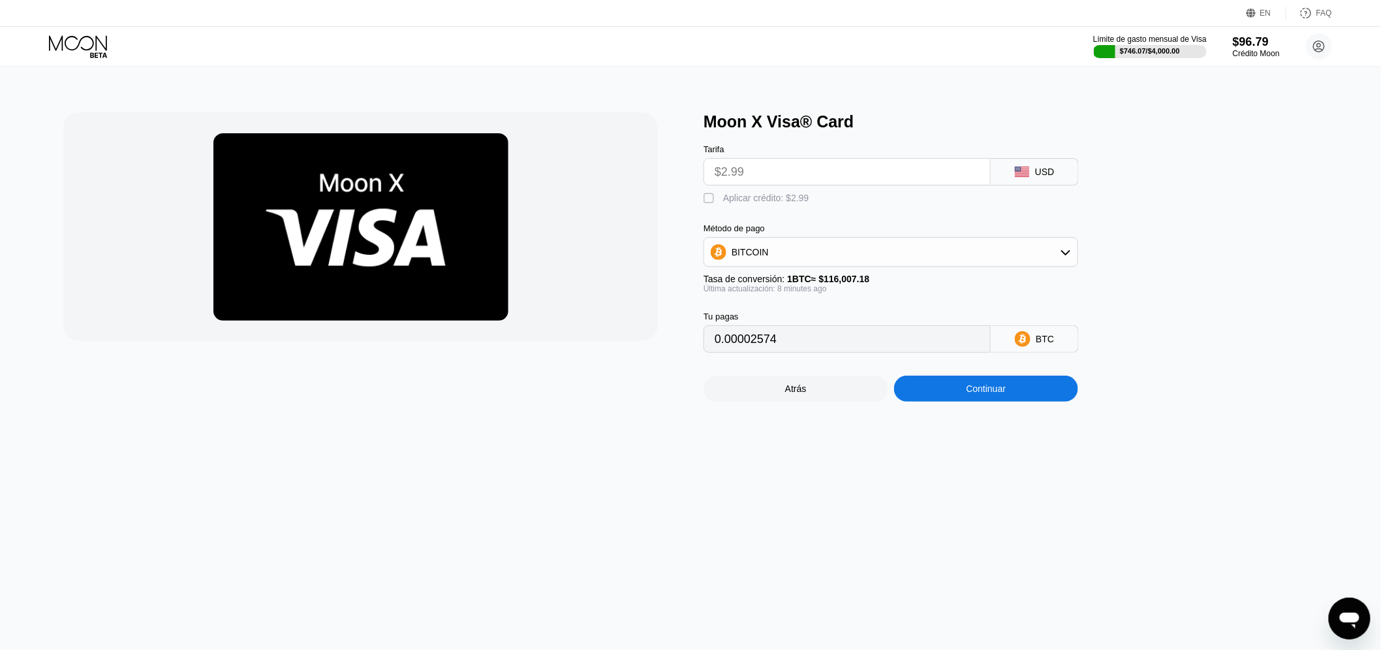
click at [734, 202] on div "Aplicar crédito: $2.99" at bounding box center [766, 198] width 86 height 10
type input "0"
click at [998, 422] on div "Moon X Visa® Card Tarifa $2.99 USD  Aplicar crédito: $2.99 Método de pago BITC…" at bounding box center [691, 358] width 1393 height 583
click at [975, 394] on div "Continuar" at bounding box center [987, 388] width 40 height 10
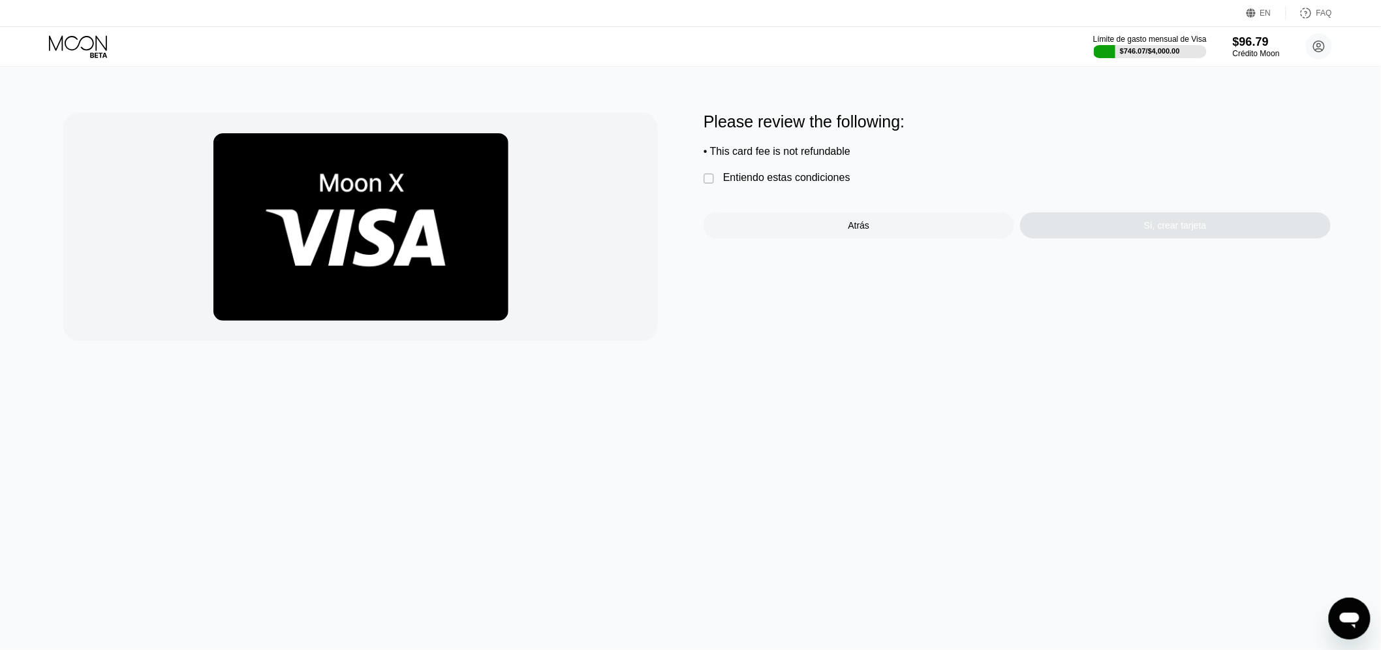
click at [753, 176] on div "Please review the following: • This card fee is not refundable  Entiendo estas…" at bounding box center [1017, 175] width 627 height 126
click at [770, 183] on div "Entiendo estas condiciones" at bounding box center [786, 178] width 127 height 12
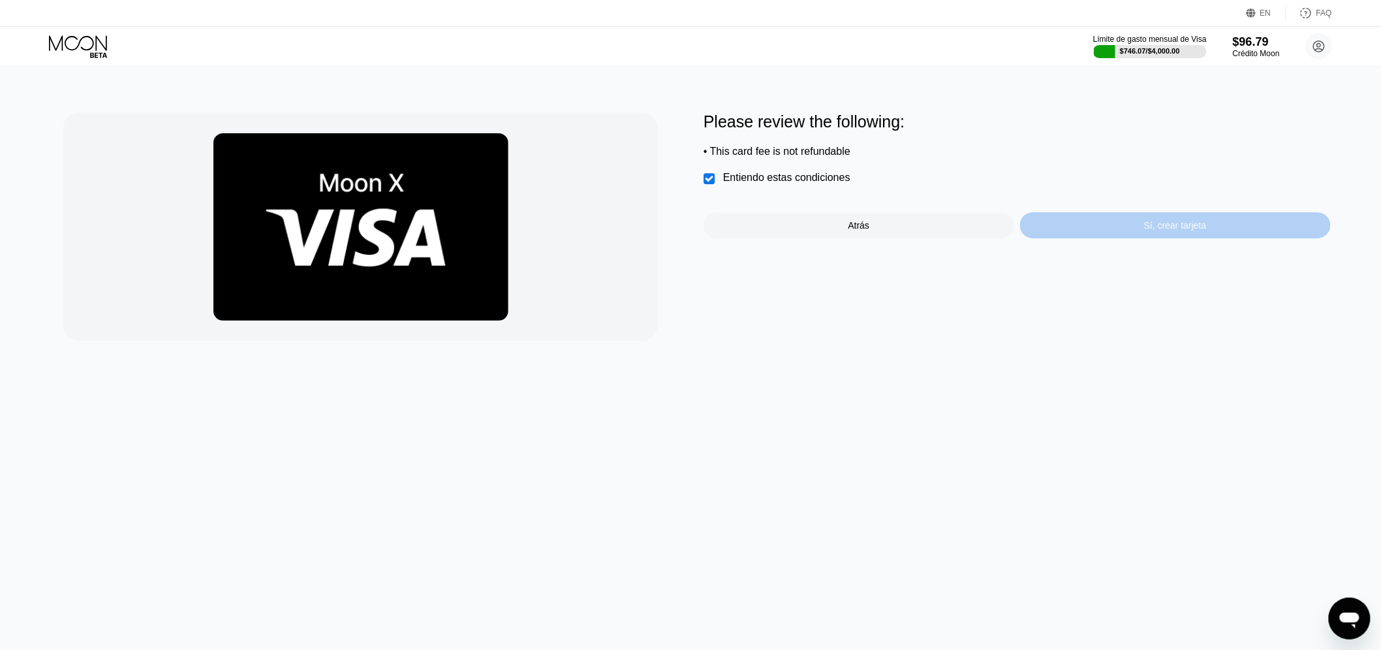
click at [1221, 238] on div "Sí, crear tarjeta" at bounding box center [1175, 225] width 311 height 26
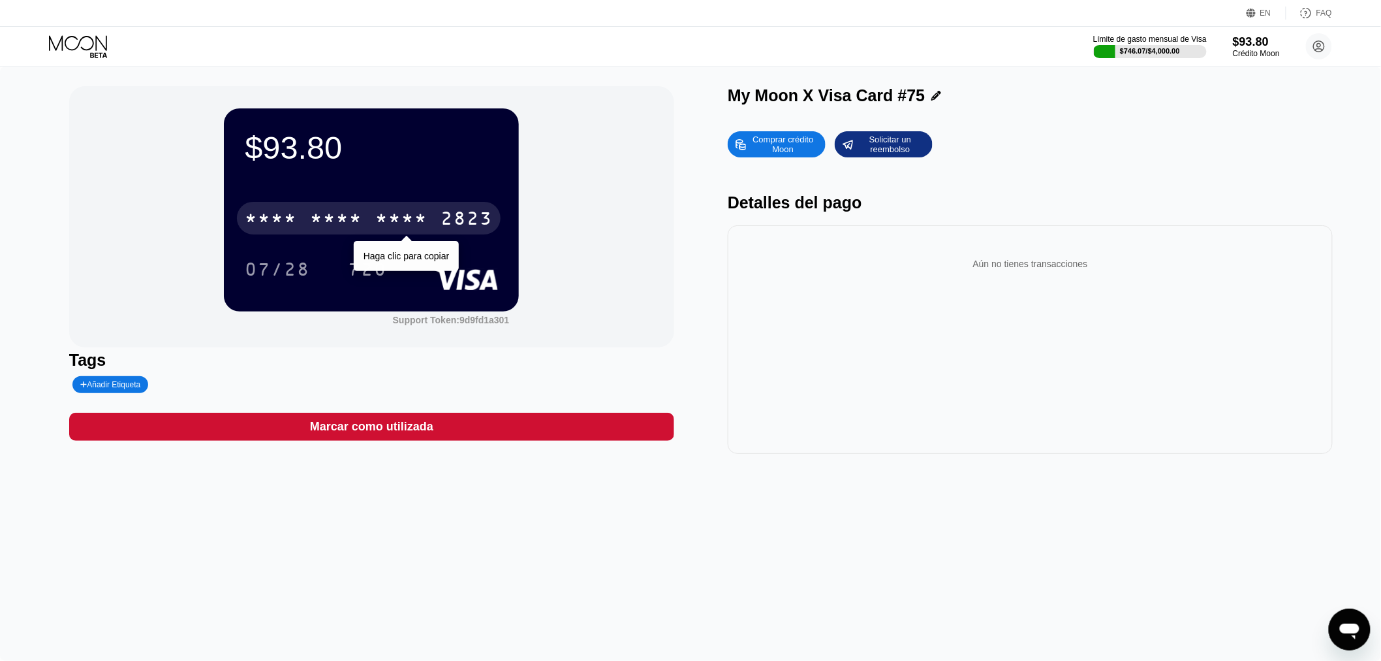
click at [336, 234] on div "* * * * * * * * * * * * 2823" at bounding box center [369, 218] width 264 height 33
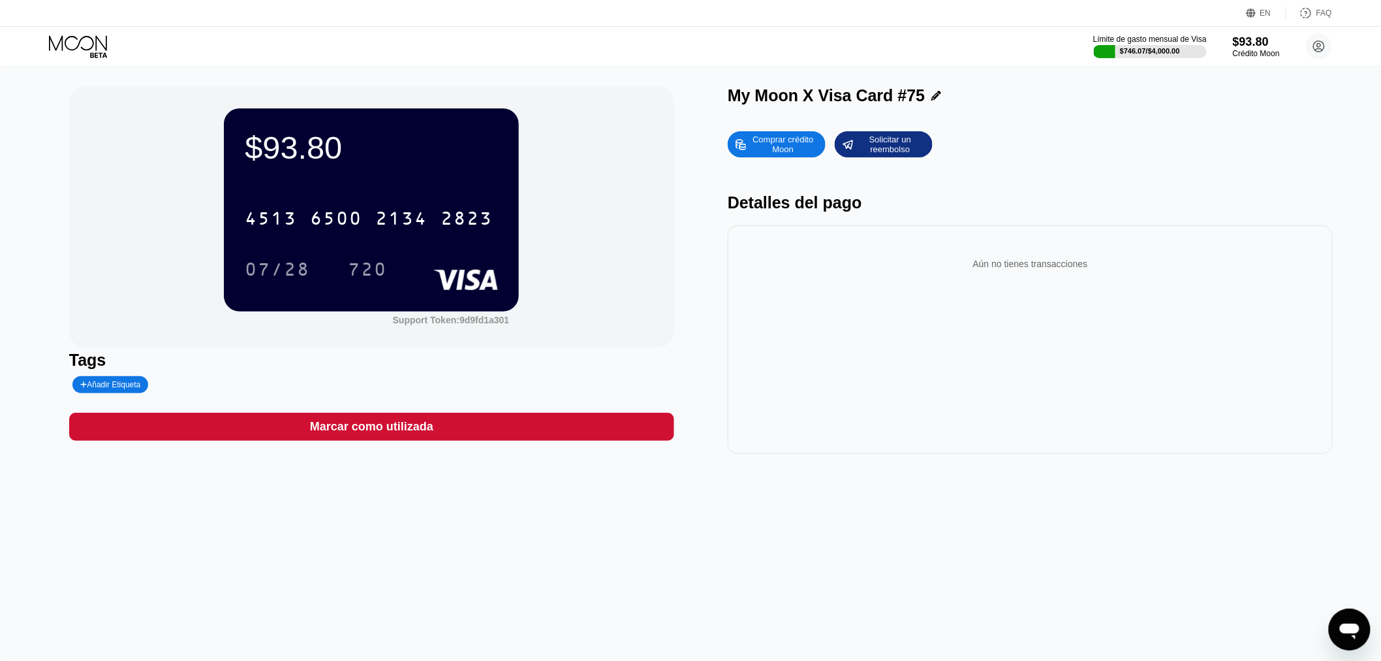
click at [89, 36] on icon at bounding box center [78, 42] width 58 height 15
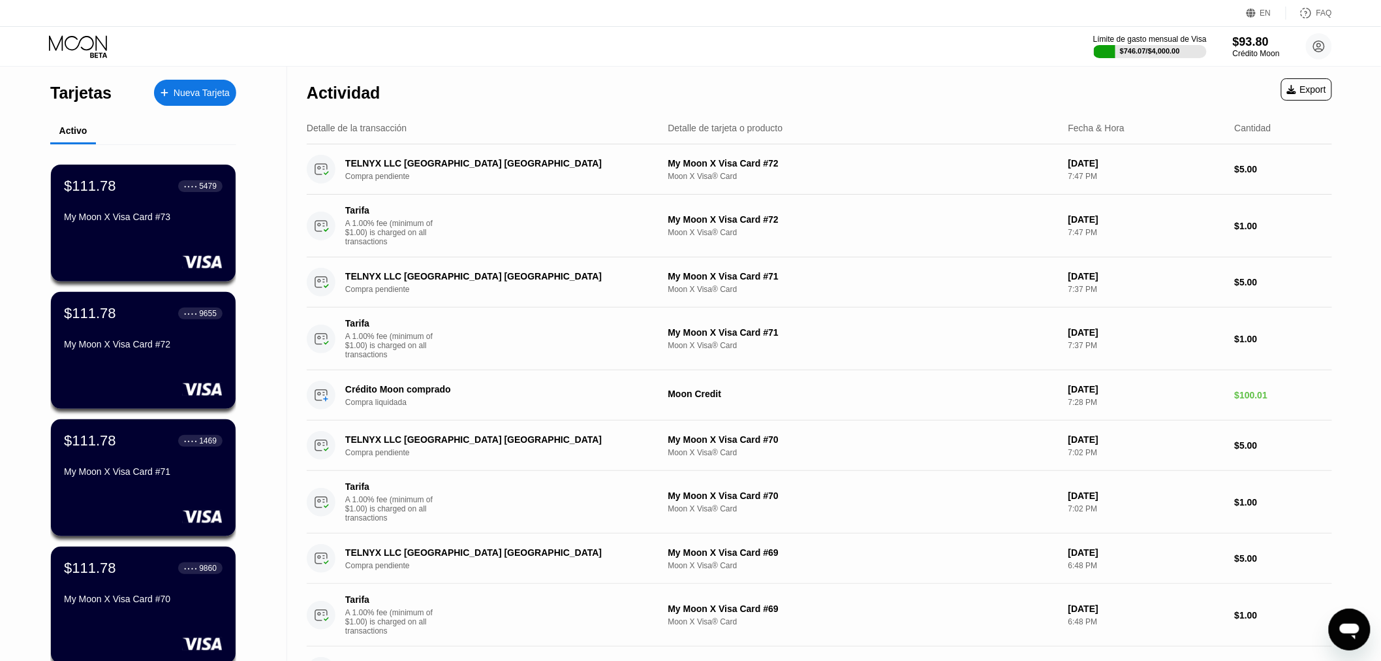
click at [187, 77] on div "Tarjetas Nueva Tarjeta" at bounding box center [143, 90] width 186 height 46
click at [189, 95] on div "Nueva Tarjeta" at bounding box center [202, 92] width 56 height 11
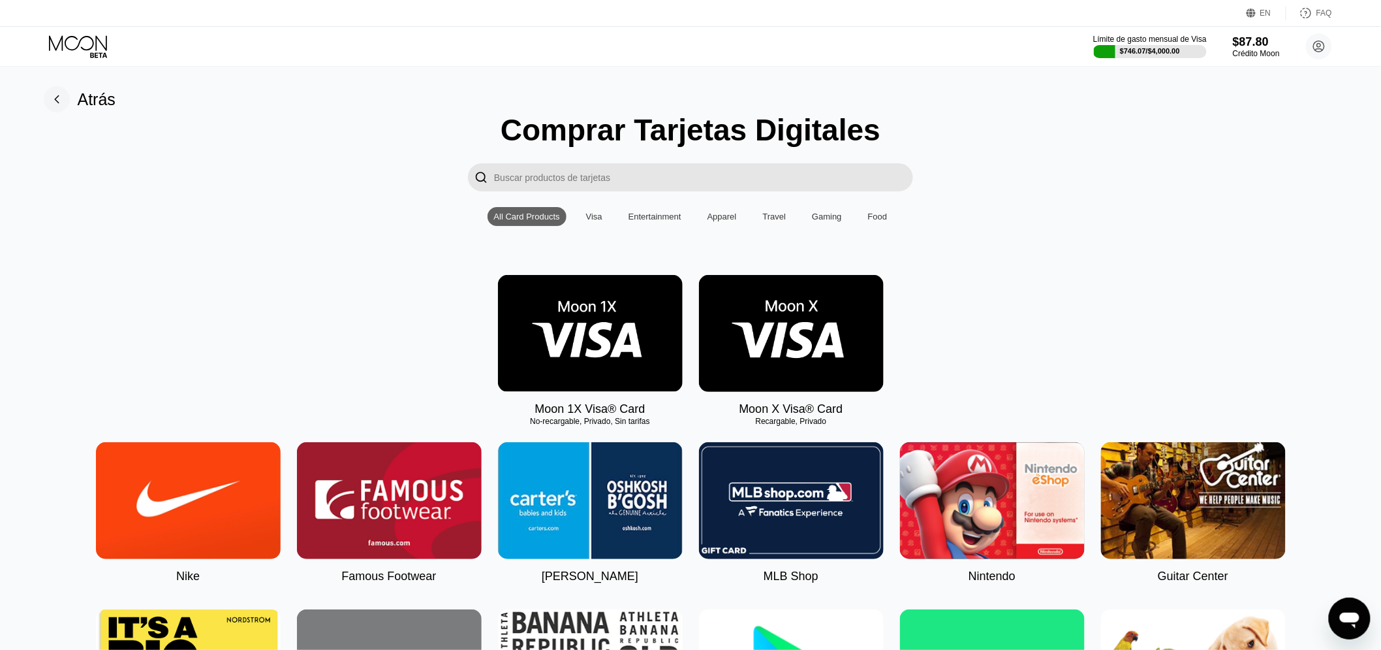
click at [777, 330] on img at bounding box center [791, 333] width 185 height 117
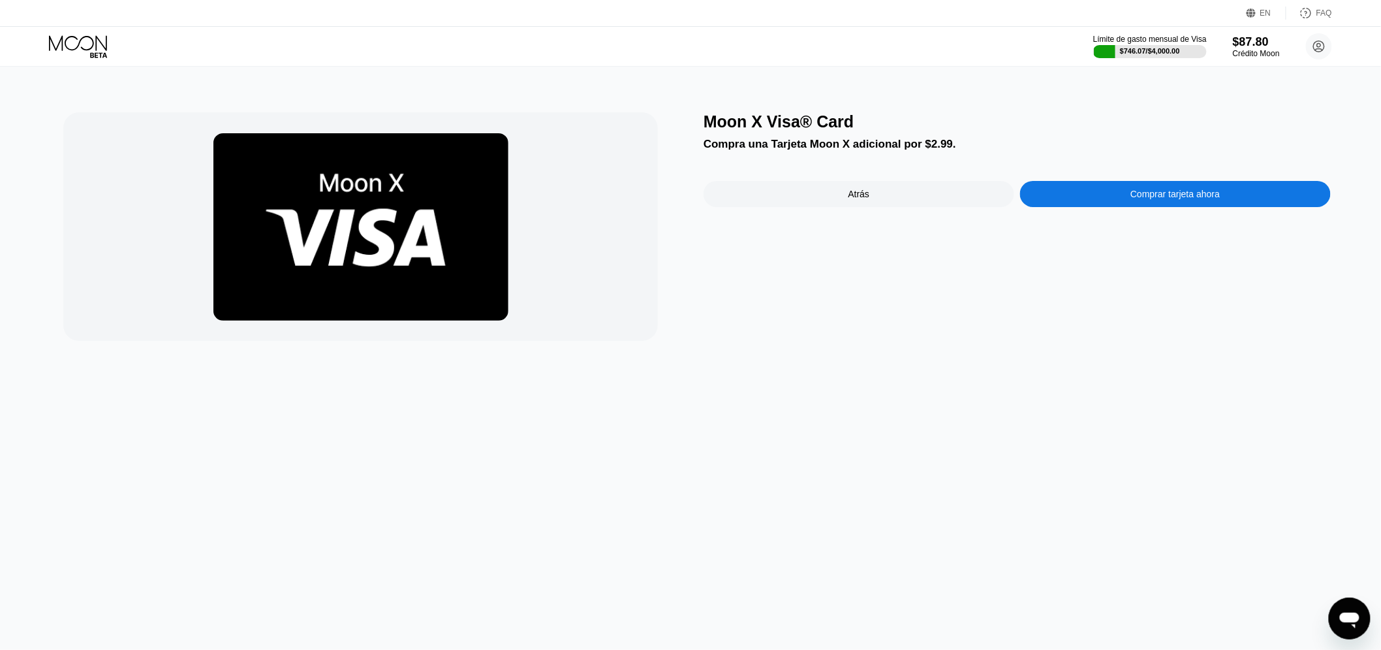
click at [1112, 193] on div "Comprar tarjeta ahora" at bounding box center [1175, 194] width 311 height 26
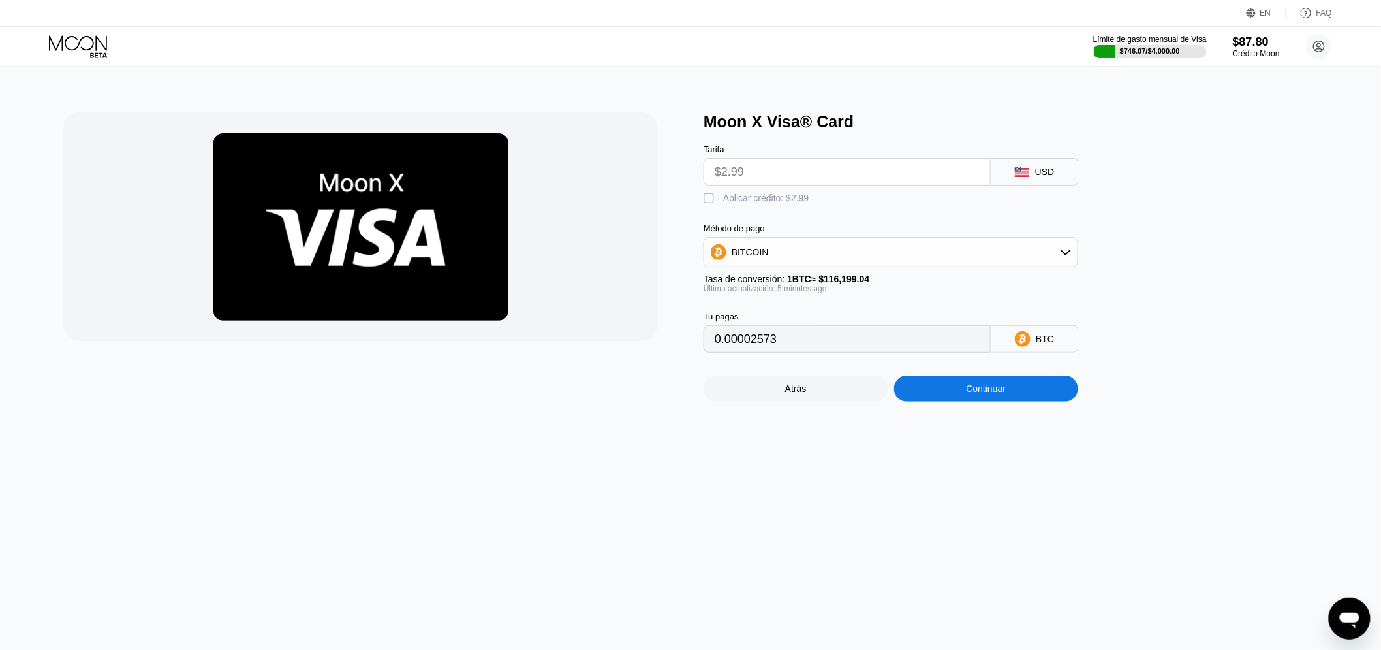
click at [742, 212] on div "Tarifa $2.99 USD  Aplicar crédito: $2.99 Método de pago BITCOIN Tasa de conver…" at bounding box center [913, 241] width 418 height 221
click at [742, 205] on div " Aplicar crédito: $2.99" at bounding box center [760, 198] width 112 height 13
type input "0"
click at [988, 394] on div "Continuar" at bounding box center [987, 388] width 40 height 10
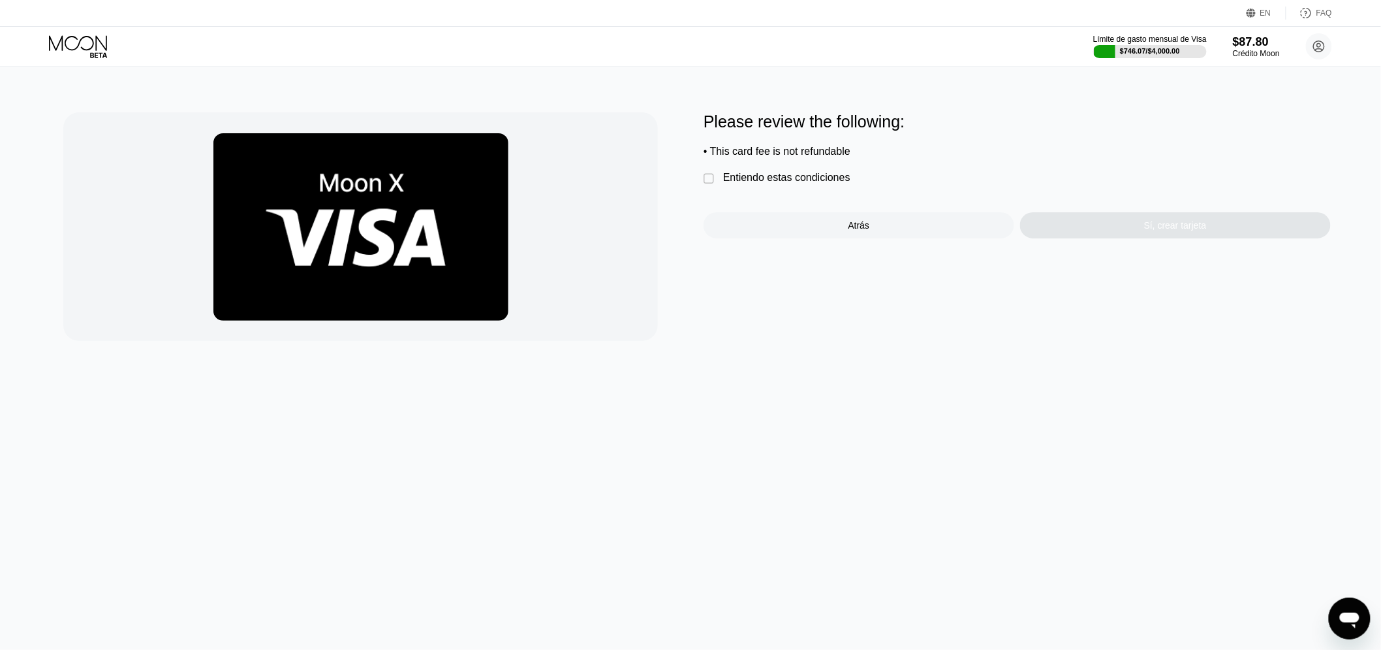
click at [818, 183] on div "Entiendo estas condiciones" at bounding box center [786, 178] width 127 height 12
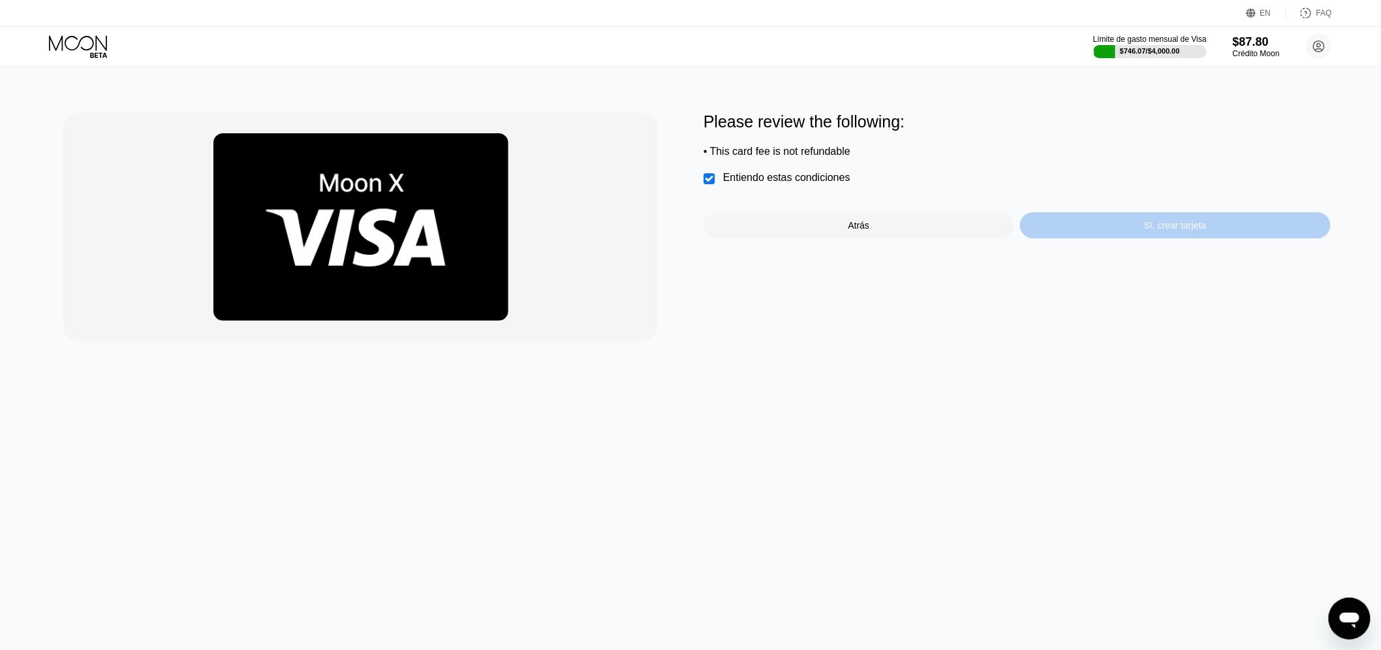
click at [1107, 222] on div "Sí, crear tarjeta" at bounding box center [1175, 225] width 311 height 26
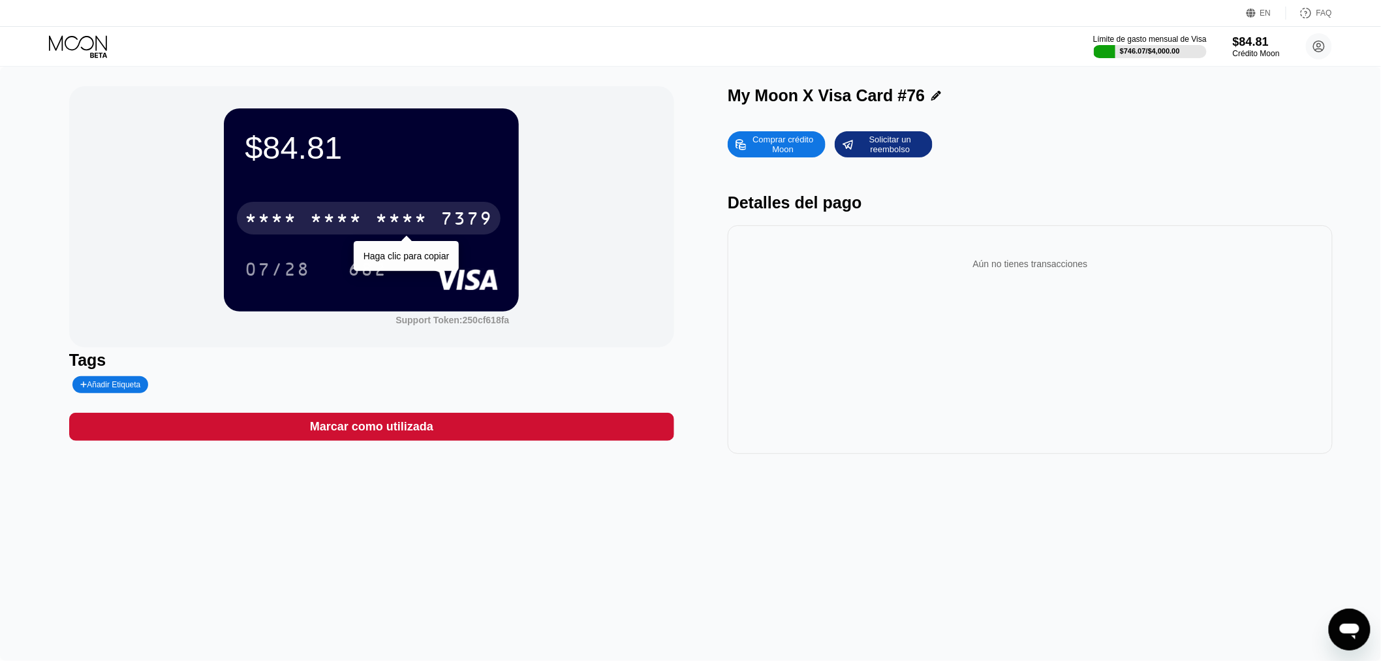
click at [366, 213] on div "* * * * * * * * * * * * 7379" at bounding box center [369, 218] width 264 height 33
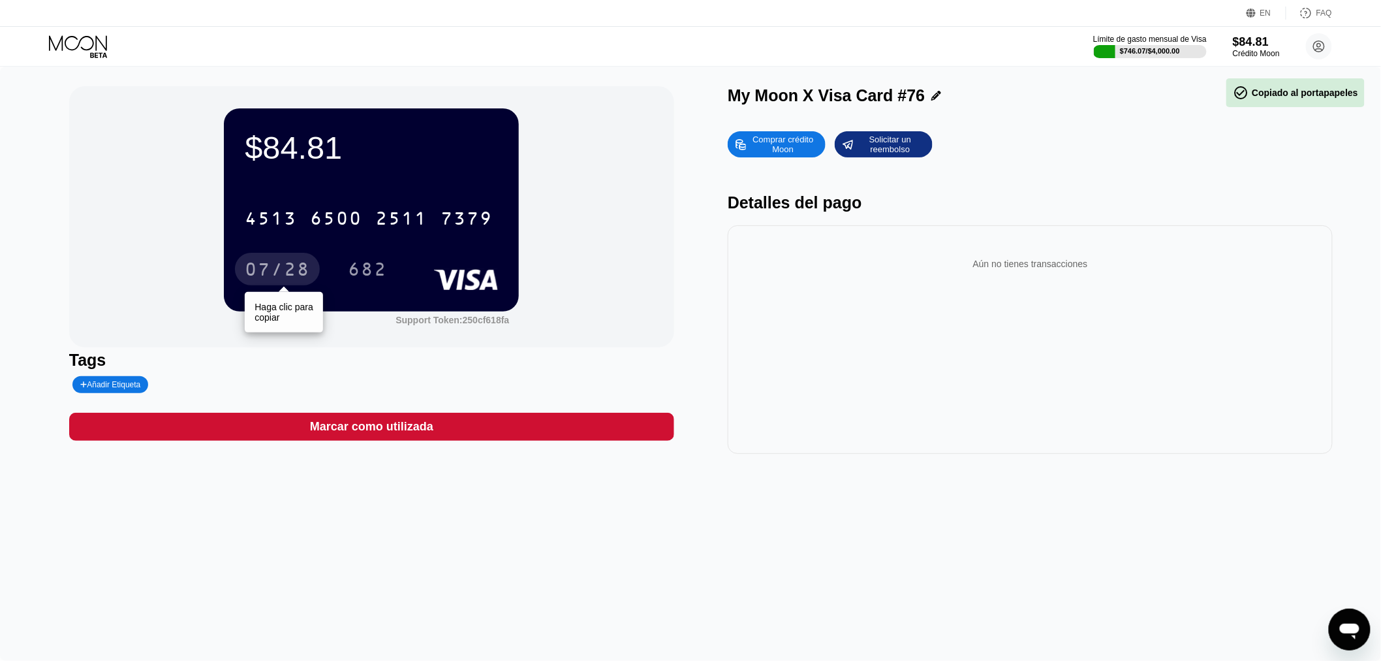
click at [270, 272] on div "07/28" at bounding box center [277, 270] width 65 height 21
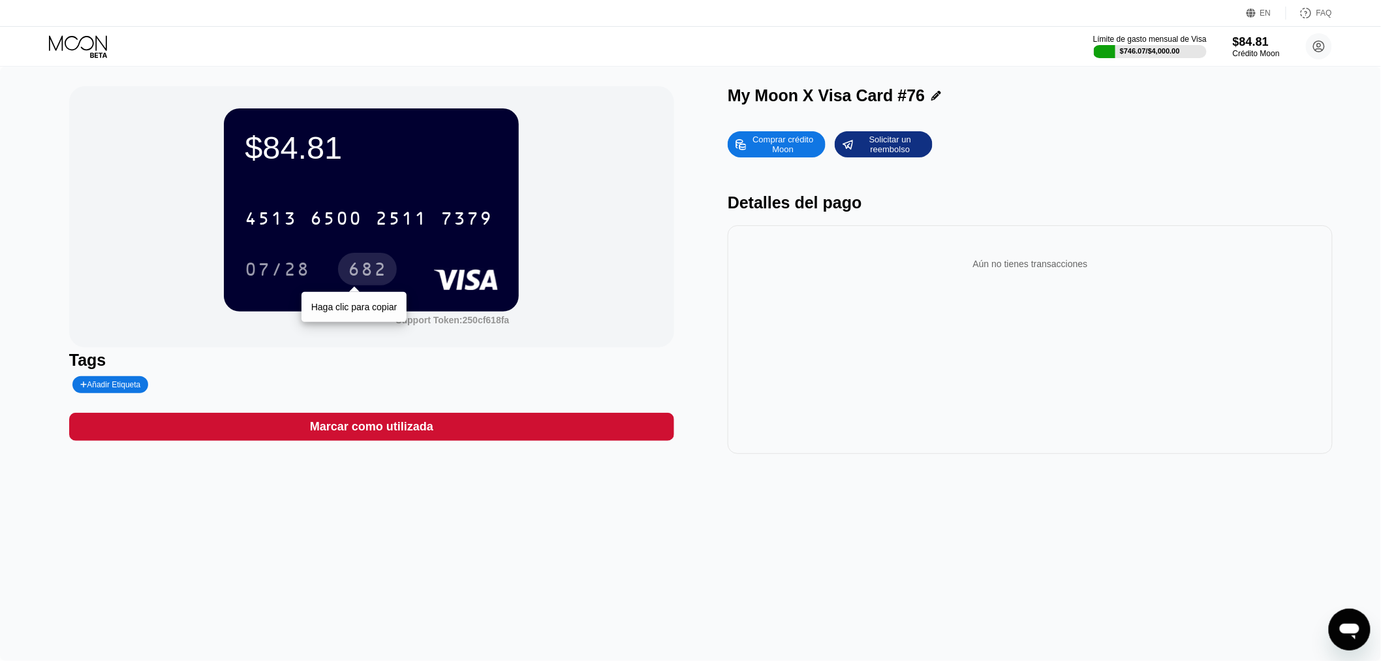
click at [375, 272] on div "682" at bounding box center [367, 270] width 39 height 21
click at [74, 22] on div "EN Idioma Select an item Ahorrar FAQ" at bounding box center [690, 13] width 1381 height 27
click at [77, 44] on icon at bounding box center [79, 46] width 61 height 23
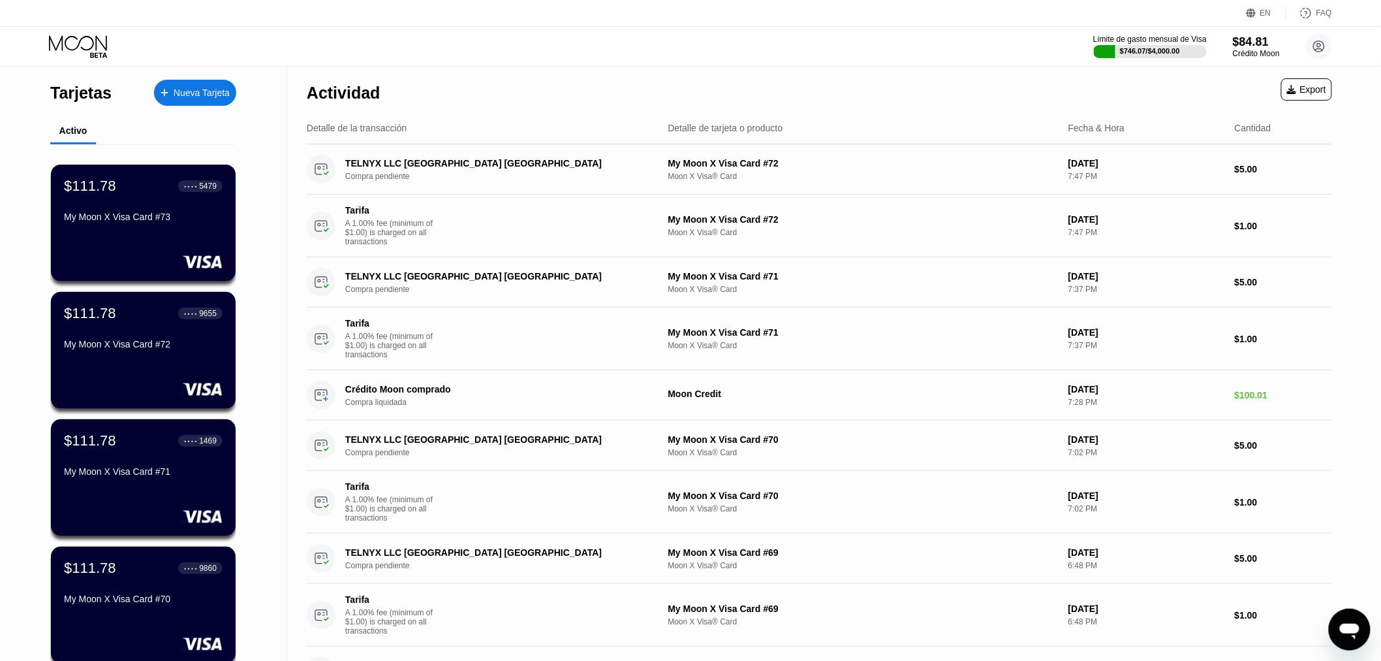
click at [220, 91] on div "Nueva Tarjeta" at bounding box center [202, 92] width 56 height 11
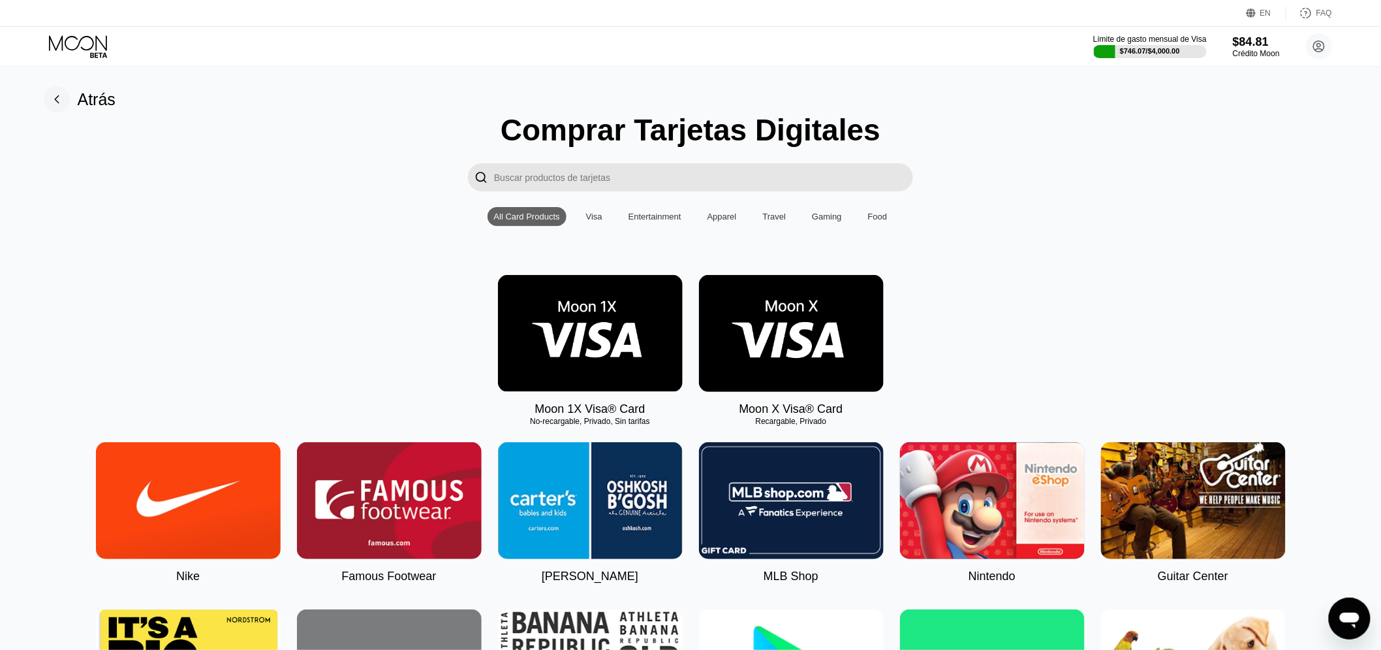
click at [806, 364] on img at bounding box center [791, 333] width 185 height 117
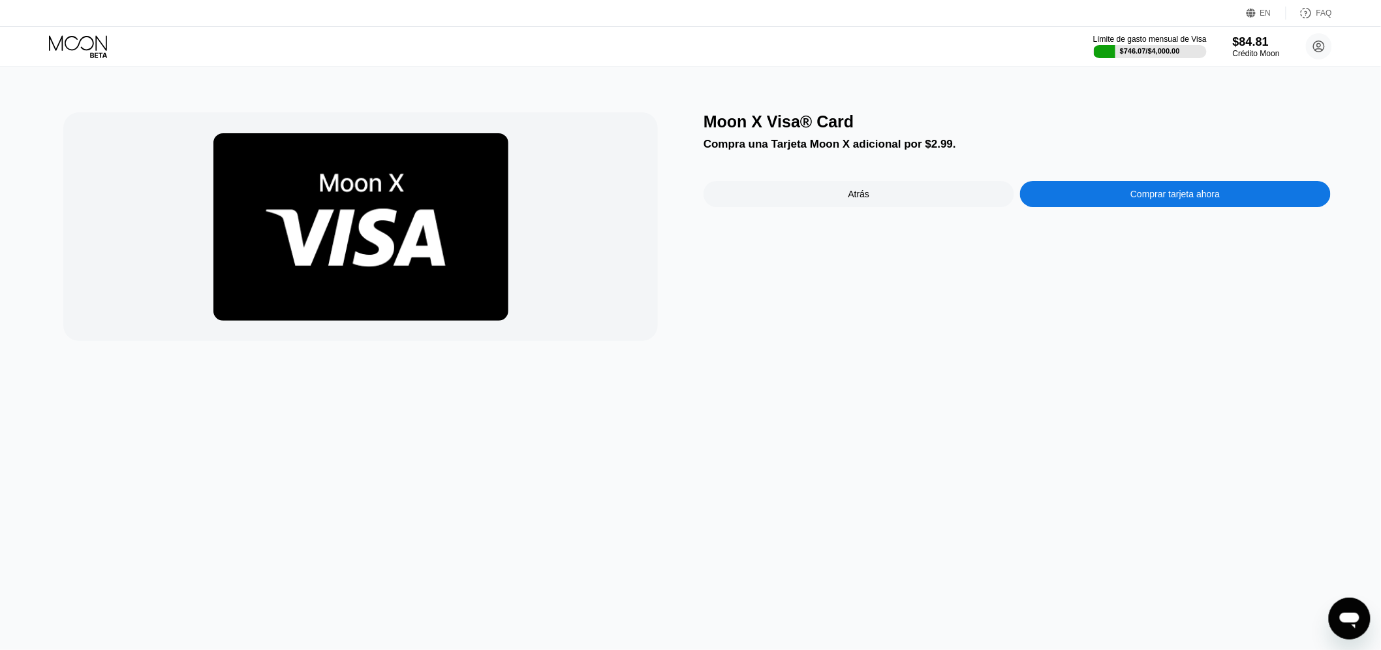
click at [1118, 205] on div "Comprar tarjeta ahora" at bounding box center [1175, 194] width 311 height 26
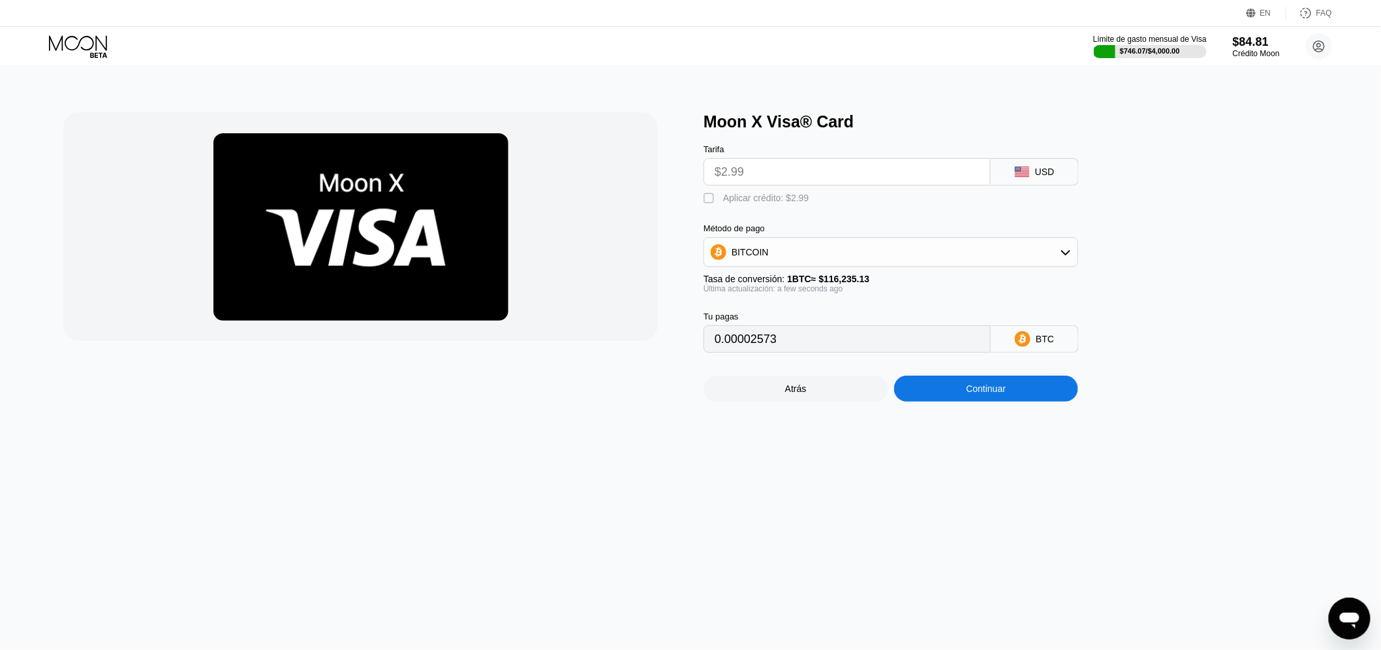
click at [727, 203] on div "Aplicar crédito: $2.99" at bounding box center [766, 198] width 86 height 10
type input "0"
click at [960, 401] on div "Continuar" at bounding box center [986, 388] width 185 height 26
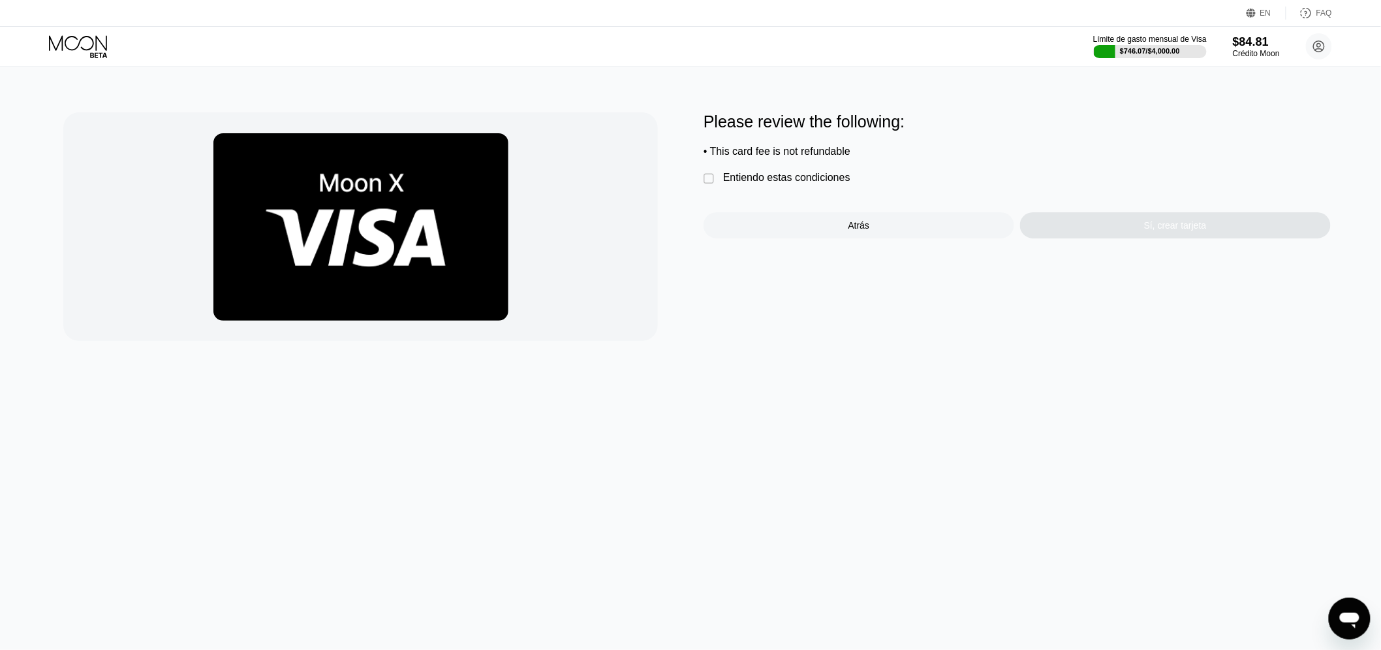
click at [798, 183] on div "Entiendo estas condiciones" at bounding box center [786, 178] width 127 height 12
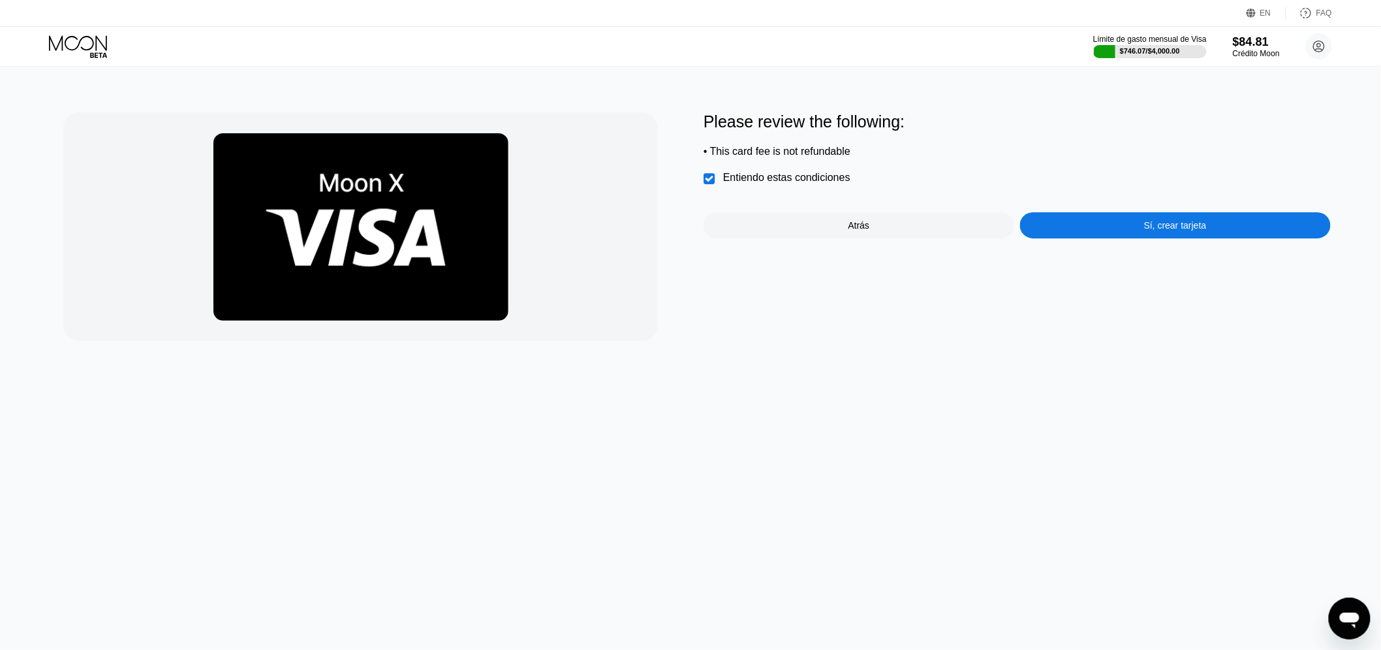
click at [1120, 238] on div "Sí, crear tarjeta" at bounding box center [1175, 225] width 311 height 26
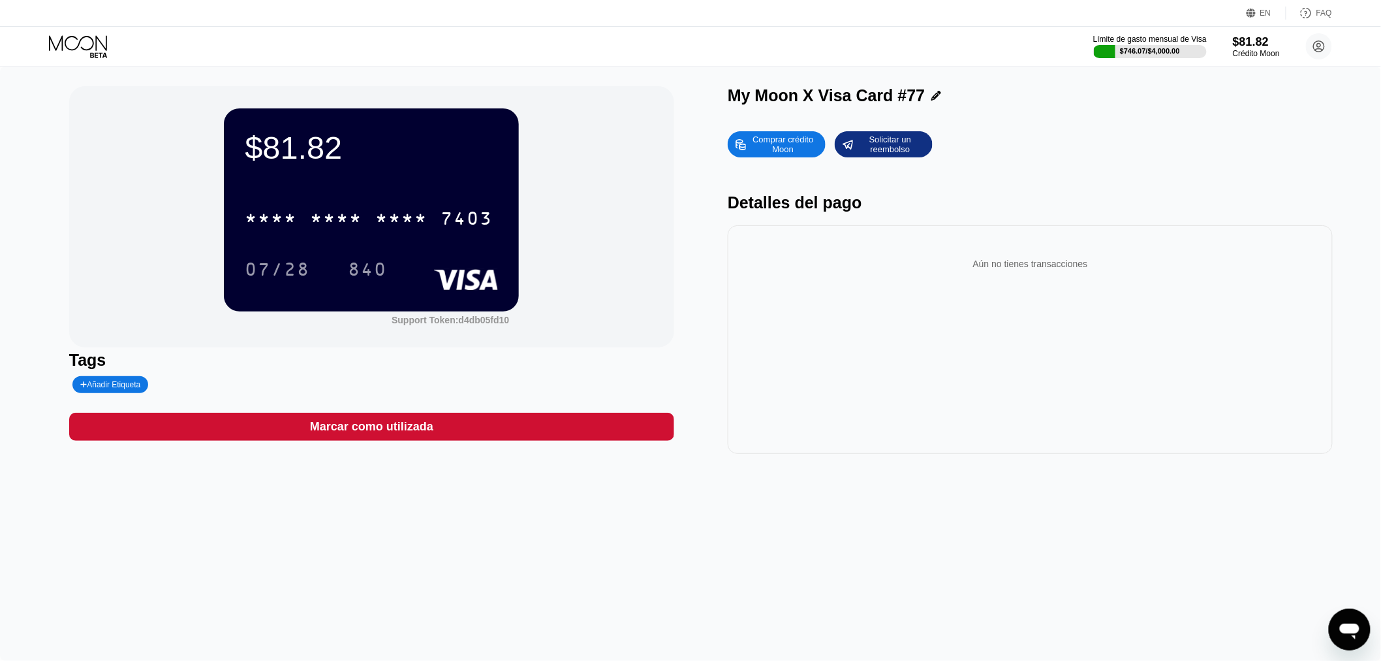
click at [86, 36] on icon at bounding box center [79, 46] width 61 height 23
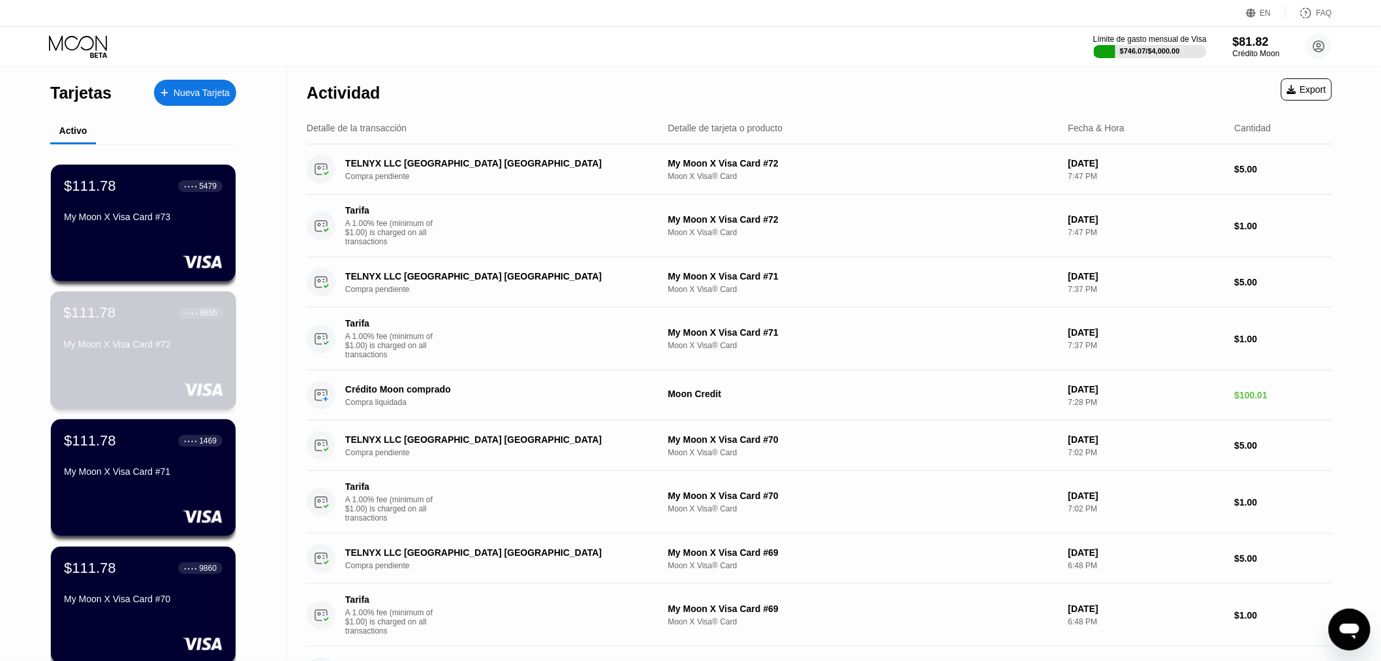
click at [159, 354] on div "My Moon X Visa Card #72" at bounding box center [143, 347] width 160 height 16
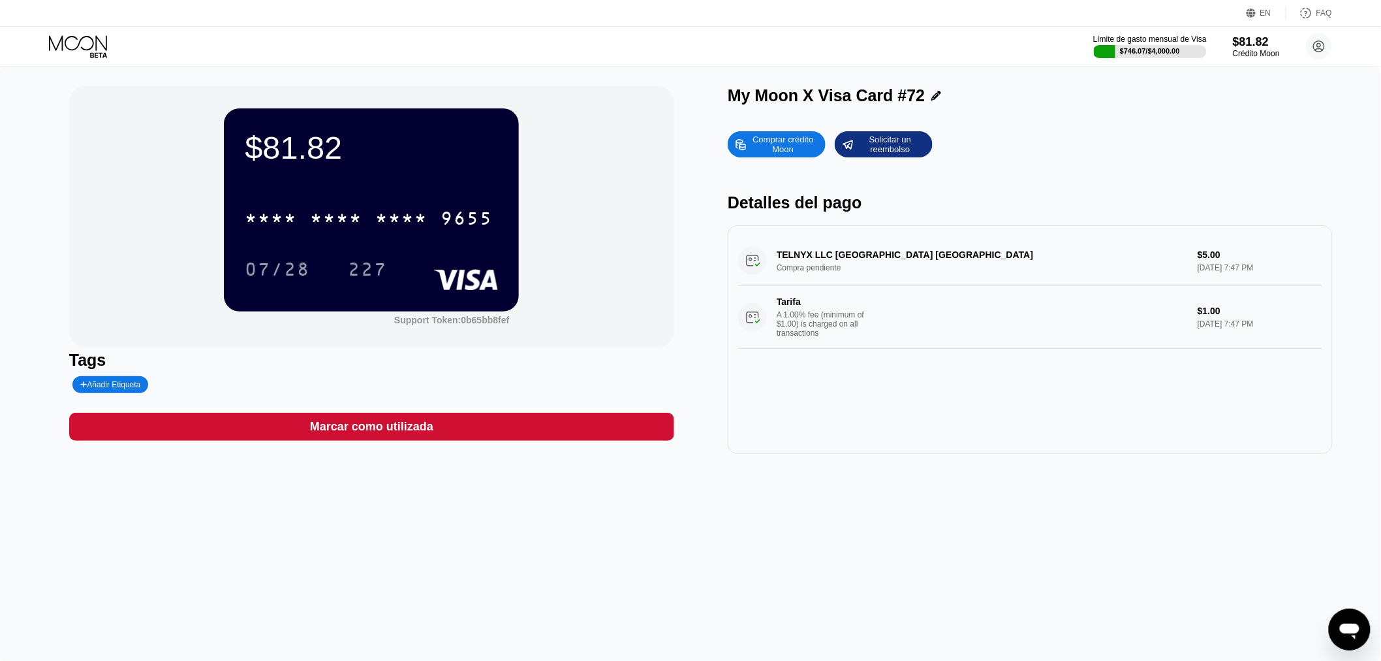
click at [69, 44] on icon at bounding box center [79, 46] width 61 height 23
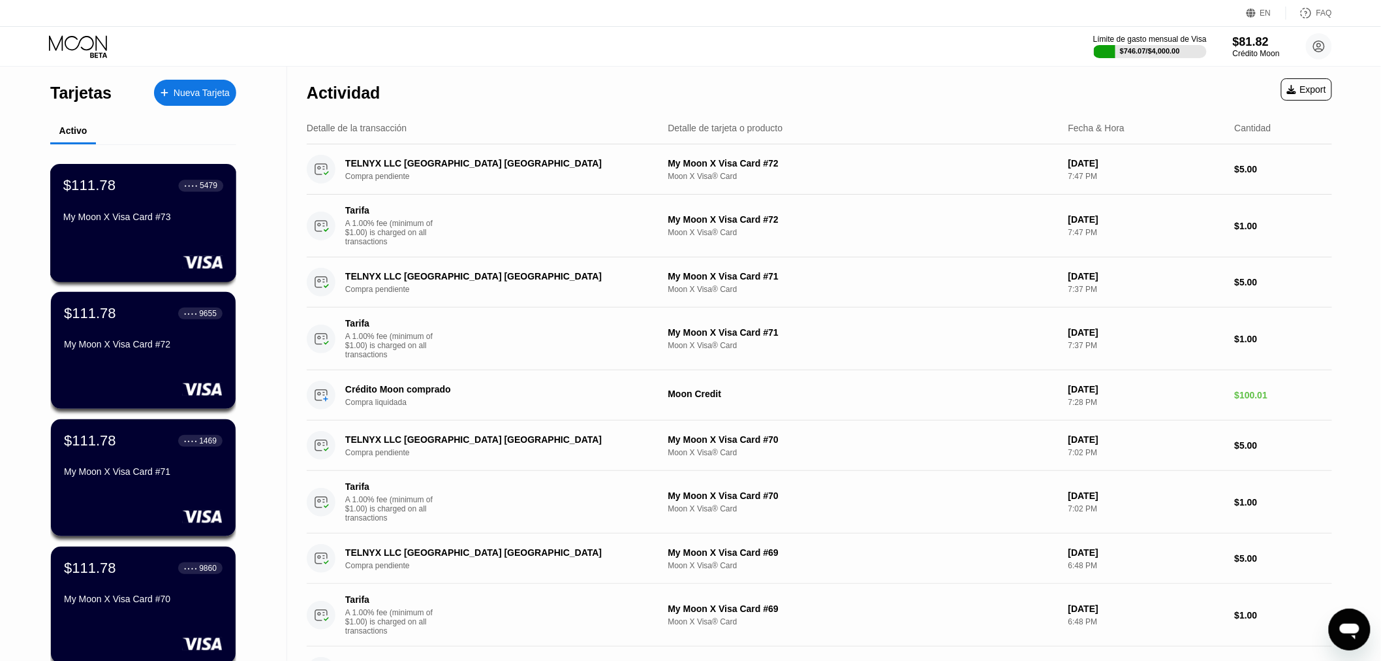
click at [146, 235] on div "$111.78 ● ● ● ● 5479 My Moon X Visa Card #73" at bounding box center [143, 223] width 187 height 118
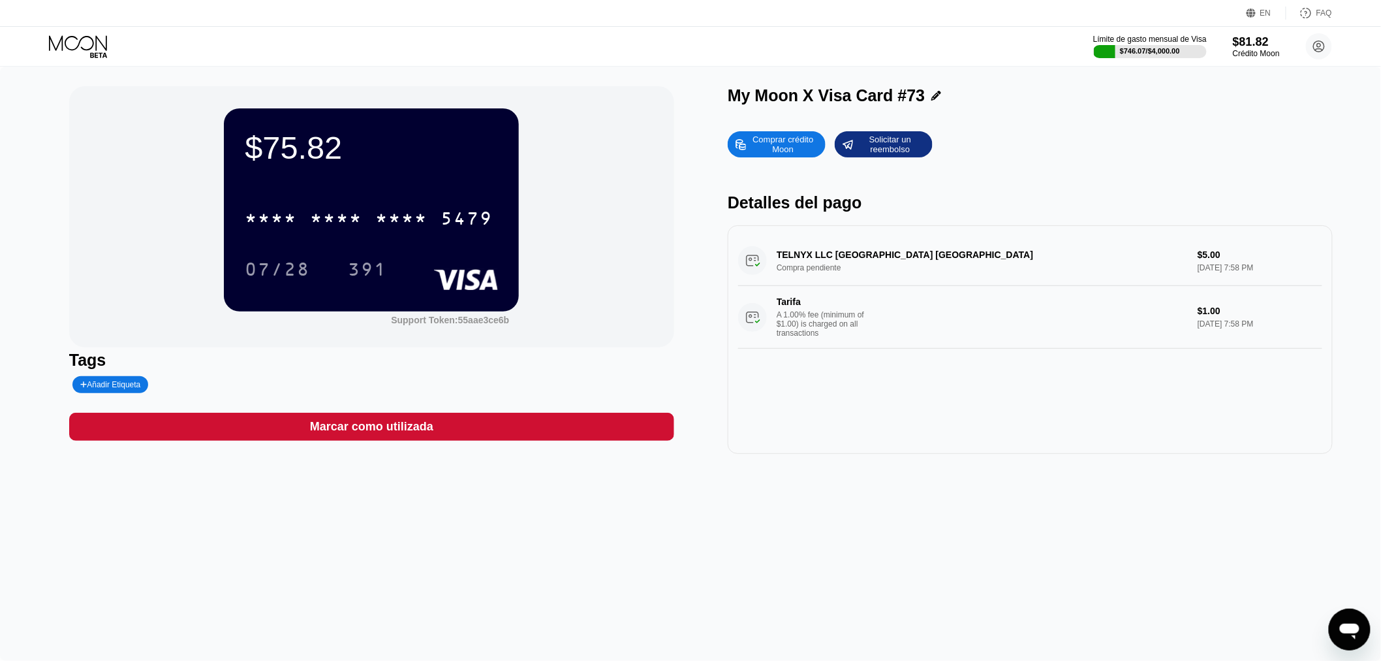
click at [74, 31] on div "Límite de gasto mensual de Visa $746.07 / $4,000.00 $81.82 Crédito Moon Valeria…" at bounding box center [690, 46] width 1381 height 39
click at [72, 38] on icon at bounding box center [79, 46] width 61 height 23
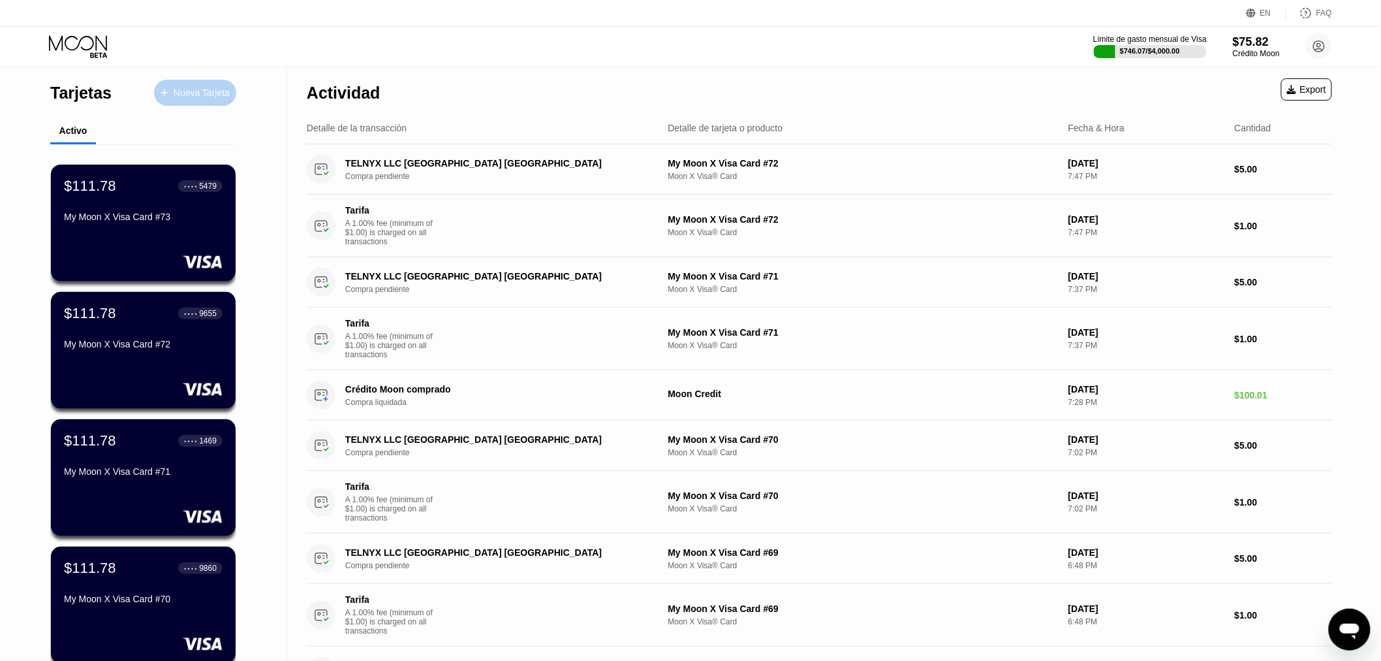
click at [185, 99] on div "Nueva Tarjeta" at bounding box center [195, 93] width 82 height 26
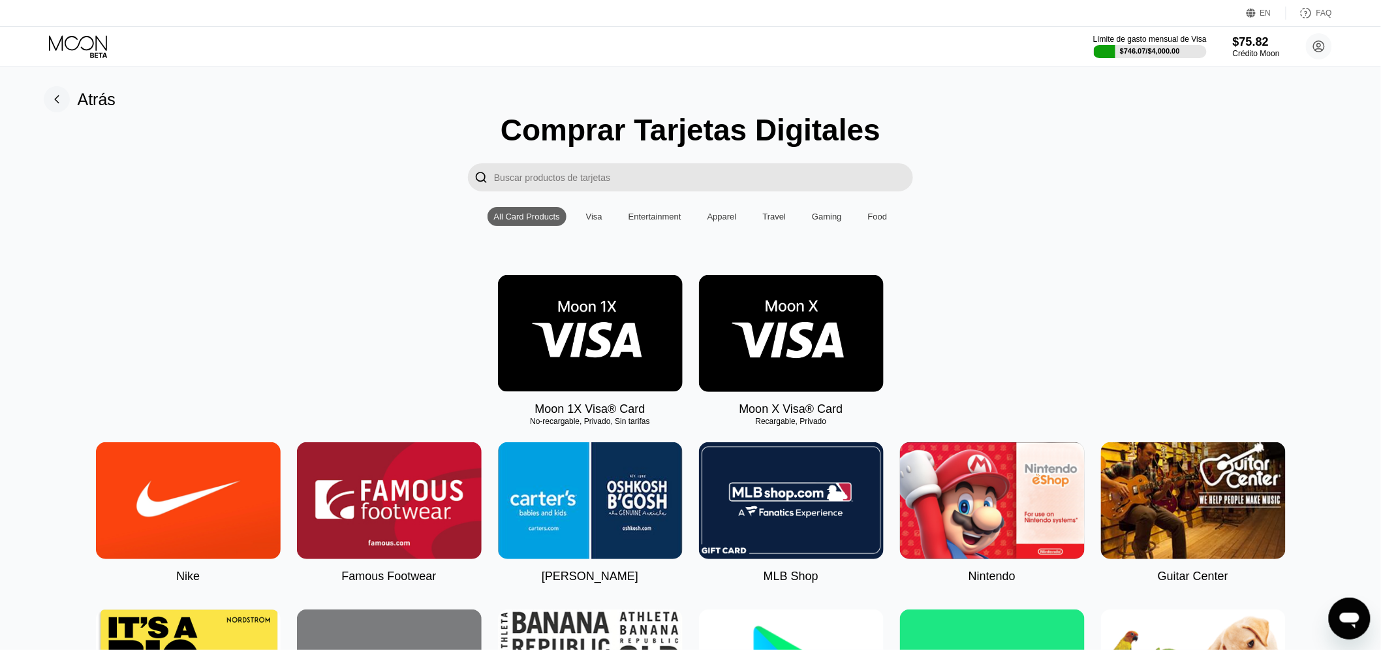
click at [782, 366] on img at bounding box center [791, 333] width 185 height 117
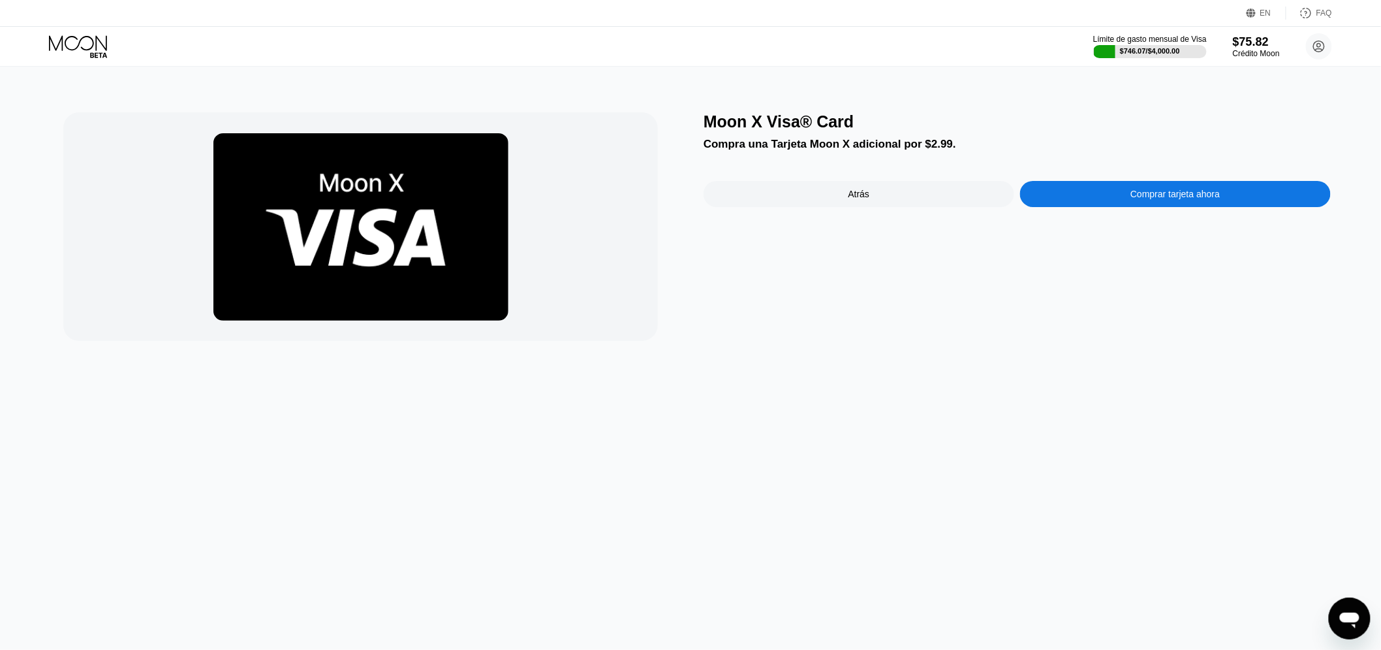
click at [1123, 204] on div "Comprar tarjeta ahora" at bounding box center [1175, 194] width 311 height 26
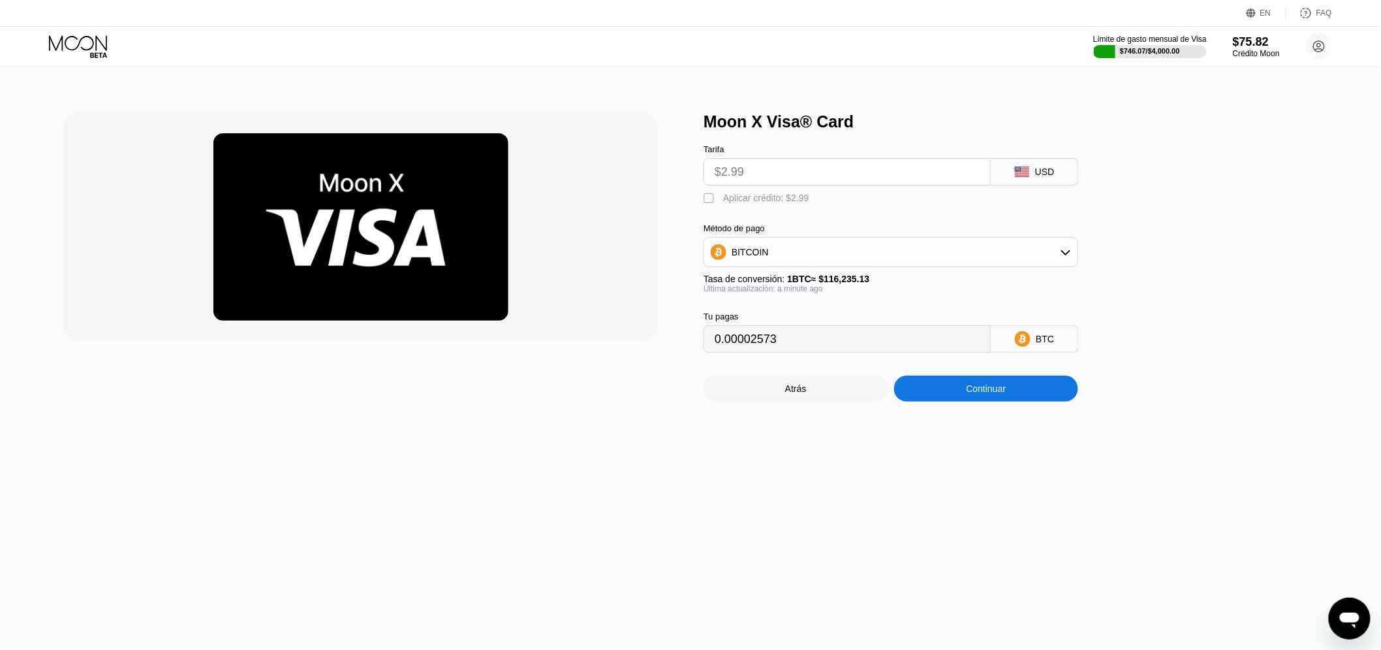
drag, startPoint x: 774, startPoint y: 204, endPoint x: 825, endPoint y: 248, distance: 67.6
click at [772, 203] on div "Aplicar crédito: $2.99" at bounding box center [766, 198] width 86 height 10
type input "0"
click at [986, 389] on div "Continuar" at bounding box center [986, 388] width 185 height 26
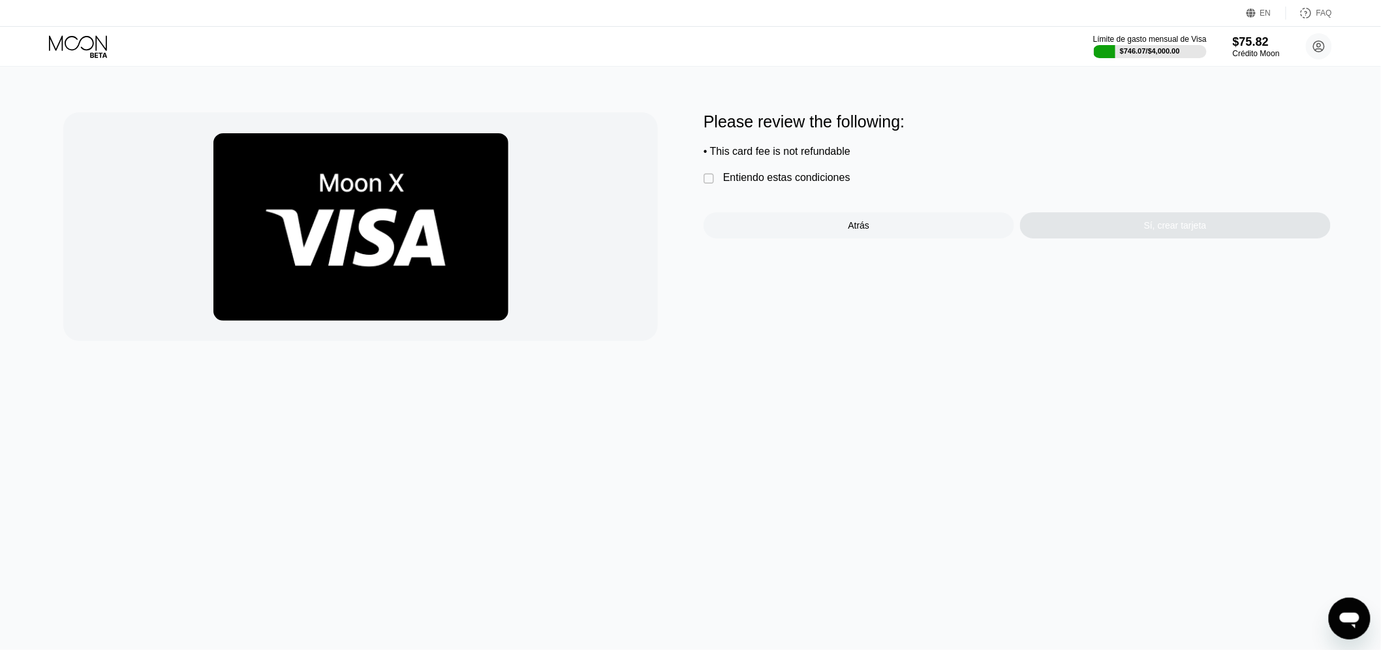
click at [753, 178] on div "Entiendo estas condiciones" at bounding box center [786, 178] width 127 height 12
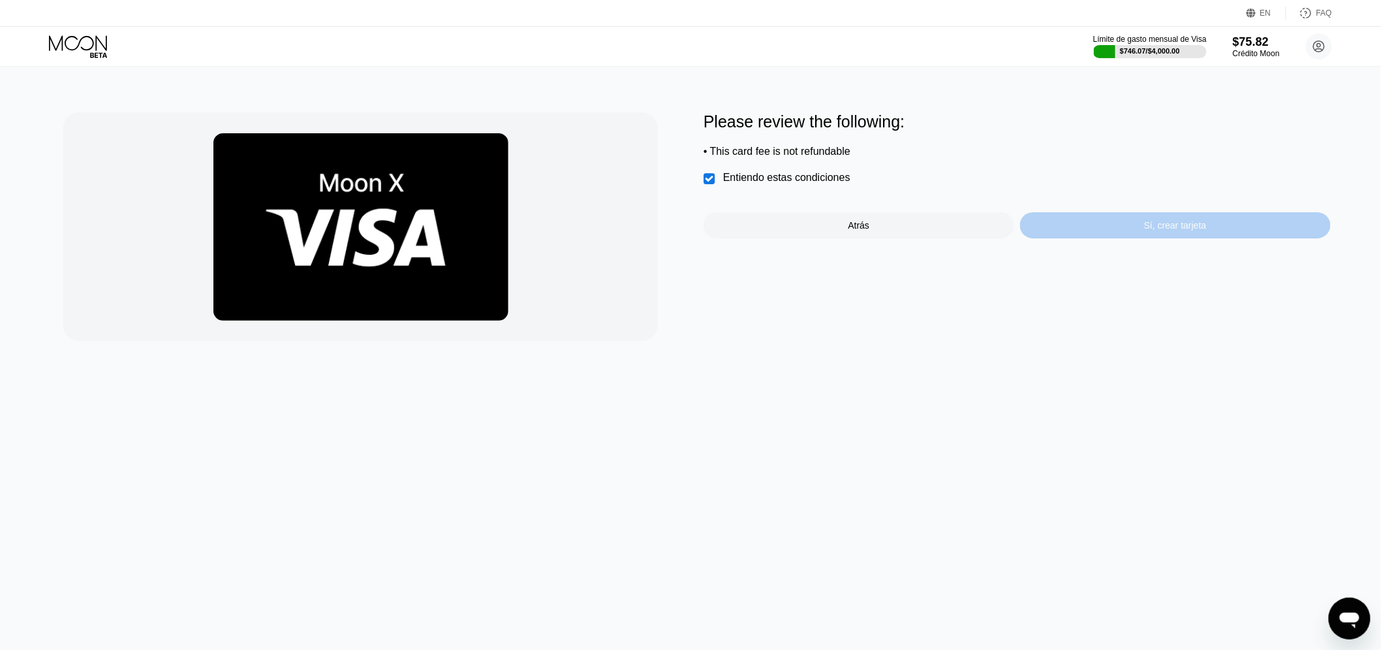
click at [1152, 225] on div "Sí, crear tarjeta" at bounding box center [1175, 225] width 311 height 26
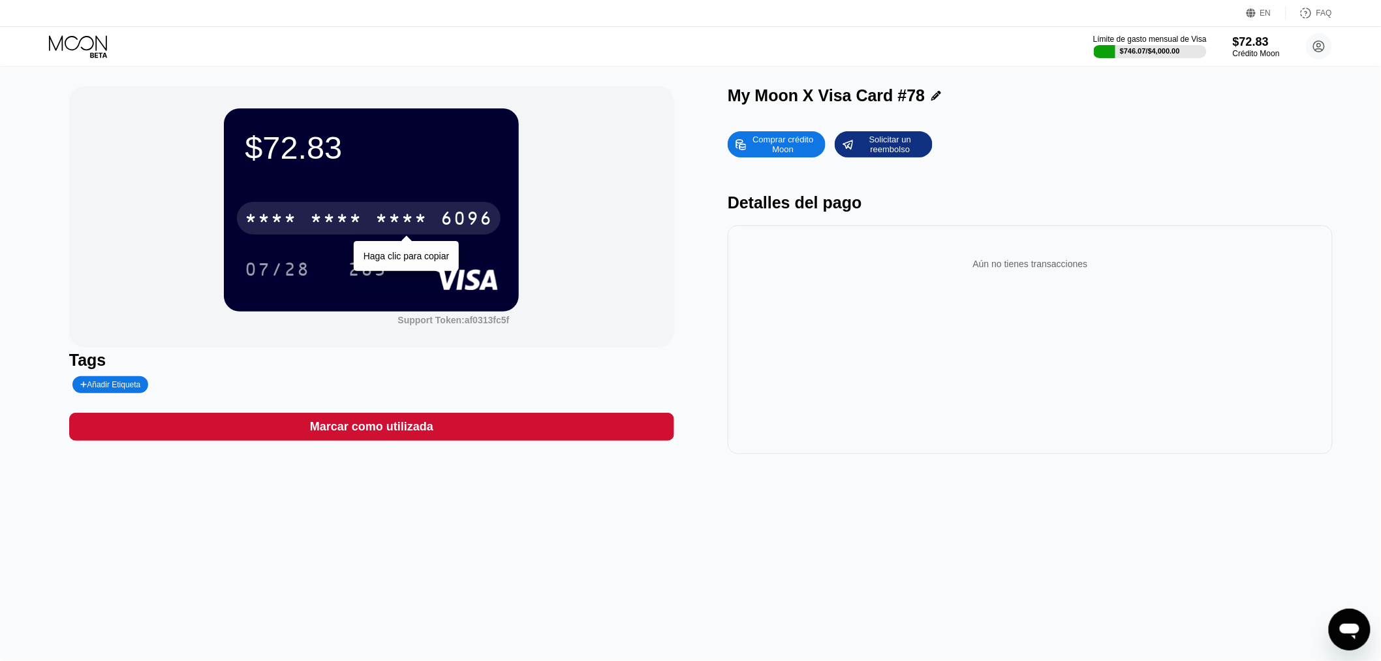
click at [290, 213] on div "* * * *" at bounding box center [271, 220] width 52 height 21
click at [360, 223] on div "6500" at bounding box center [336, 220] width 52 height 21
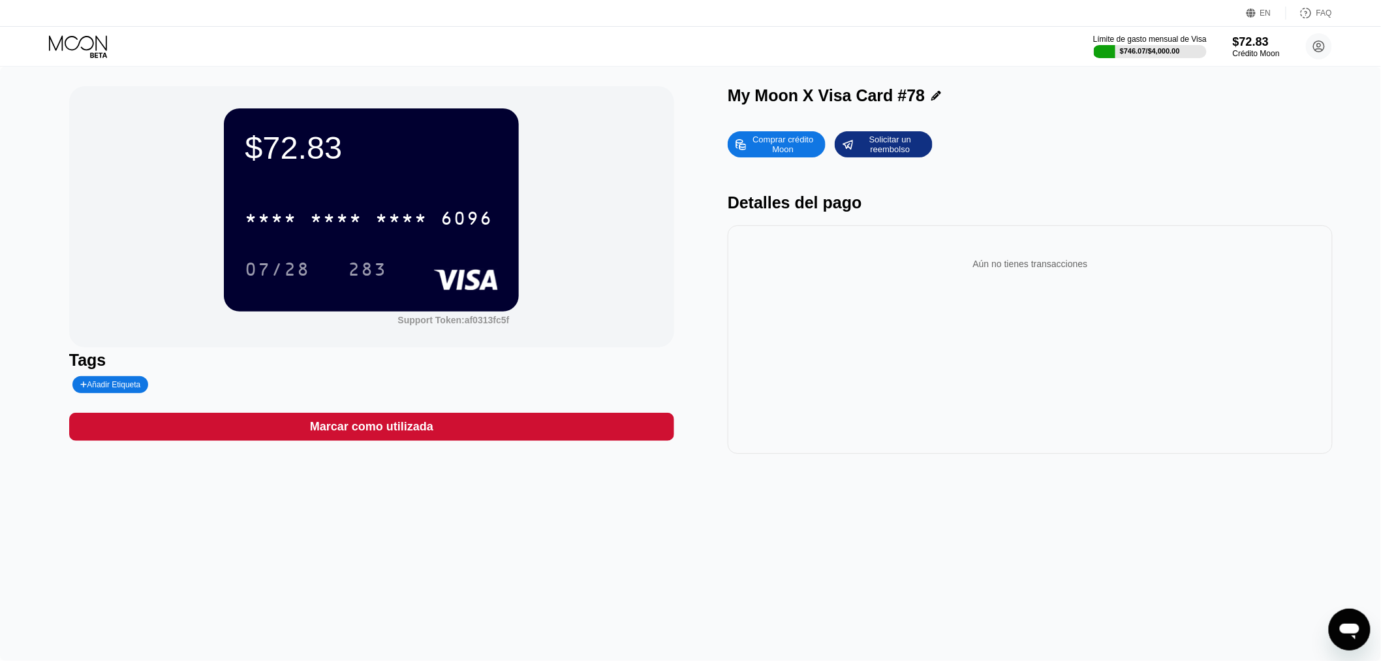
click at [449, 236] on div "* * * * * * * * * * * * 6096" at bounding box center [371, 214] width 253 height 44
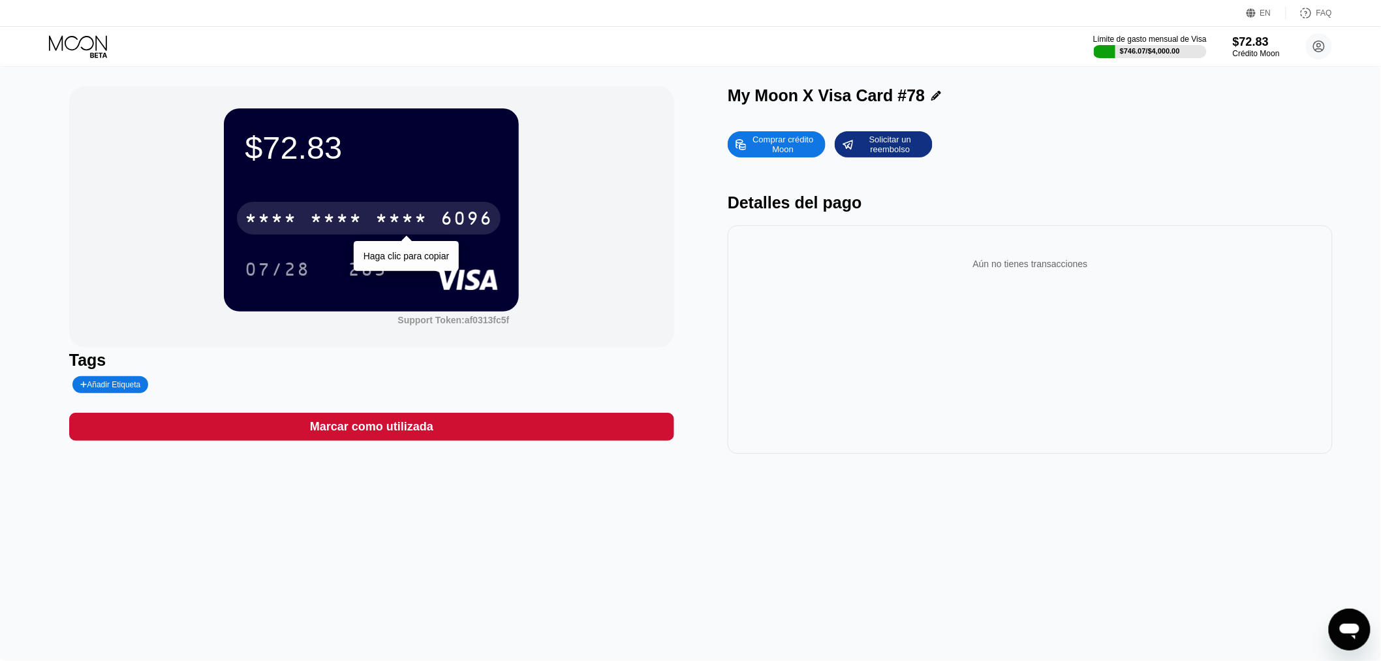
click at [445, 230] on div "6096" at bounding box center [467, 220] width 52 height 21
click at [394, 230] on div "* * * *" at bounding box center [401, 220] width 52 height 21
